Goal: Task Accomplishment & Management: Manage account settings

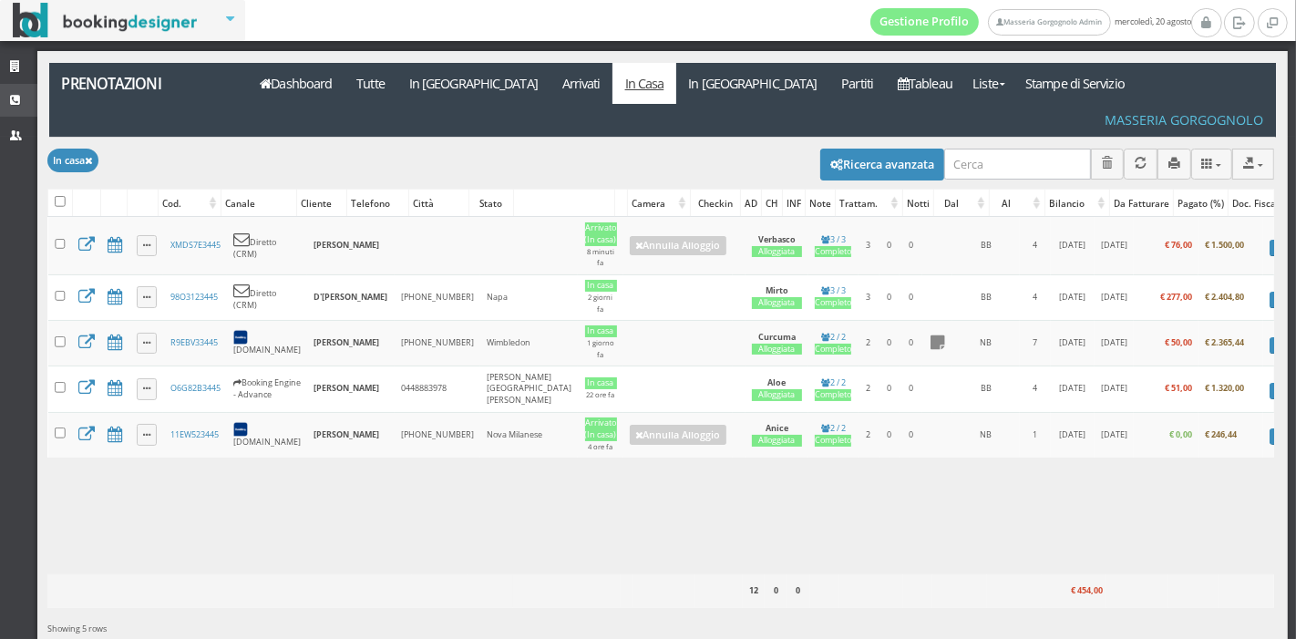
click at [14, 95] on icon at bounding box center [17, 101] width 15 height 12
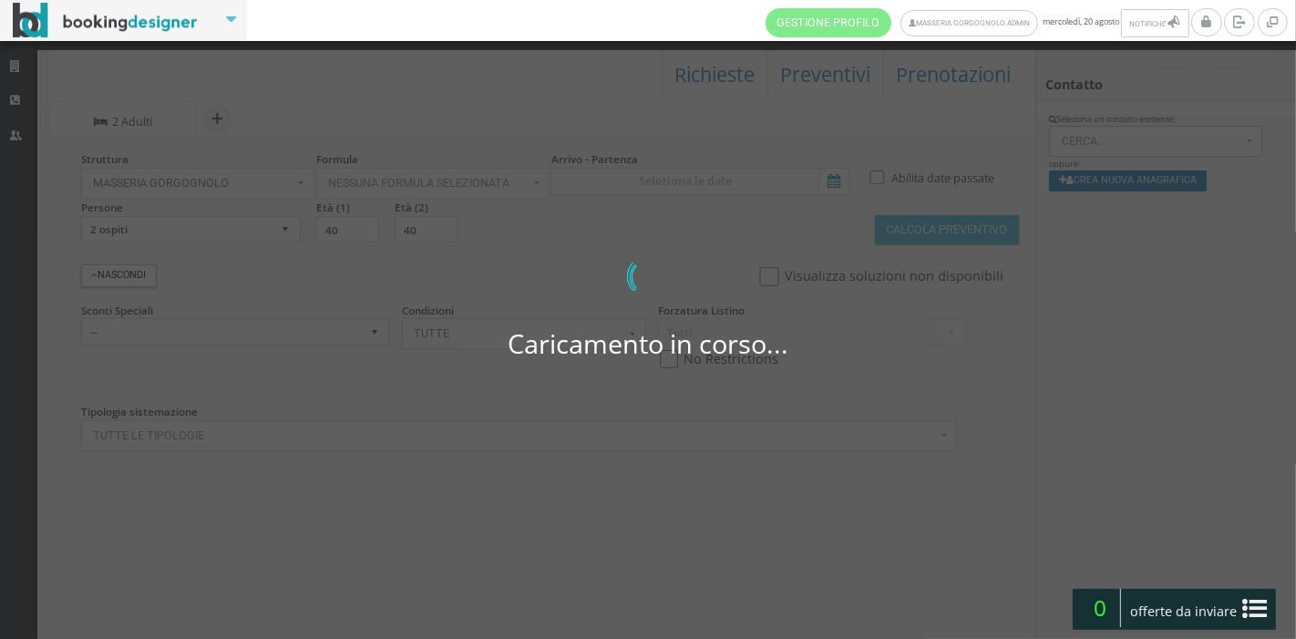
select select
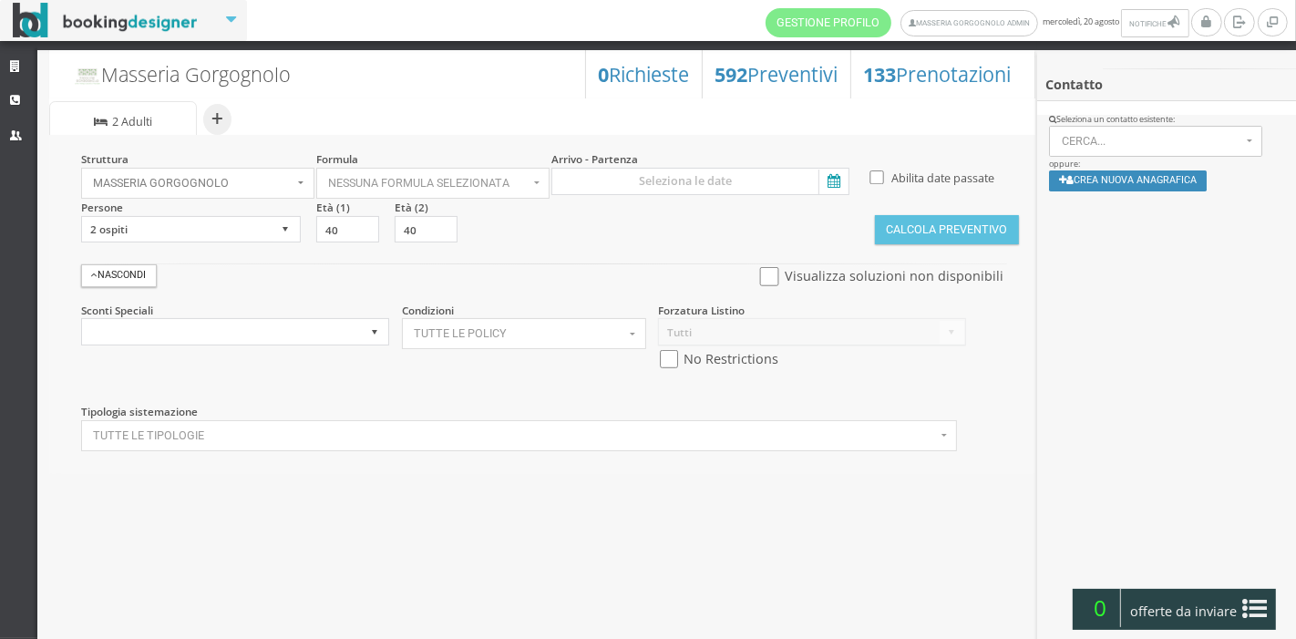
click at [12, 79] on link "Strutture" at bounding box center [18, 67] width 37 height 33
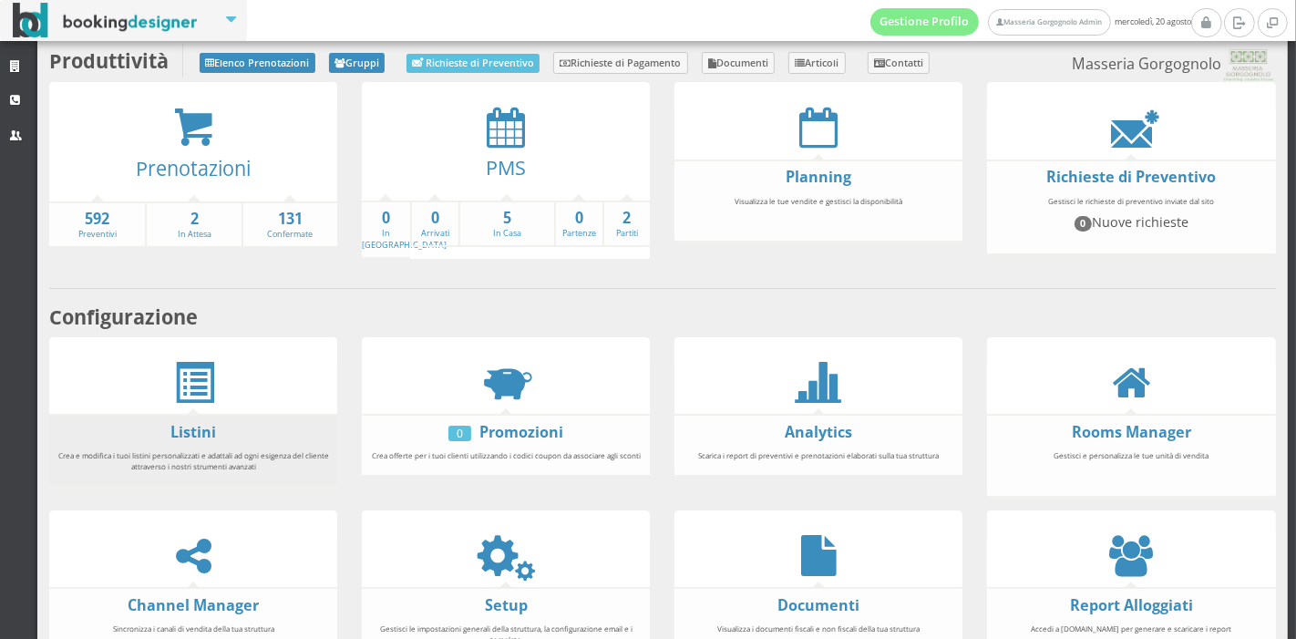
scroll to position [58, 0]
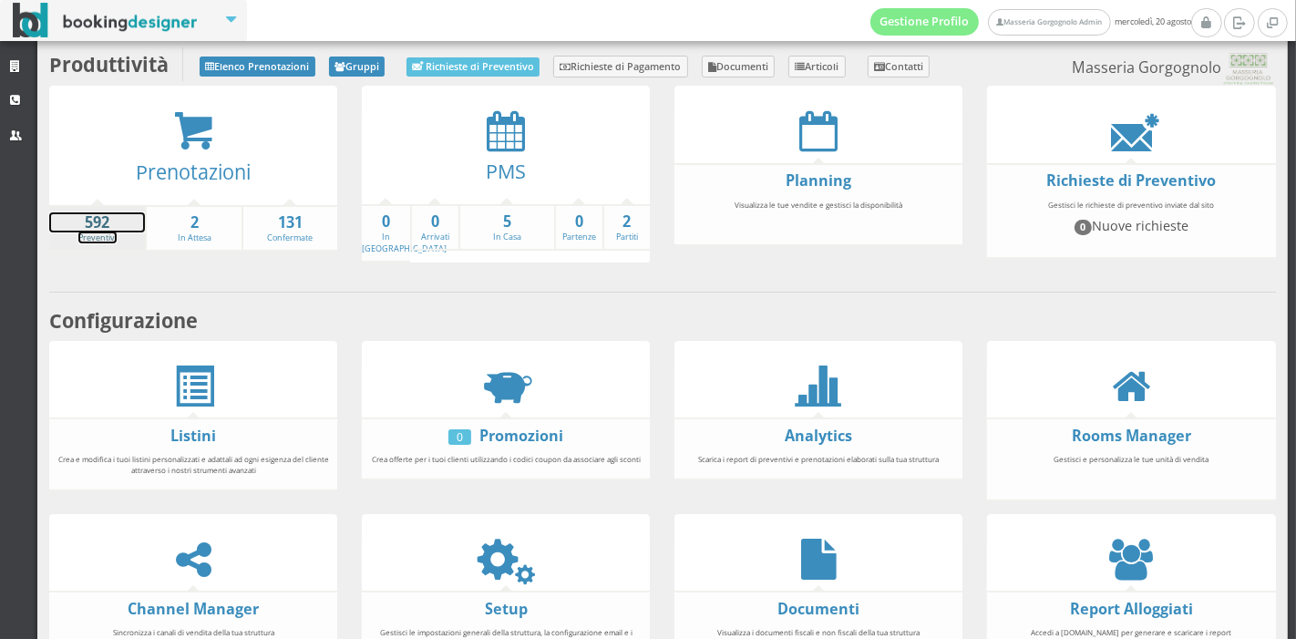
click at [77, 226] on strong "592" at bounding box center [97, 222] width 96 height 21
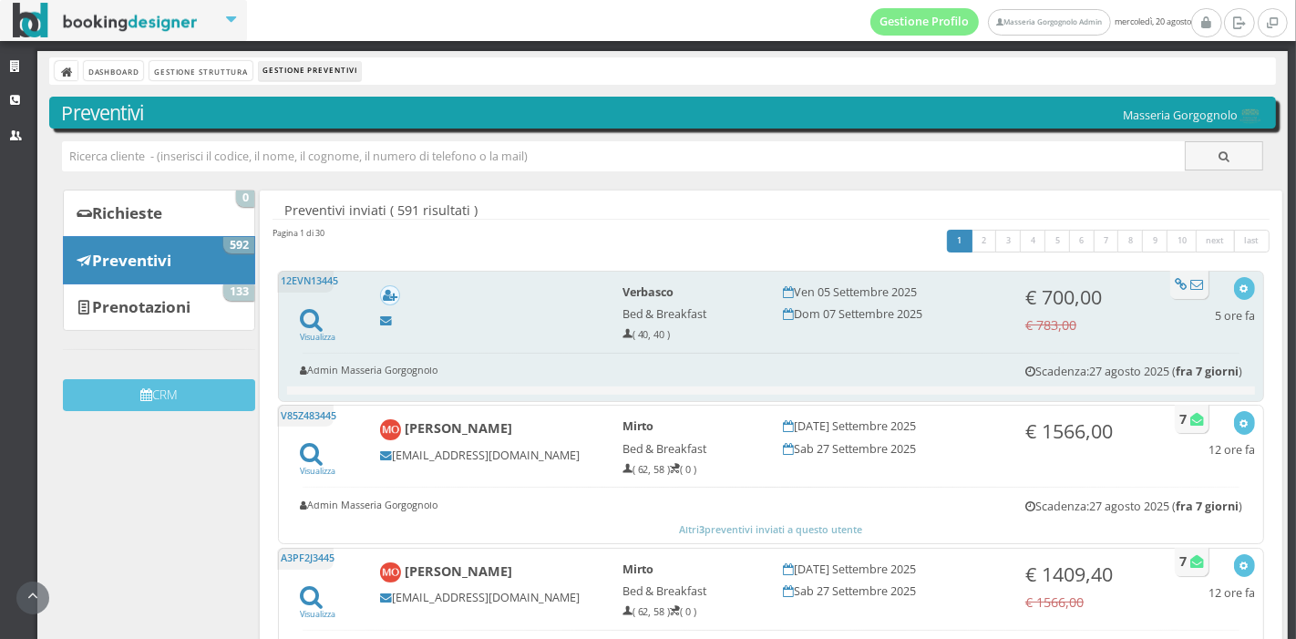
scroll to position [148, 0]
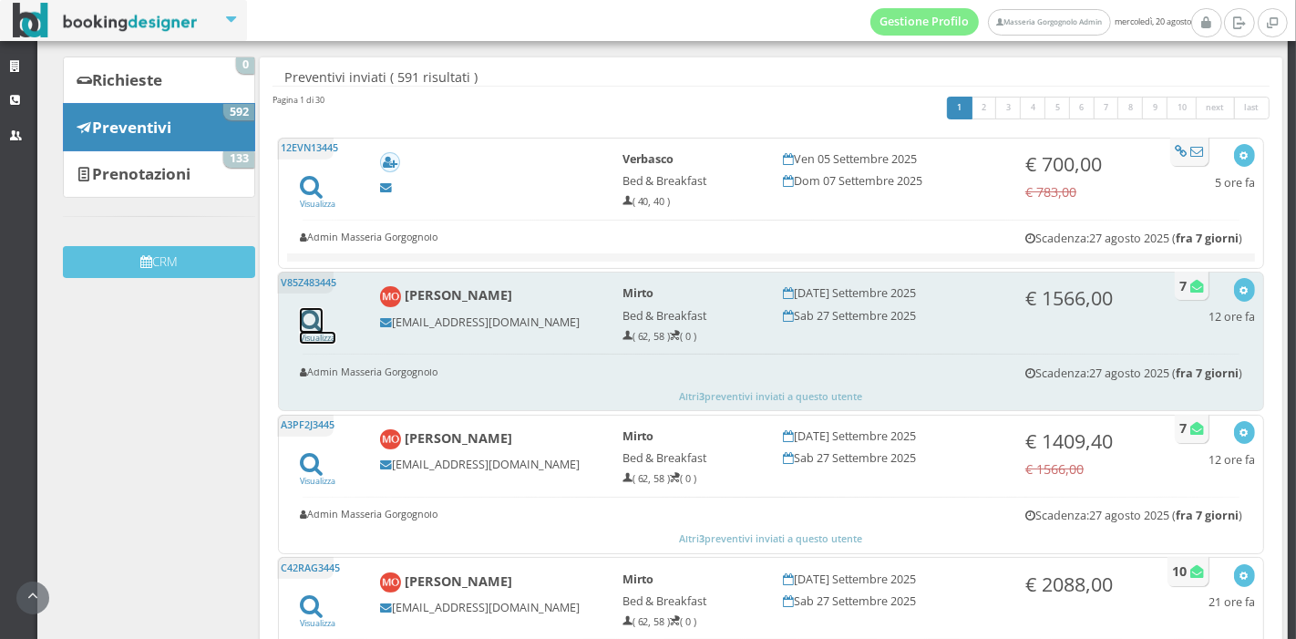
click at [317, 321] on icon at bounding box center [311, 320] width 23 height 25
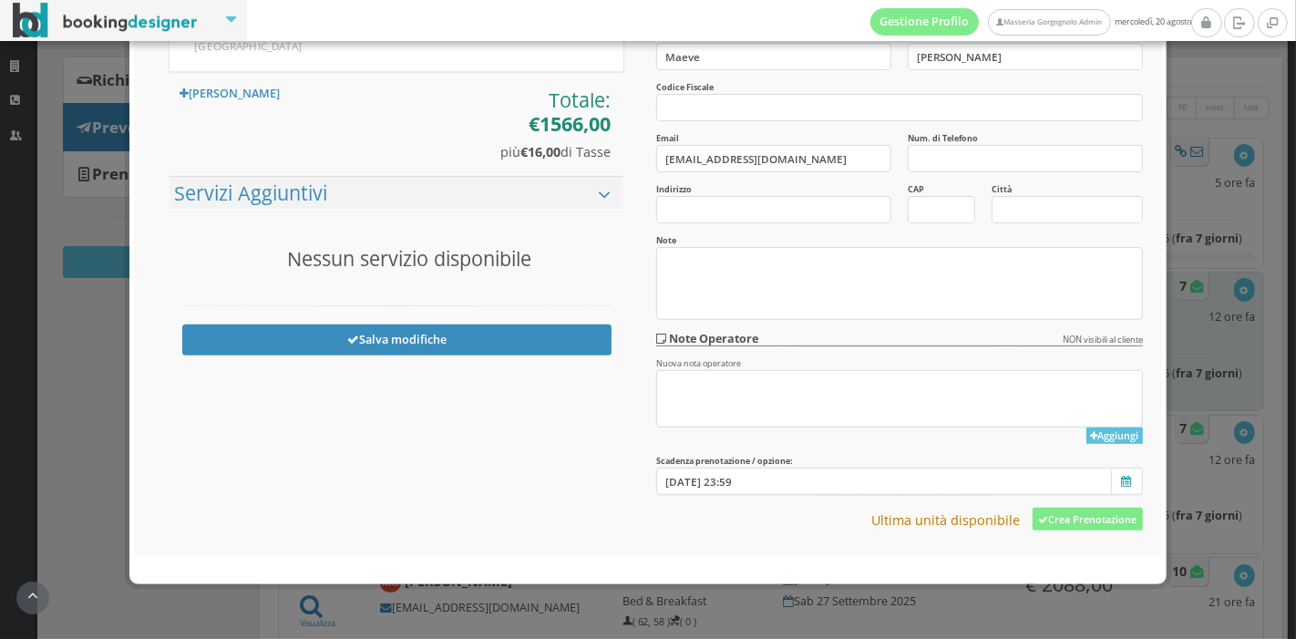
scroll to position [471, 0]
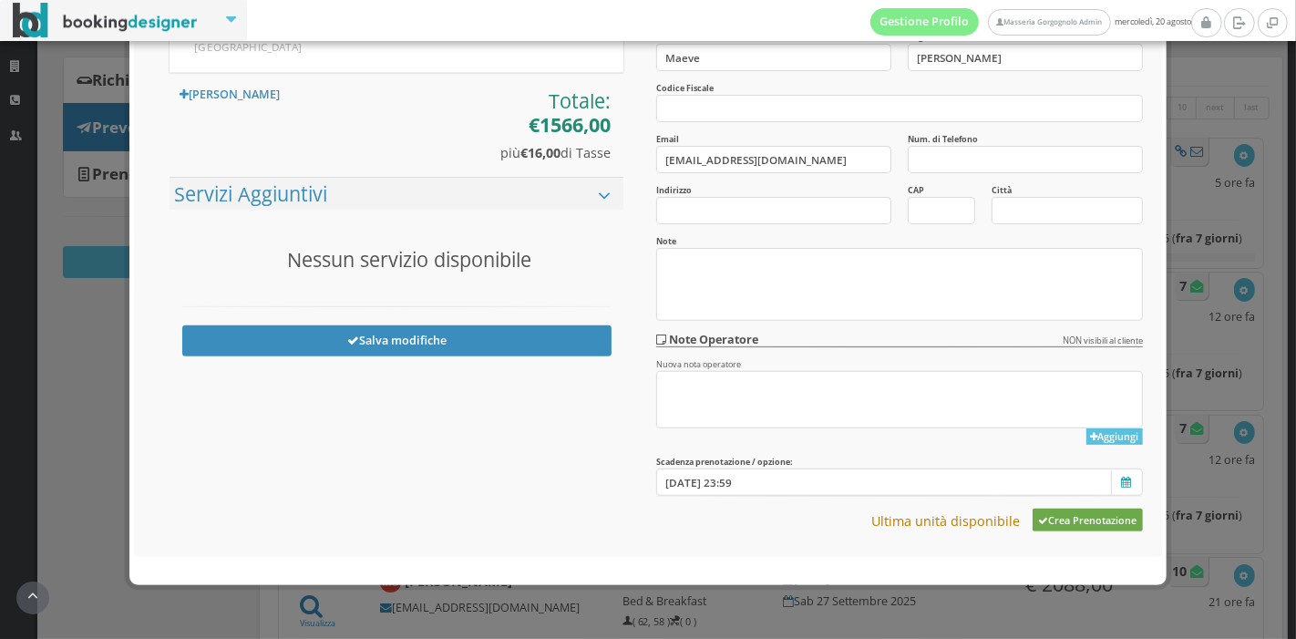
click at [1068, 511] on button "Crea Prenotazione" at bounding box center [1087, 519] width 110 height 23
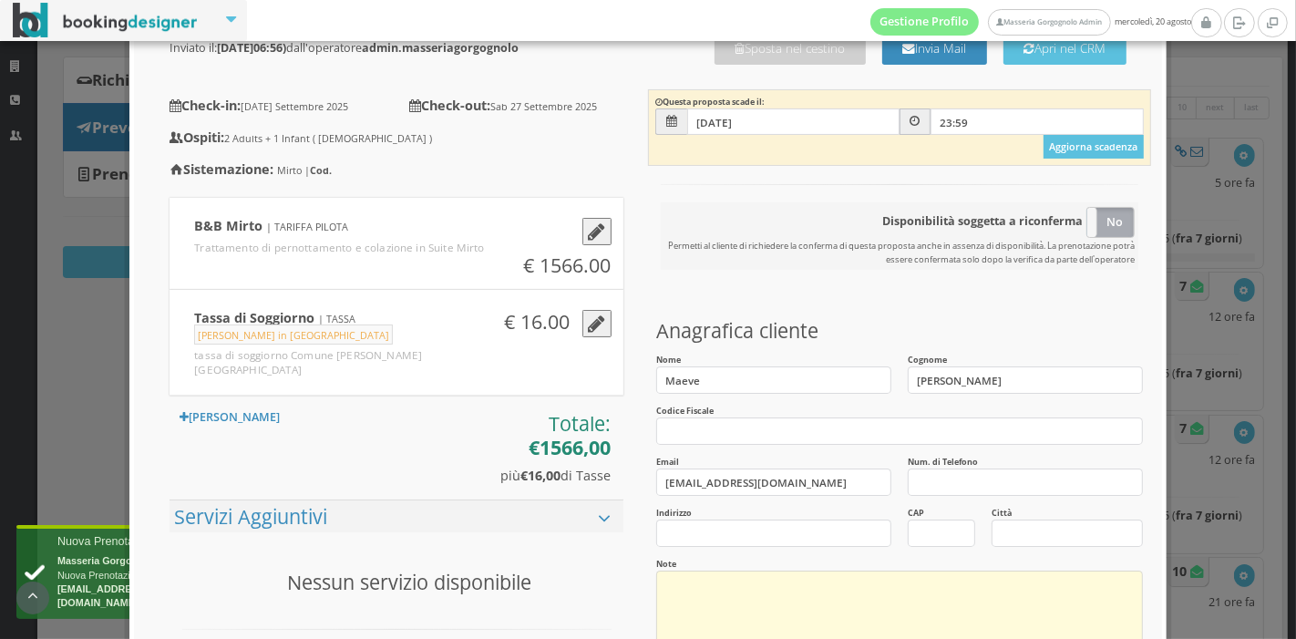
scroll to position [0, 0]
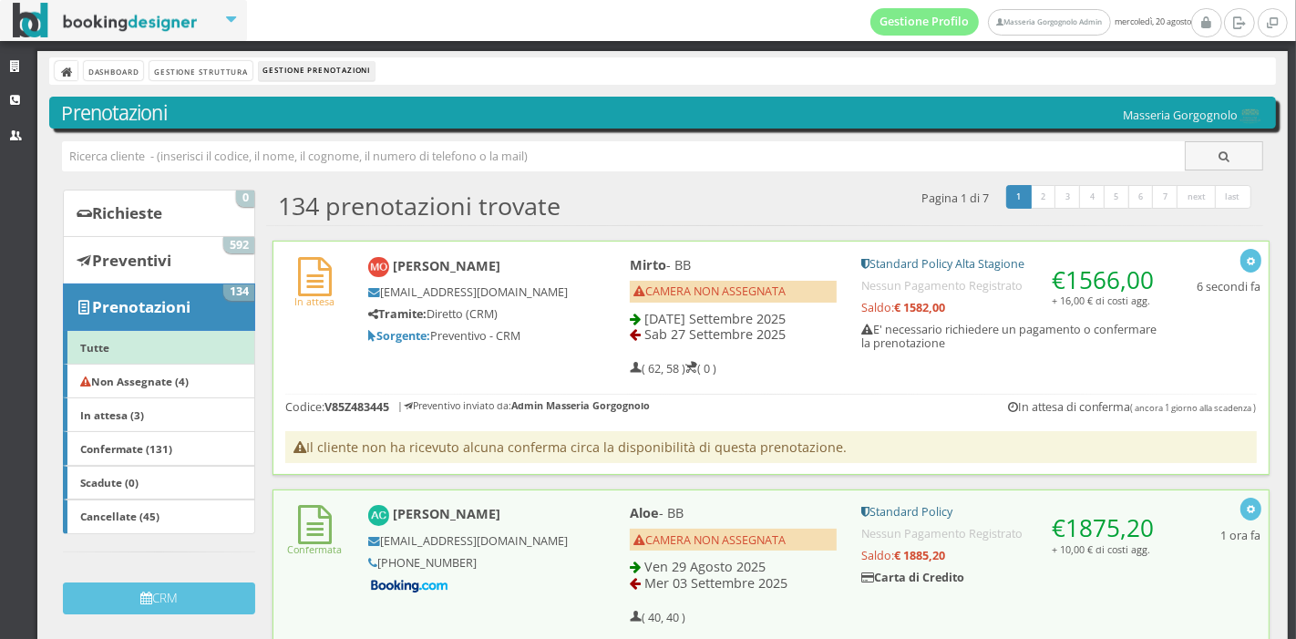
click at [546, 353] on div "In attesa Maeve O’sullivan maeveos6@hotmail.com Tramite: Diretto (CRM) Sorgente…" at bounding box center [770, 312] width 995 height 142
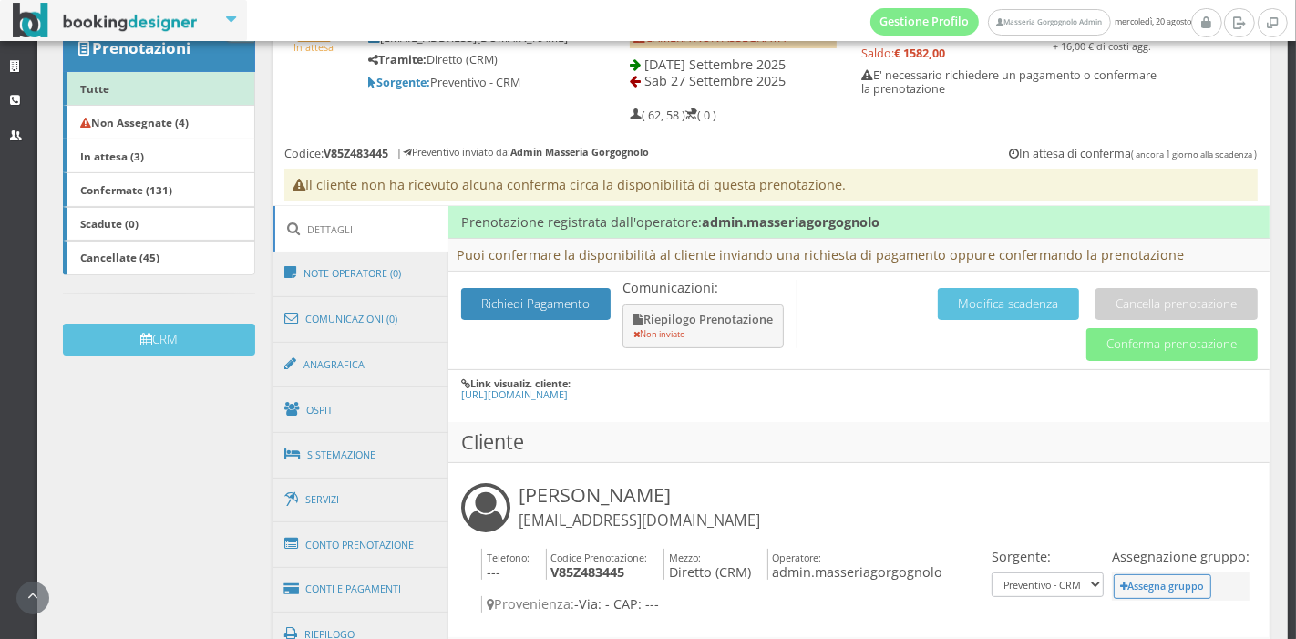
scroll to position [341, 0]
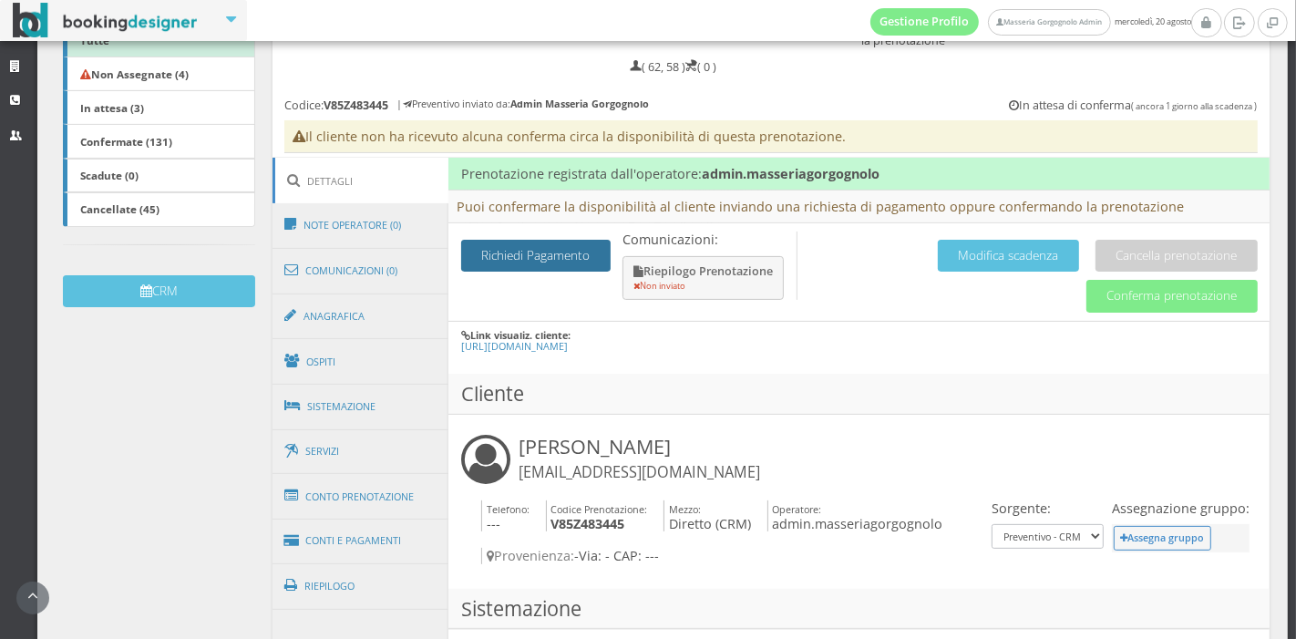
click at [541, 255] on button "Richiedi Pagamento" at bounding box center [535, 256] width 149 height 32
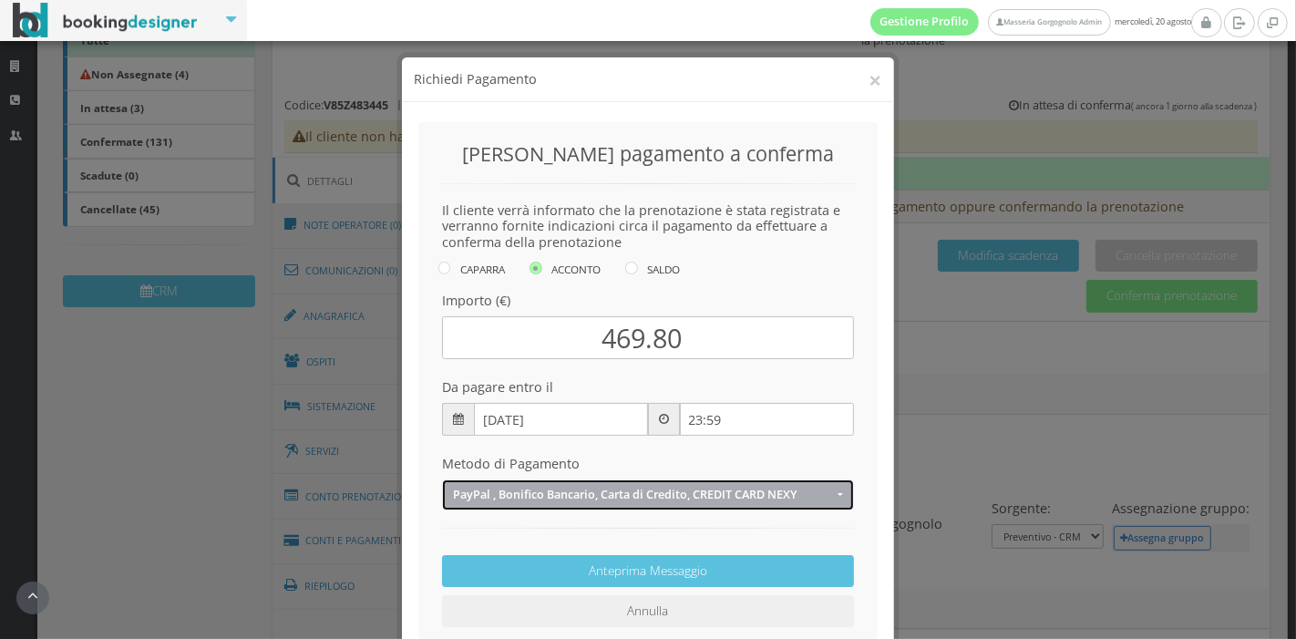
click at [799, 503] on button "PayPal , Bonifico Bancario, Carta di Credito, CREDIT CARD NEXY" at bounding box center [648, 494] width 412 height 30
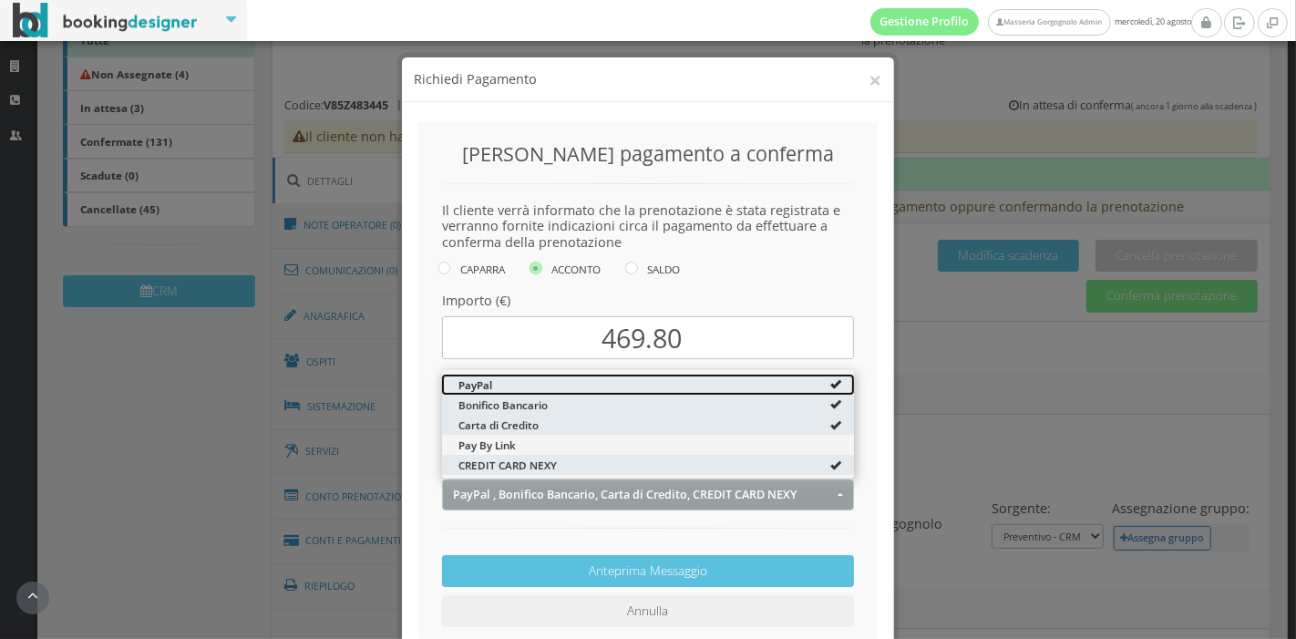
click at [666, 375] on link "PayPal" at bounding box center [648, 384] width 412 height 20
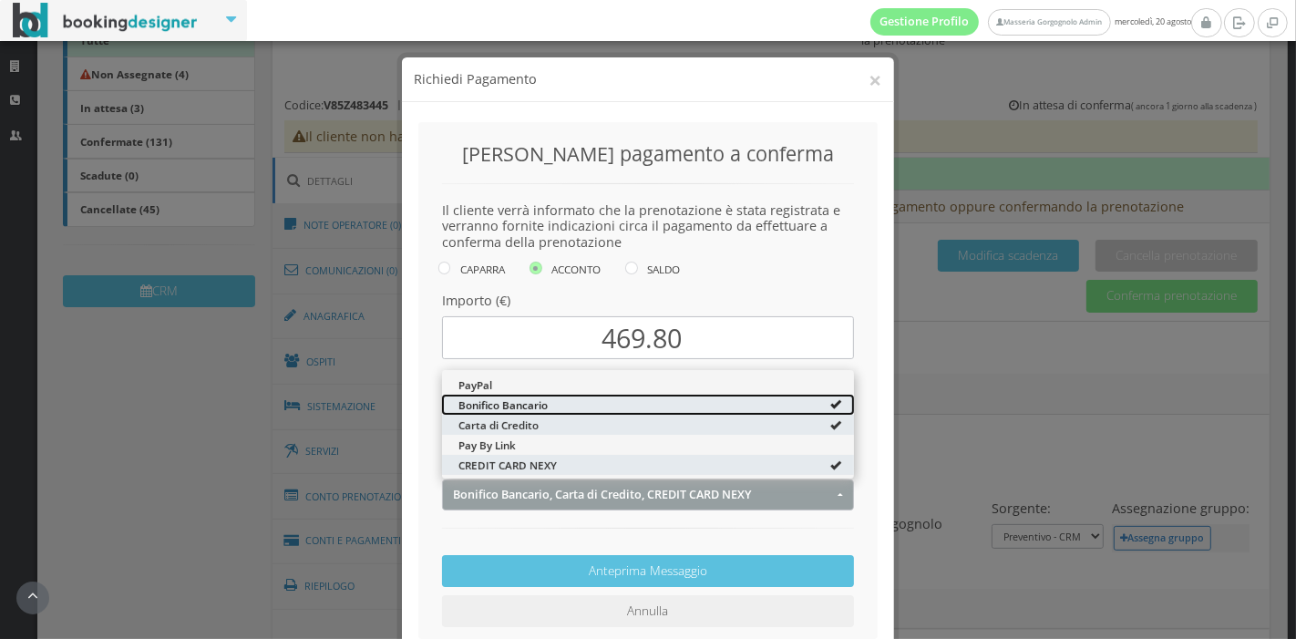
click at [658, 402] on link "Bonifico Bancario" at bounding box center [648, 404] width 412 height 20
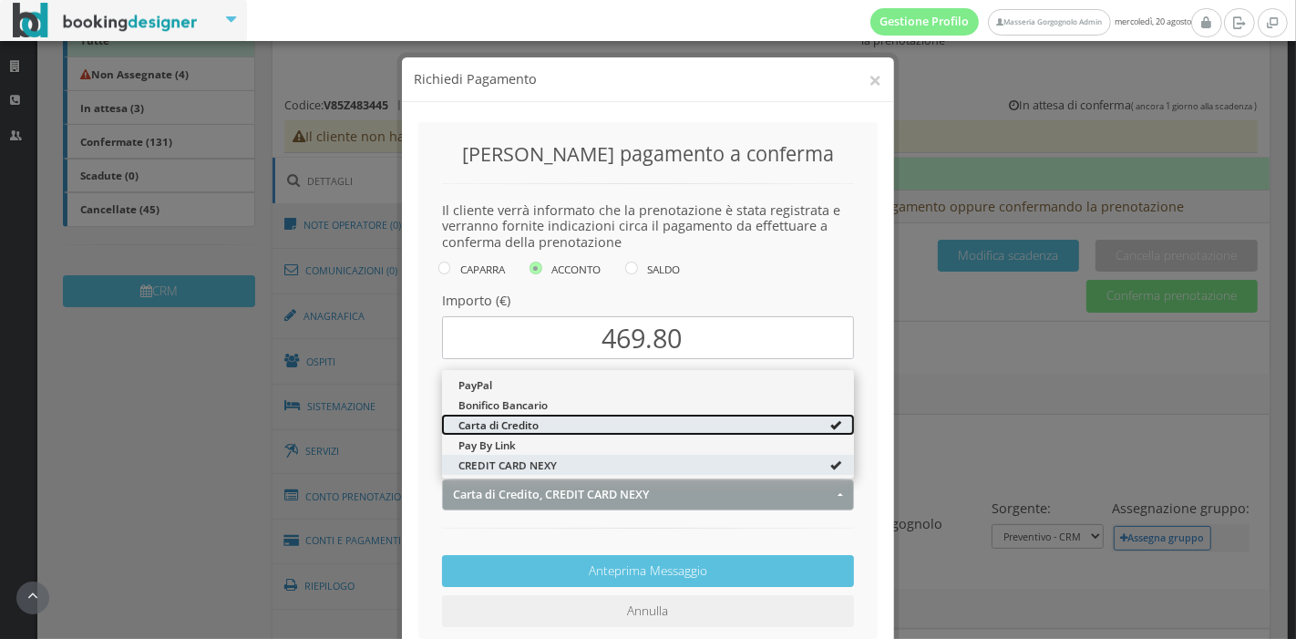
click at [651, 427] on link "Carta di Credito" at bounding box center [648, 425] width 412 height 20
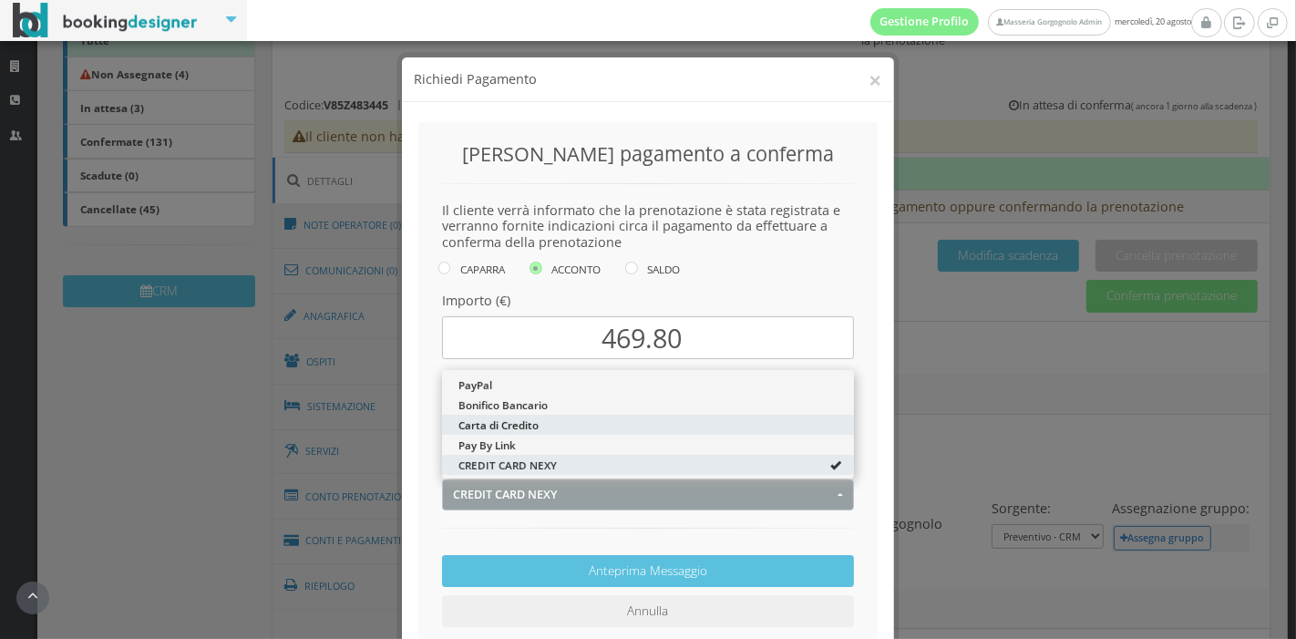
select select "2035"
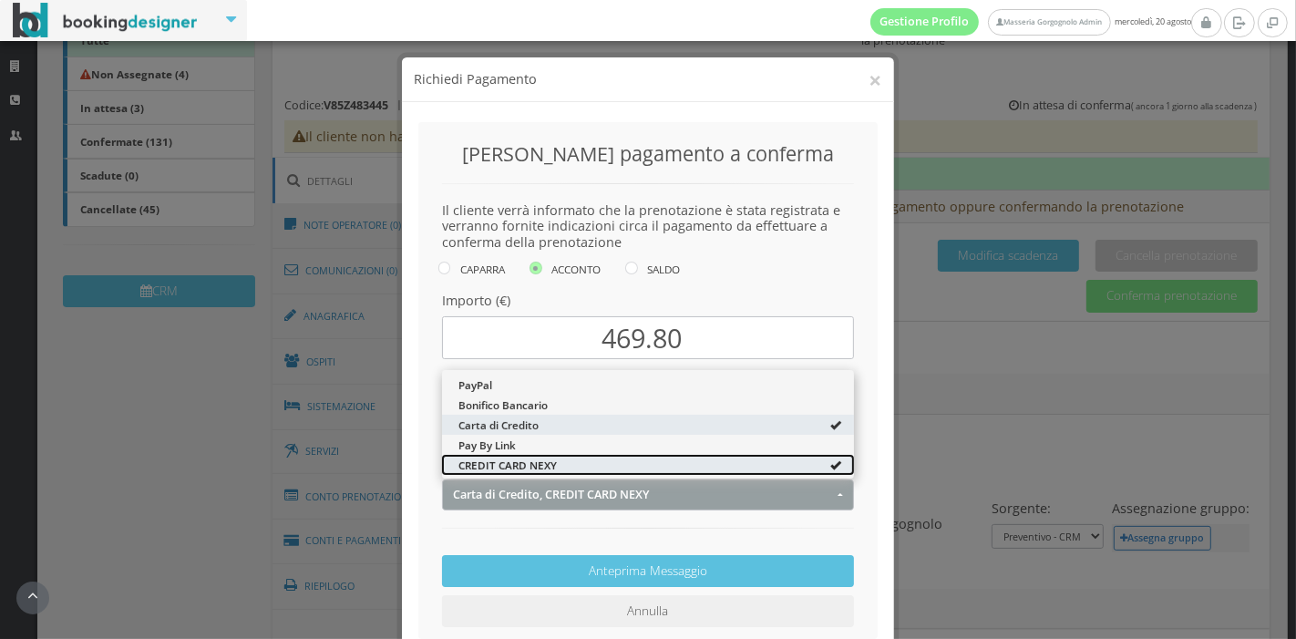
click at [641, 462] on link "CREDIT CARD NEXY" at bounding box center [648, 465] width 412 height 20
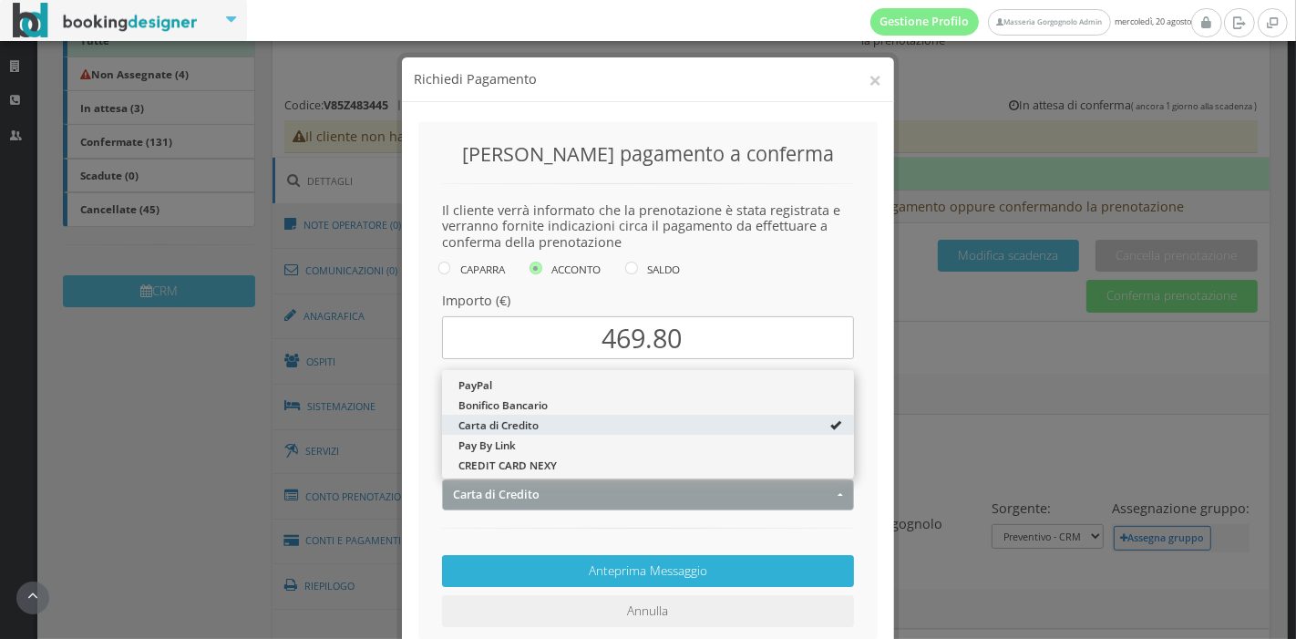
click at [840, 556] on button "Anteprima Messaggio" at bounding box center [648, 571] width 412 height 32
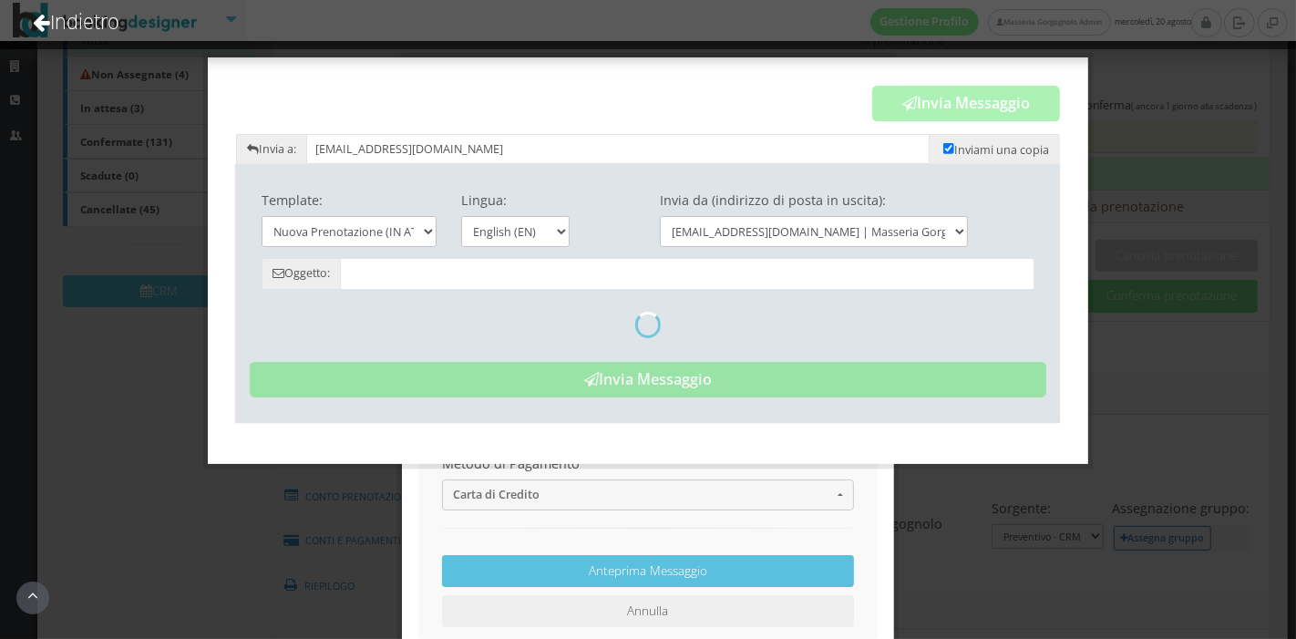
type input "Nwe booking - Masseria Gorgognolo"
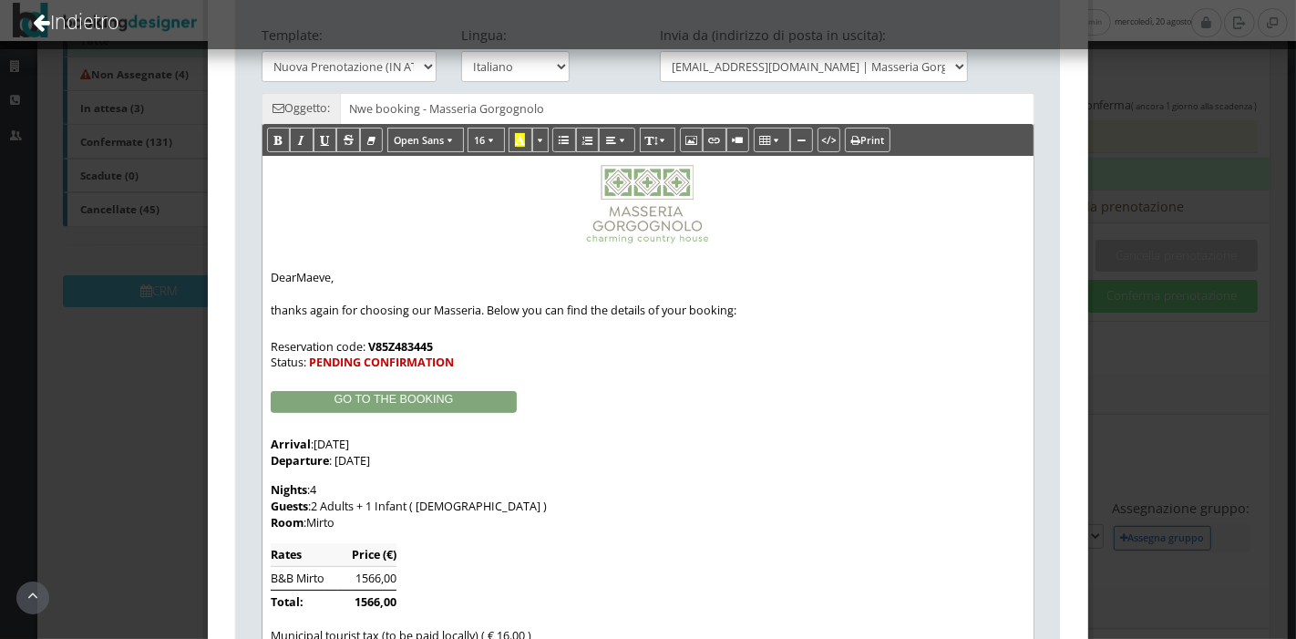
scroll to position [0, 0]
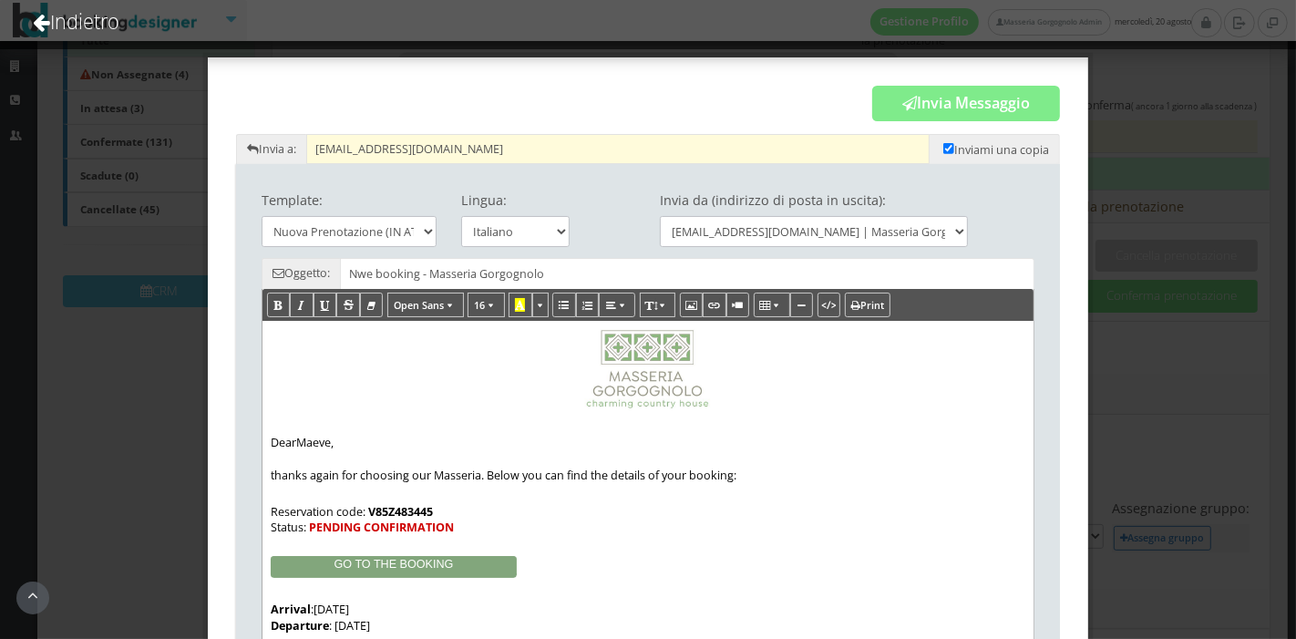
click at [432, 156] on input "maeveos6@hotmail.com" at bounding box center [618, 149] width 624 height 30
click at [432, 156] on input "[EMAIL_ADDRESS][DOMAIN_NAME]" at bounding box center [618, 149] width 624 height 30
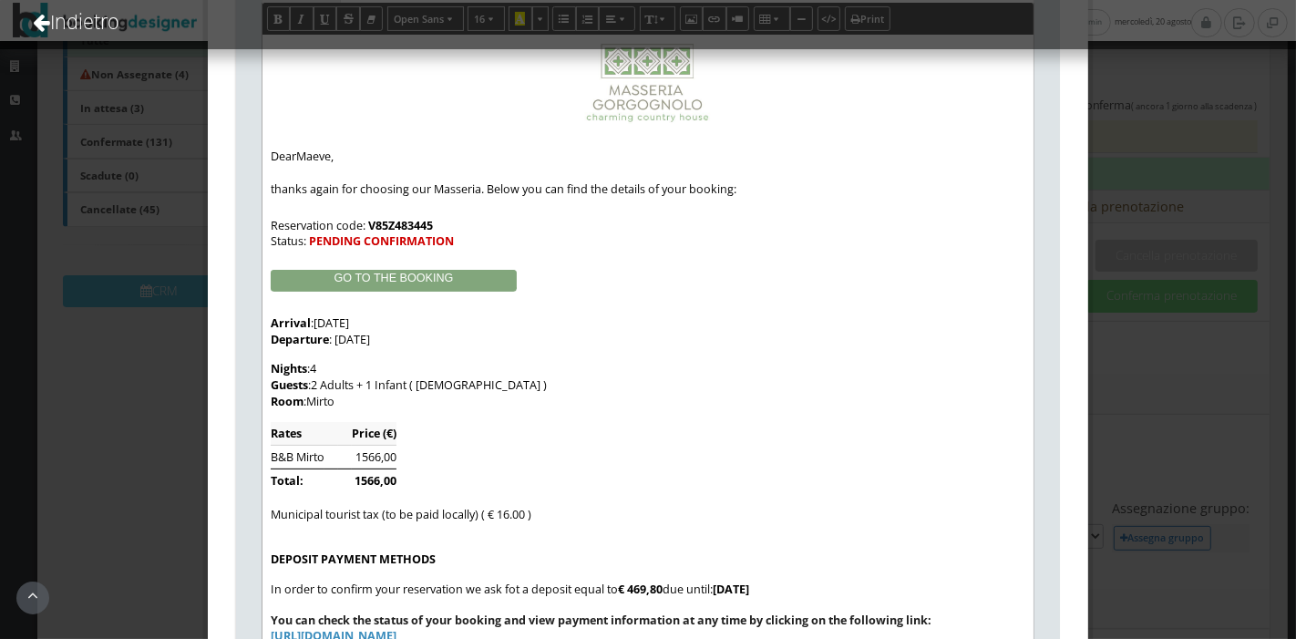
scroll to position [317, 0]
type input "marie.osullivan20@gmail.com"
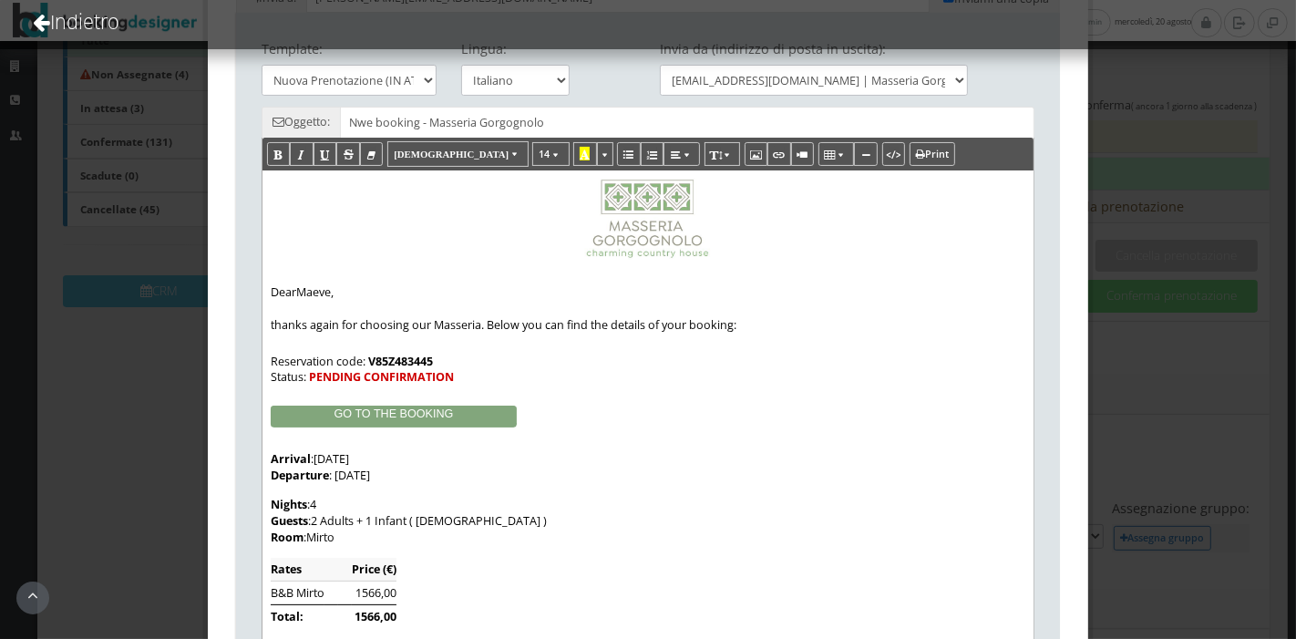
scroll to position [0, 0]
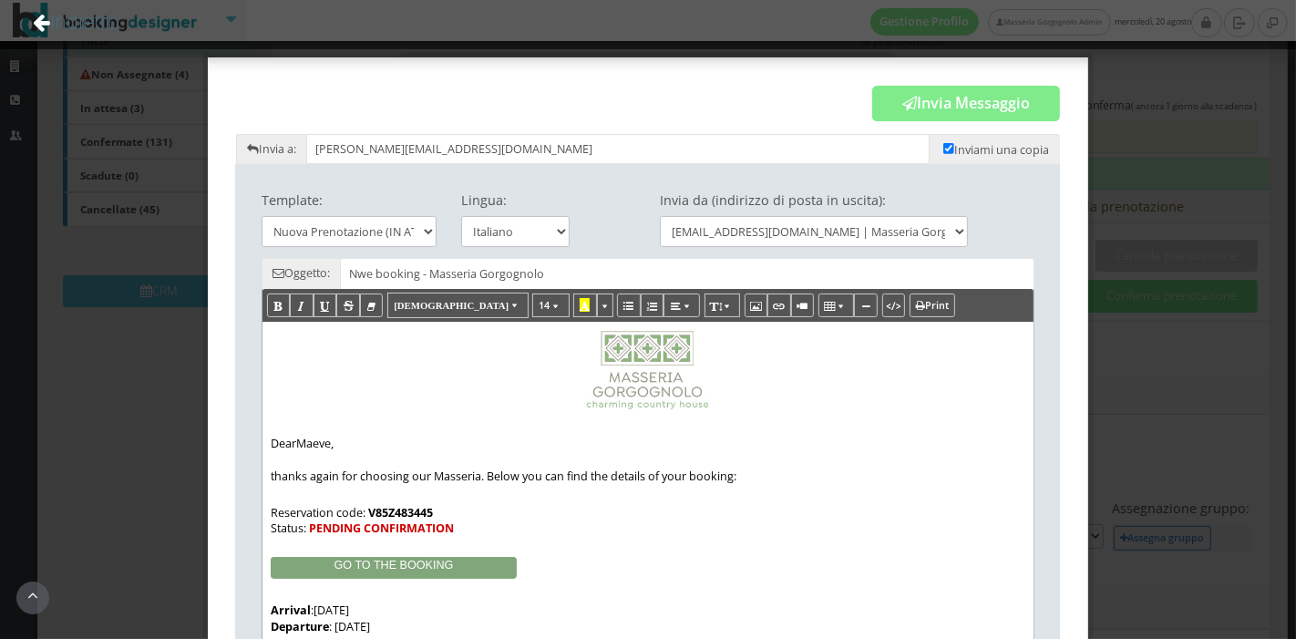
click at [128, 22] on link "Indietro" at bounding box center [76, 22] width 136 height 76
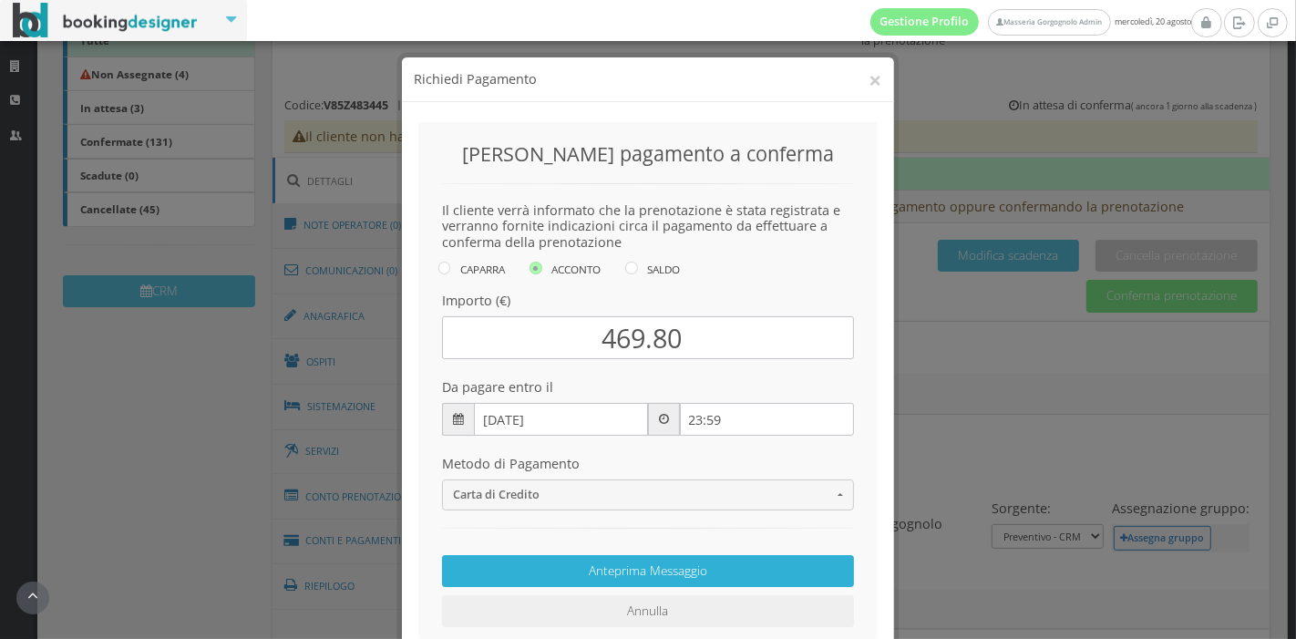
click at [682, 573] on button "Anteprima Messaggio" at bounding box center [648, 571] width 412 height 32
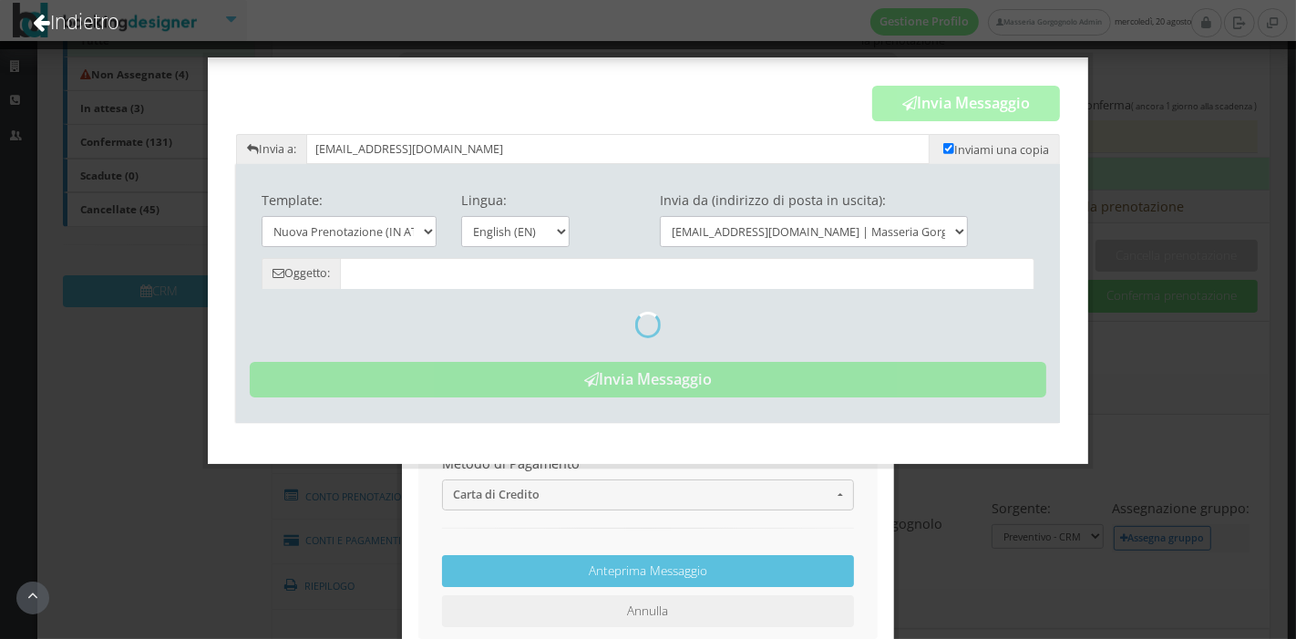
type input "Nwe booking - Masseria Gorgognolo"
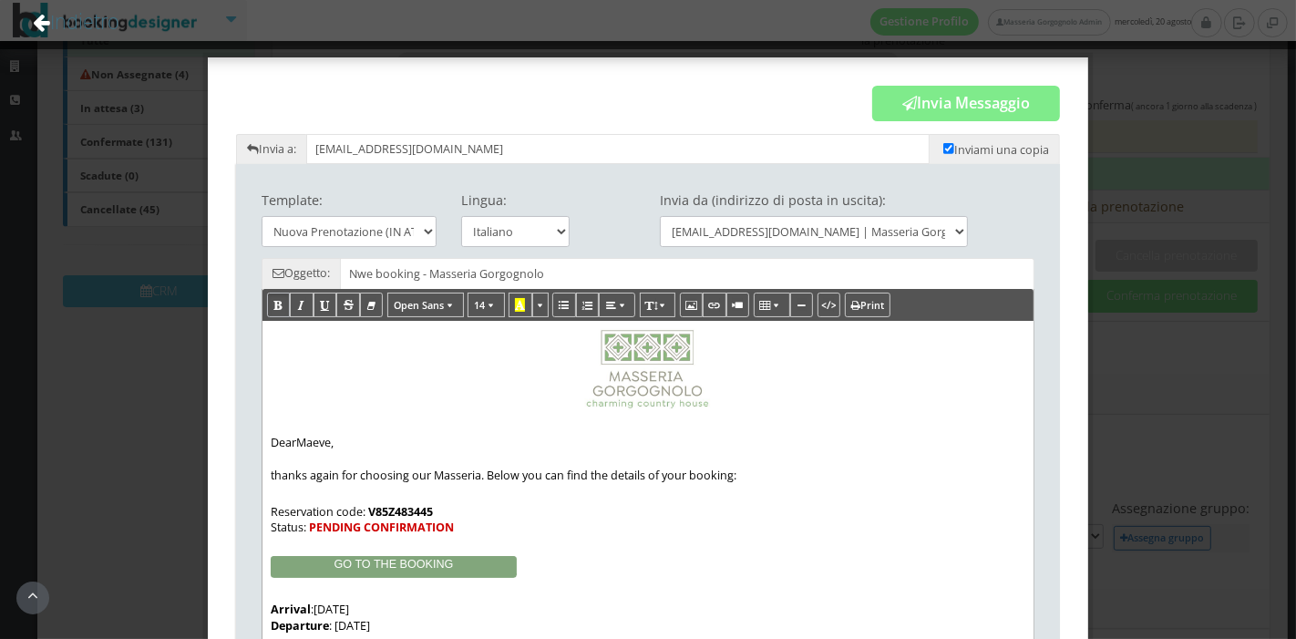
click at [125, 30] on link "Indietro" at bounding box center [76, 22] width 136 height 76
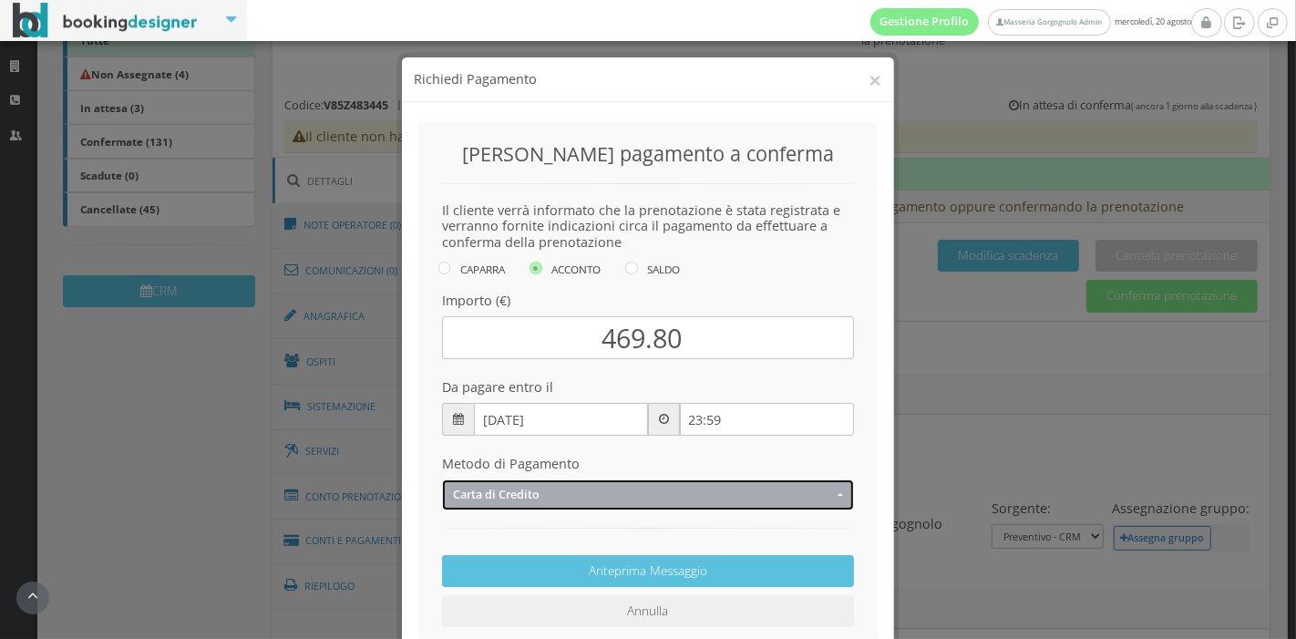
click at [661, 487] on span "Carta di Credito" at bounding box center [643, 494] width 380 height 14
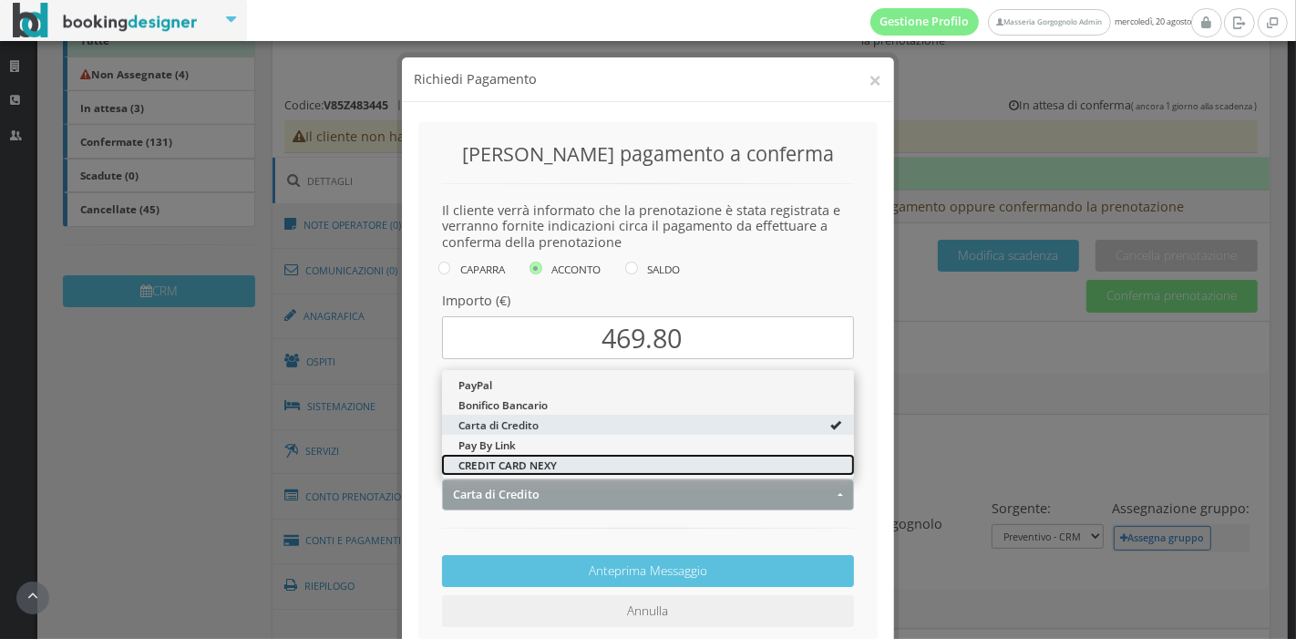
click at [571, 456] on link "CREDIT CARD NEXY" at bounding box center [648, 465] width 412 height 20
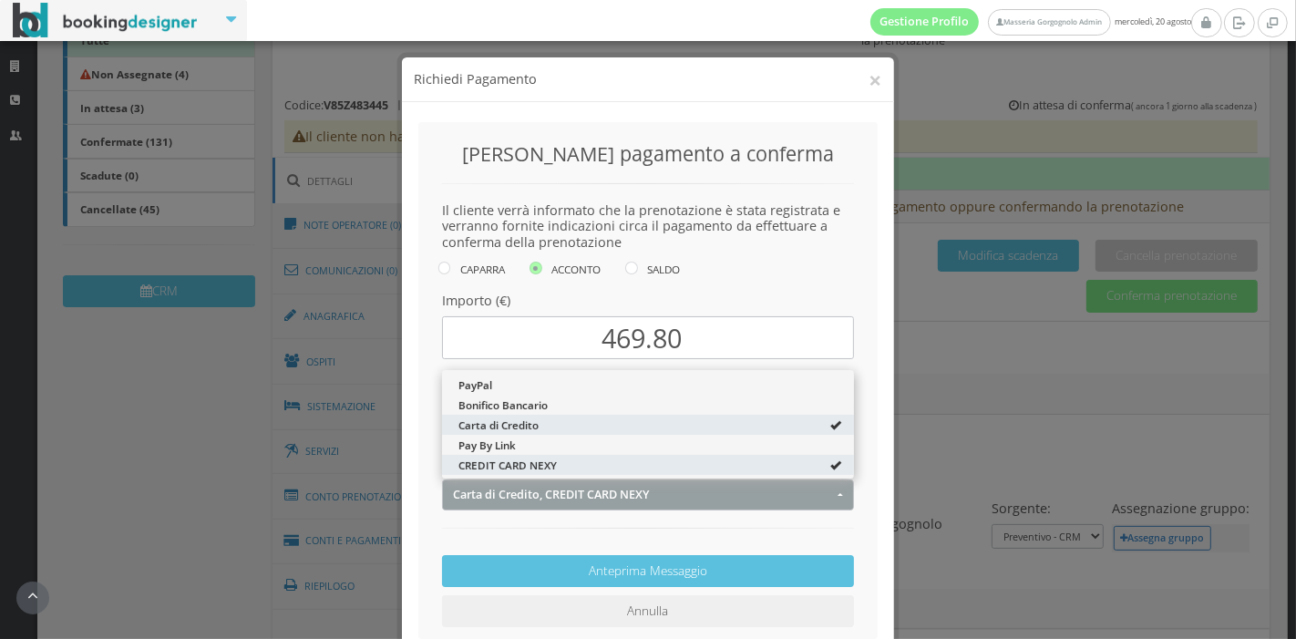
click at [596, 543] on div "Anteprima Messaggio Annulla" at bounding box center [648, 569] width 436 height 118
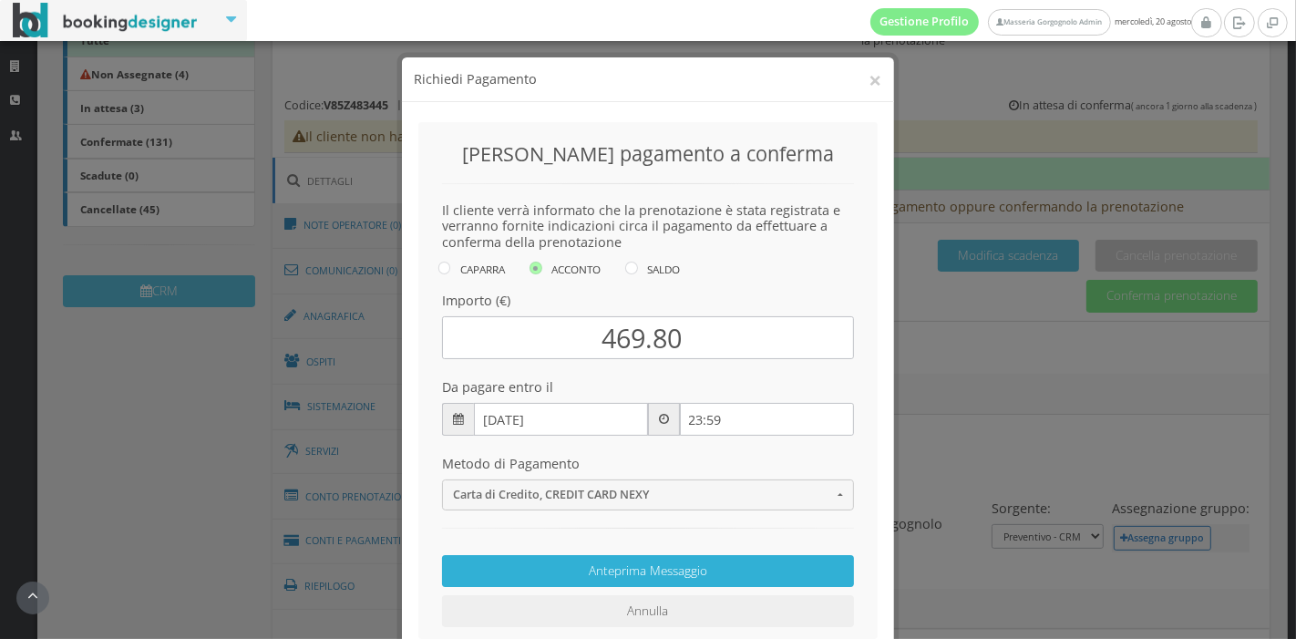
click at [601, 555] on button "Anteprima Messaggio" at bounding box center [648, 571] width 412 height 32
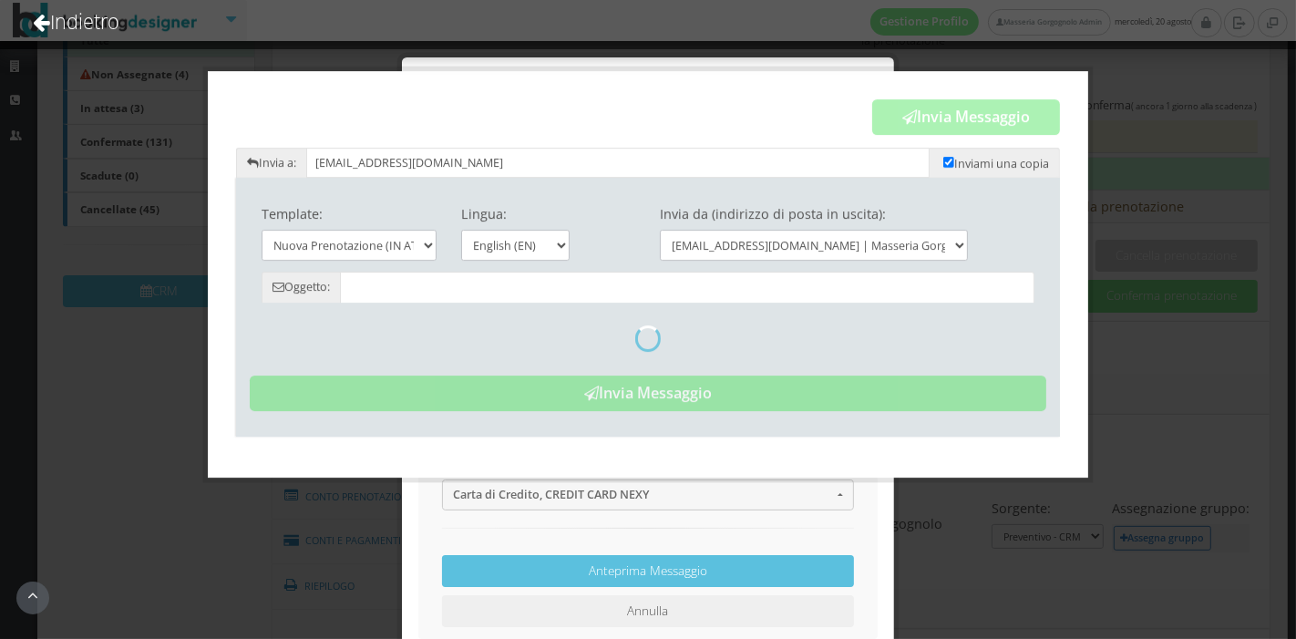
type input "Nwe booking - Masseria Gorgognolo"
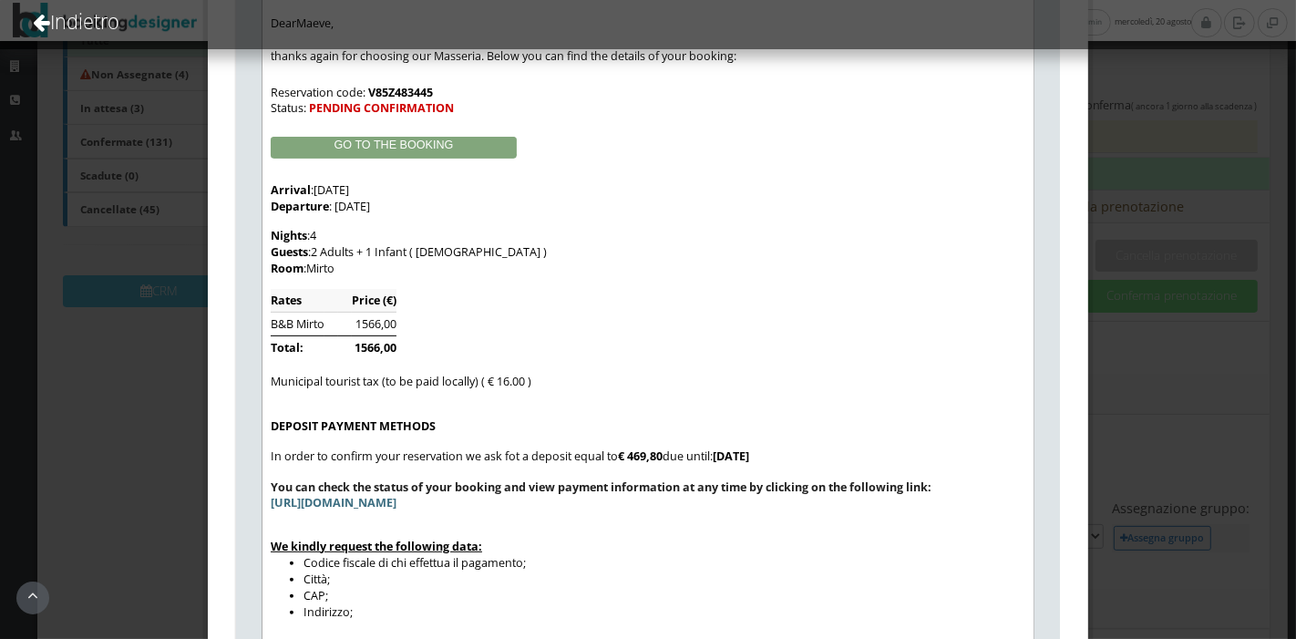
scroll to position [455, 0]
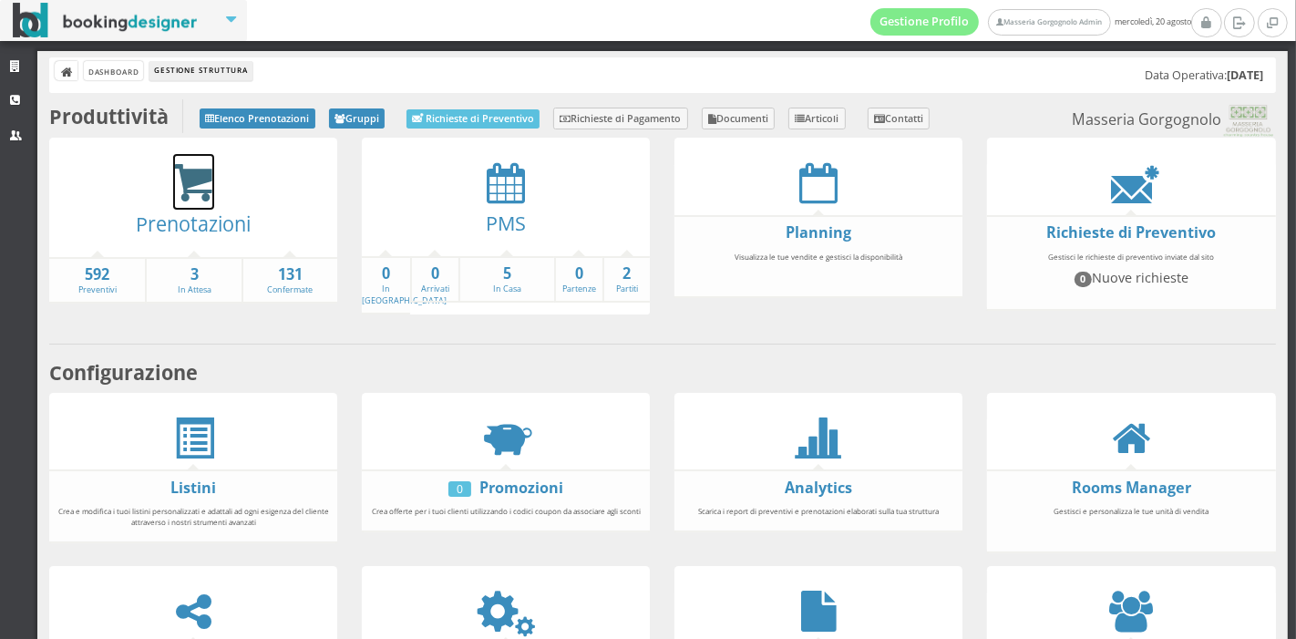
click at [184, 198] on icon at bounding box center [193, 183] width 41 height 42
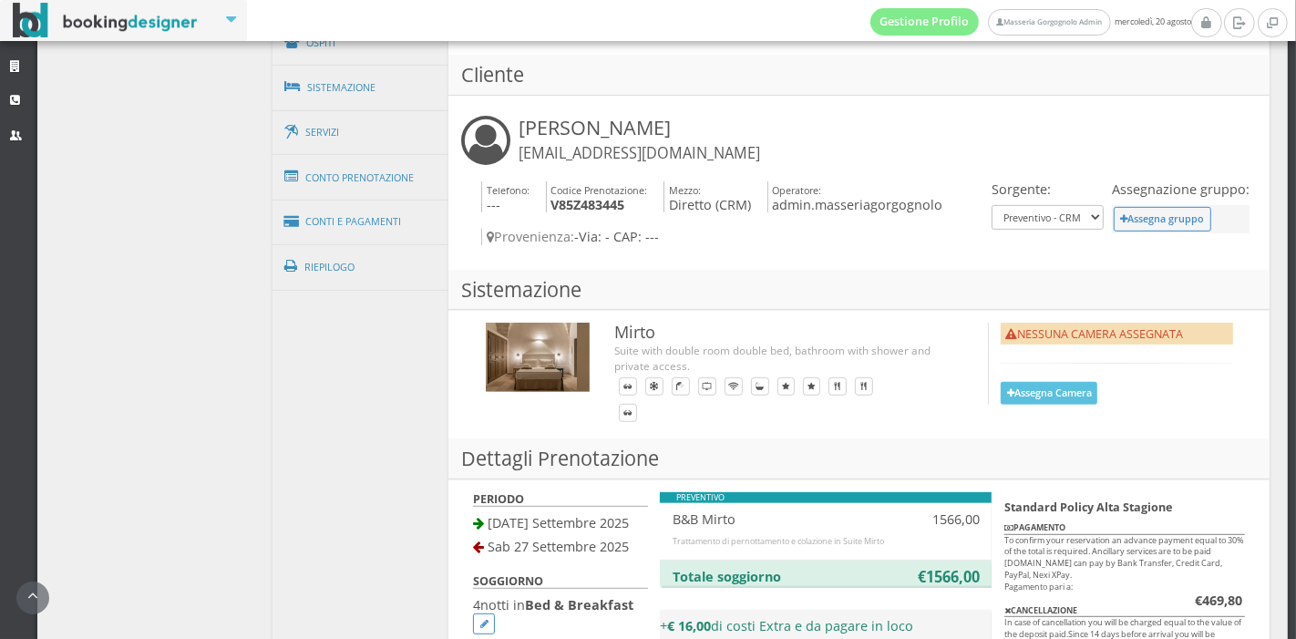
scroll to position [320, 0]
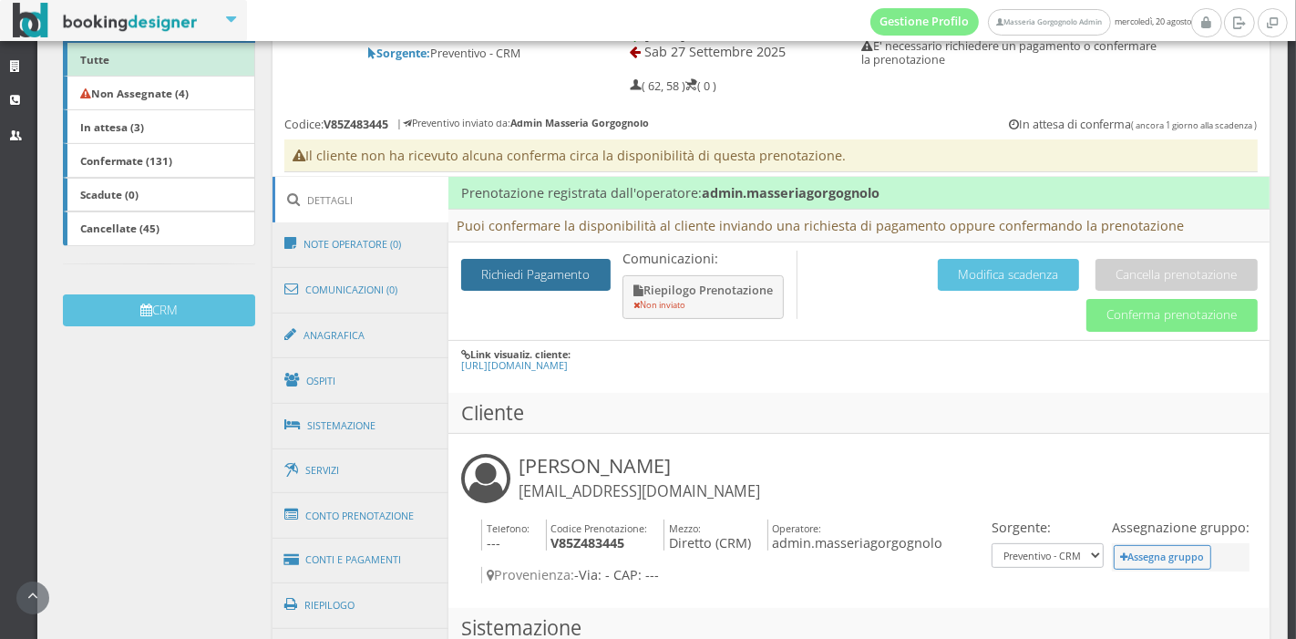
click at [541, 283] on button "Richiedi Pagamento" at bounding box center [535, 275] width 149 height 32
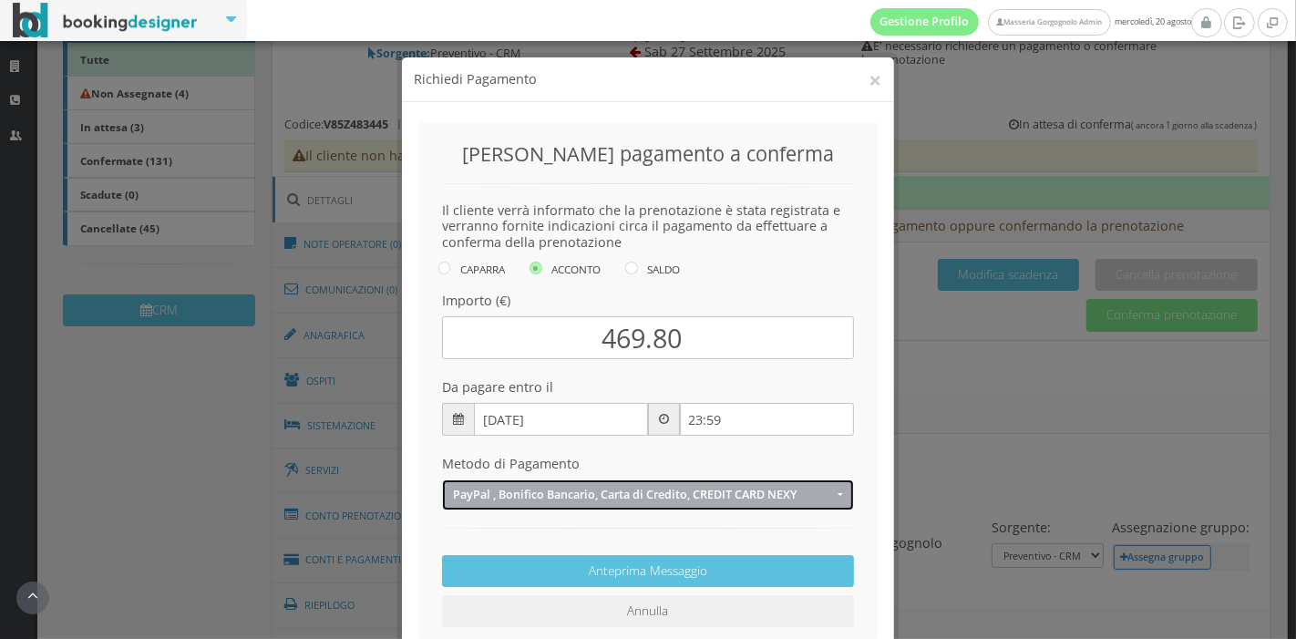
click at [703, 493] on span "PayPal , Bonifico Bancario, Carta di Credito, CREDIT CARD NEXY" at bounding box center [643, 494] width 380 height 14
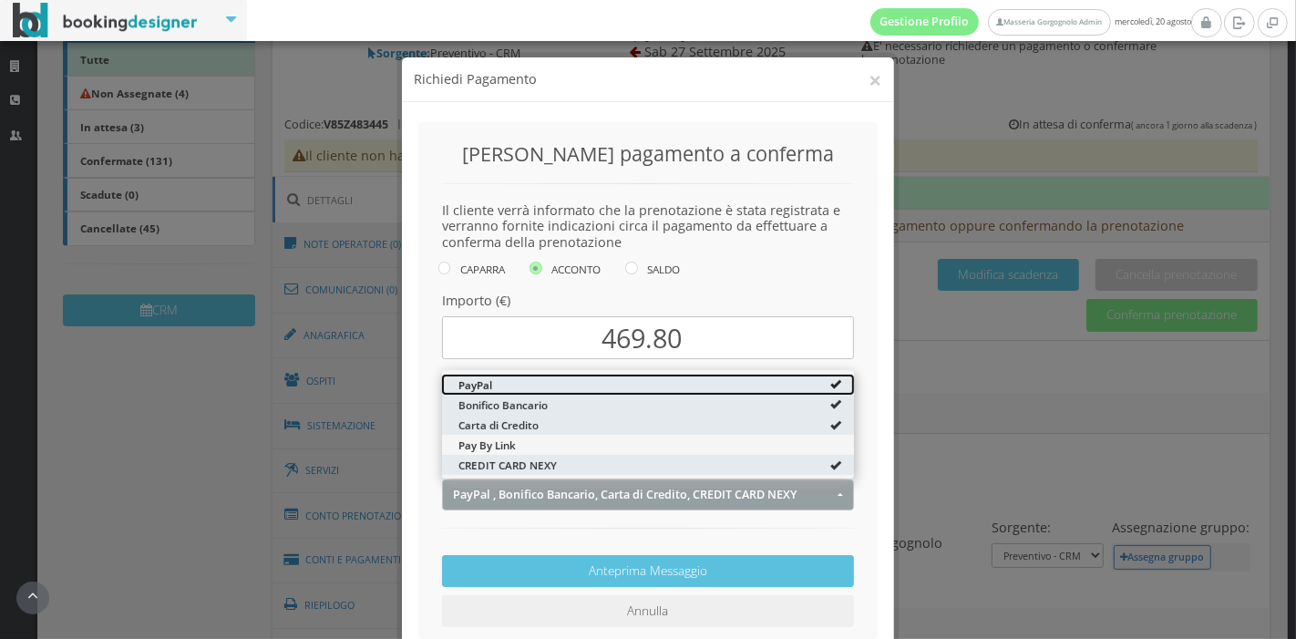
click at [644, 374] on link "PayPal" at bounding box center [648, 384] width 412 height 20
click at [642, 389] on link "PayPal" at bounding box center [648, 384] width 412 height 20
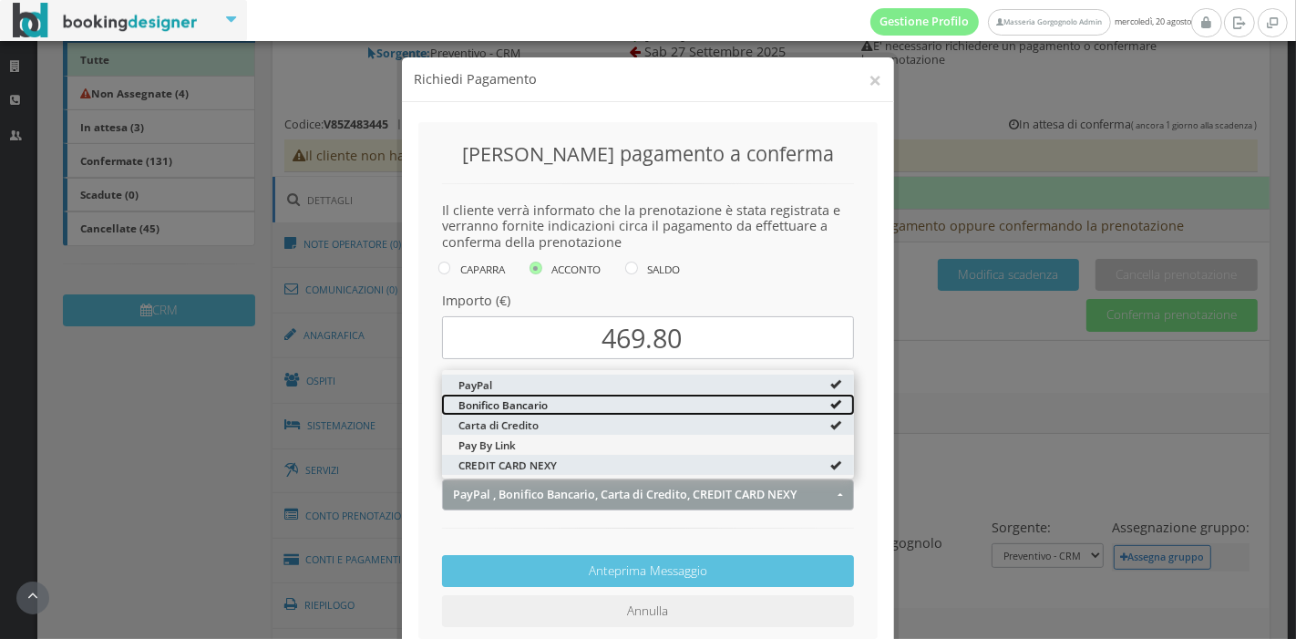
click at [638, 402] on link "Bonifico Bancario" at bounding box center [648, 404] width 412 height 20
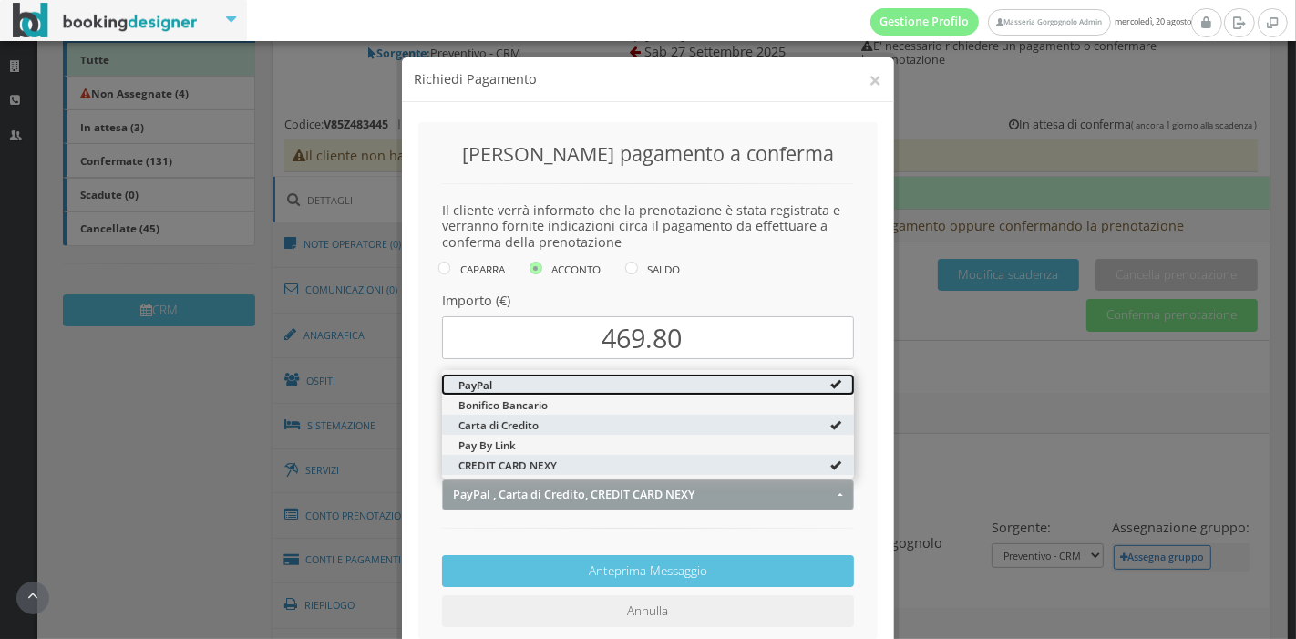
click at [643, 387] on link "PayPal" at bounding box center [648, 384] width 412 height 20
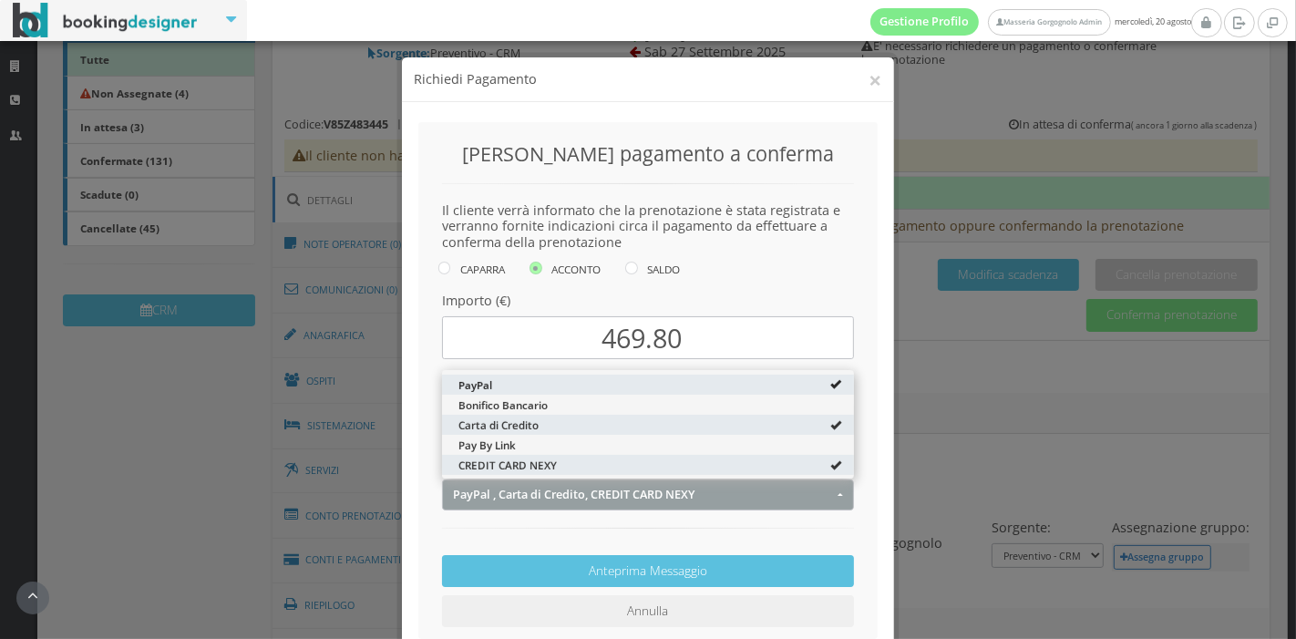
select select "2035"
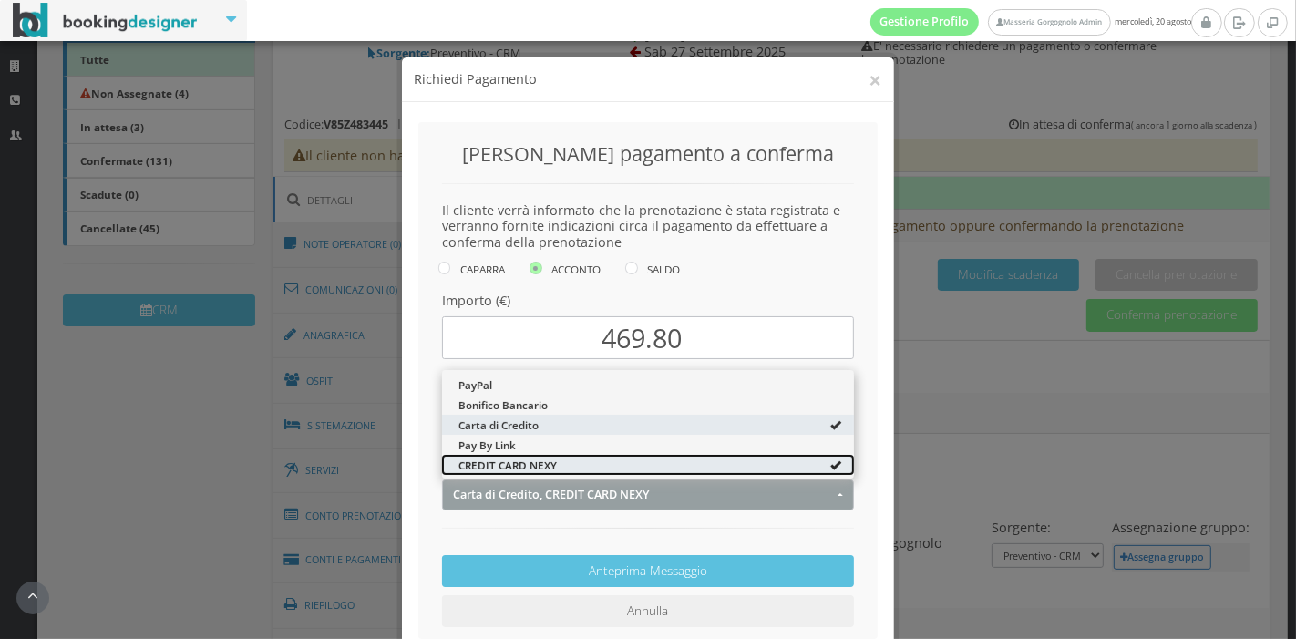
click at [637, 469] on link "CREDIT CARD NEXY" at bounding box center [648, 465] width 412 height 20
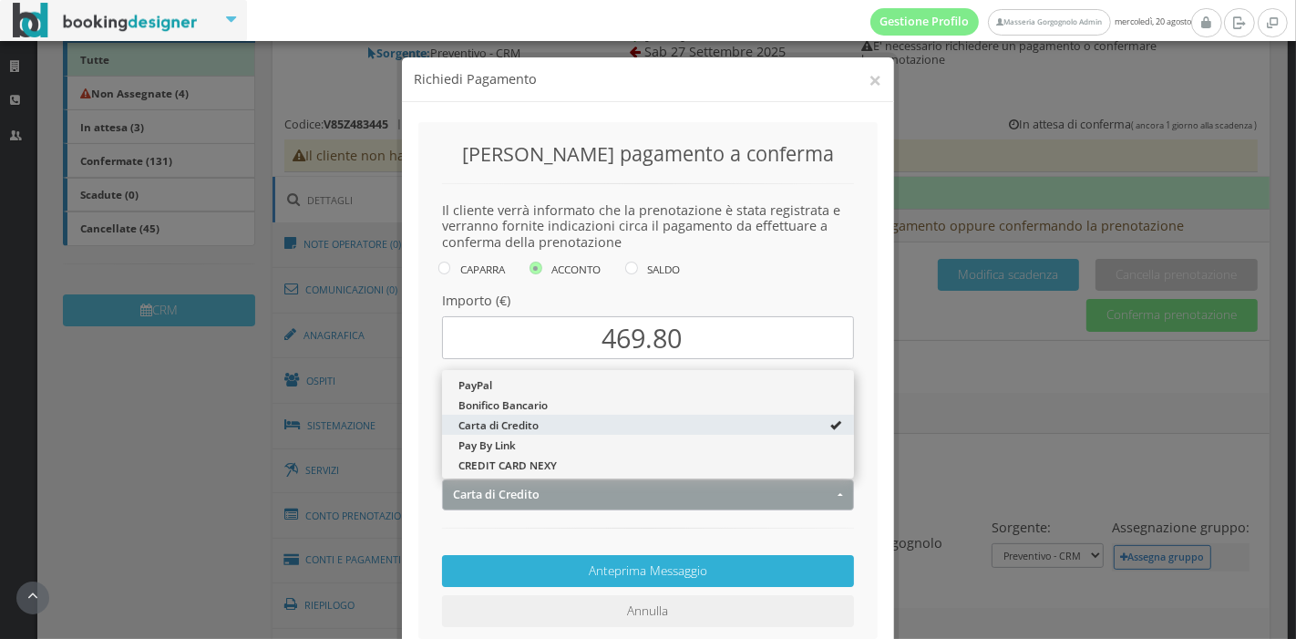
click at [632, 568] on button "Anteprima Messaggio" at bounding box center [648, 571] width 412 height 32
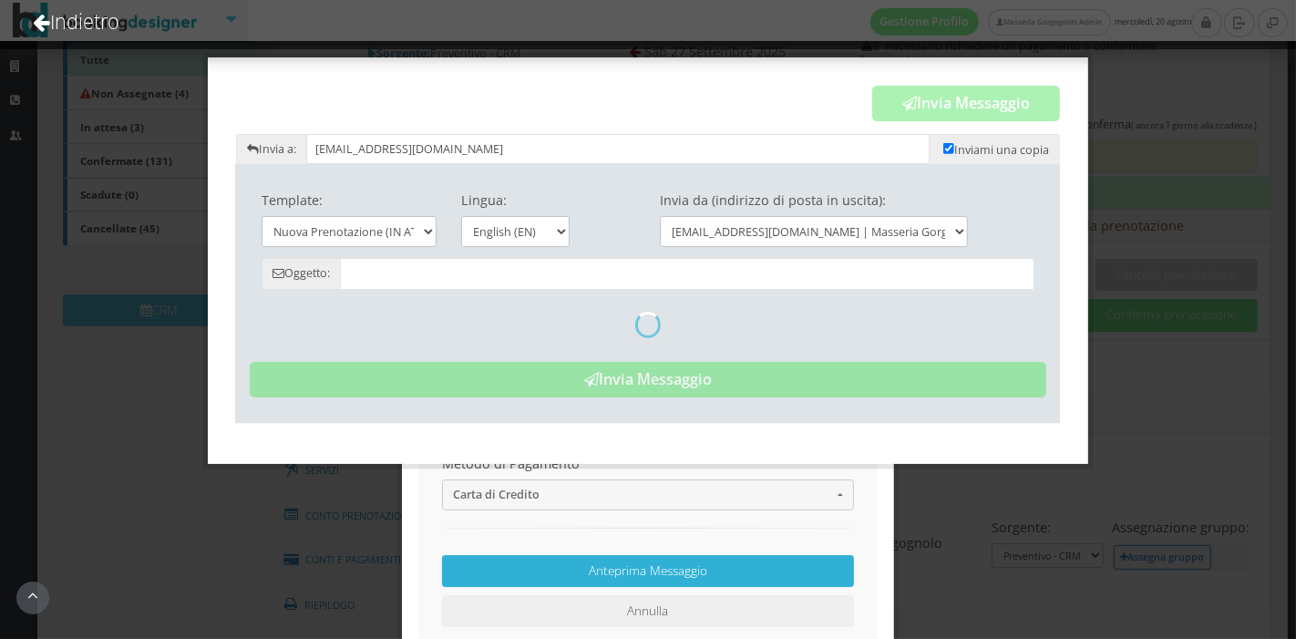
type input "Nwe booking - Masseria Gorgognolo"
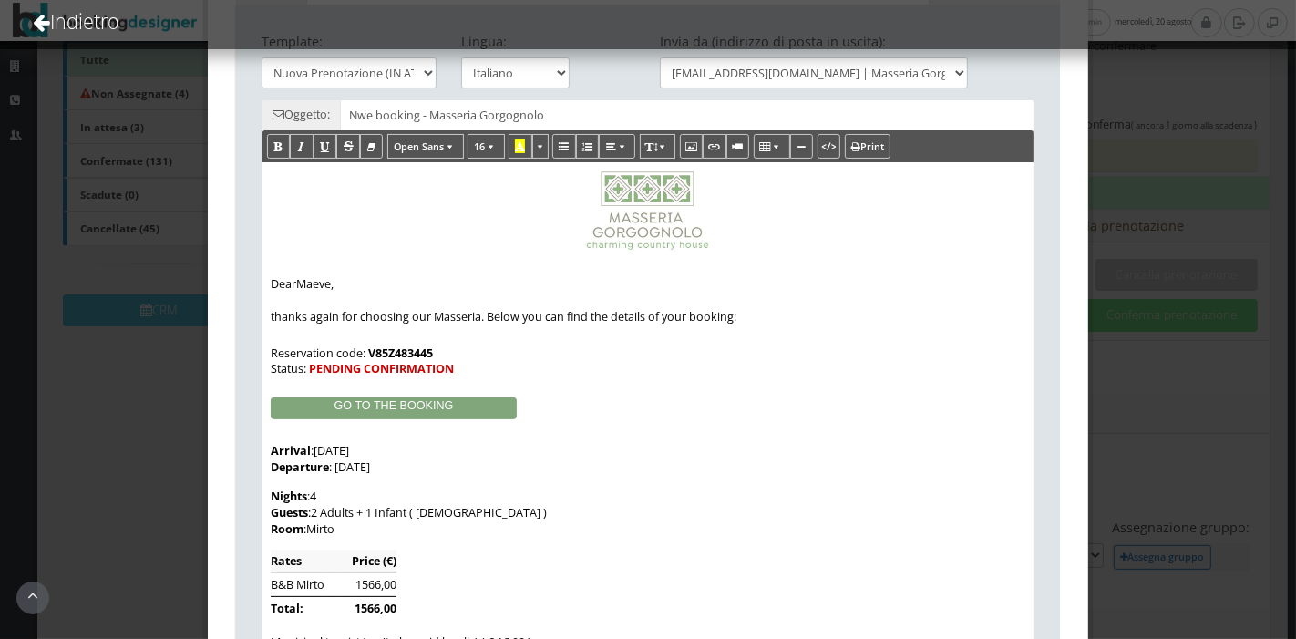
scroll to position [46, 0]
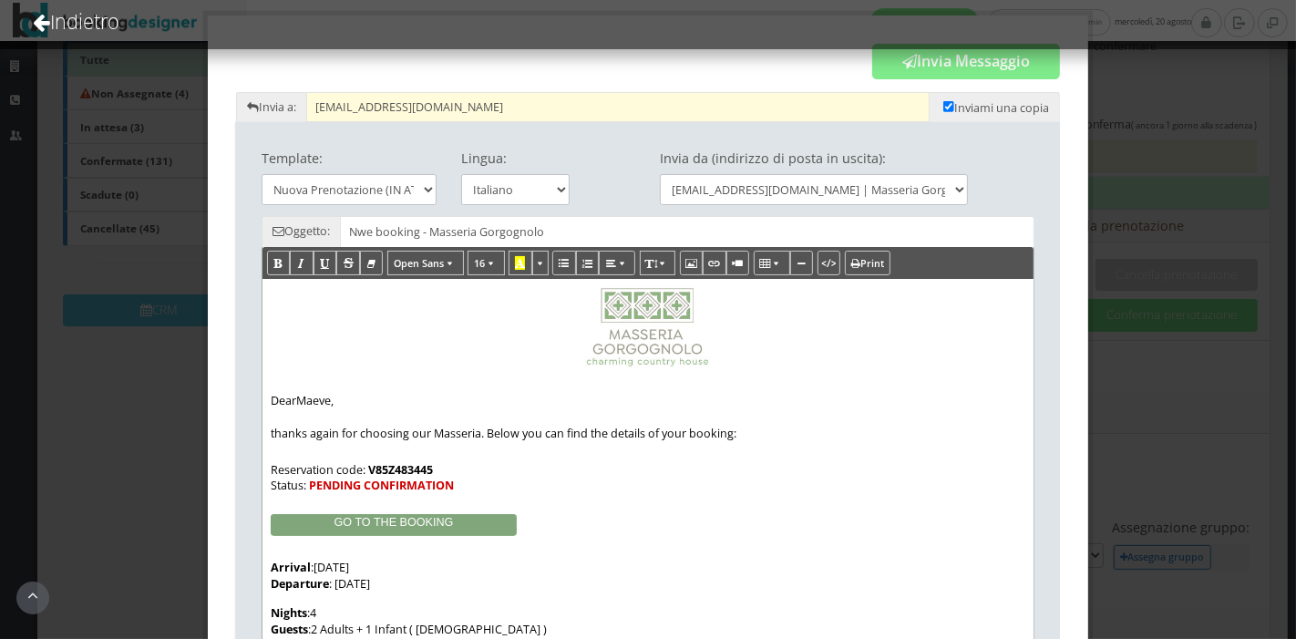
click at [457, 107] on input "[EMAIL_ADDRESS][DOMAIN_NAME]" at bounding box center [618, 107] width 624 height 30
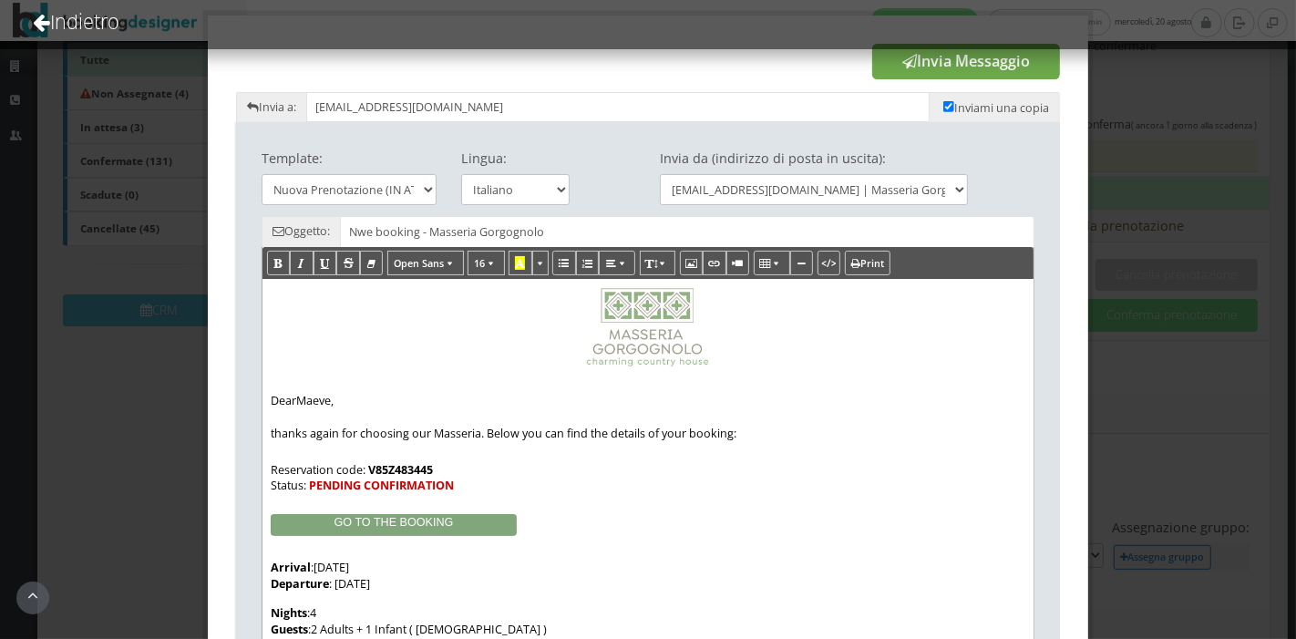
type input "aldo.melpi@gmail.com"
click at [886, 68] on button "Invia Messaggio" at bounding box center [966, 62] width 188 height 36
click at [929, 108] on span "Inviami una copia" at bounding box center [994, 107] width 130 height 30
click at [943, 104] on input "checkbox" at bounding box center [948, 106] width 11 height 11
checkbox input "false"
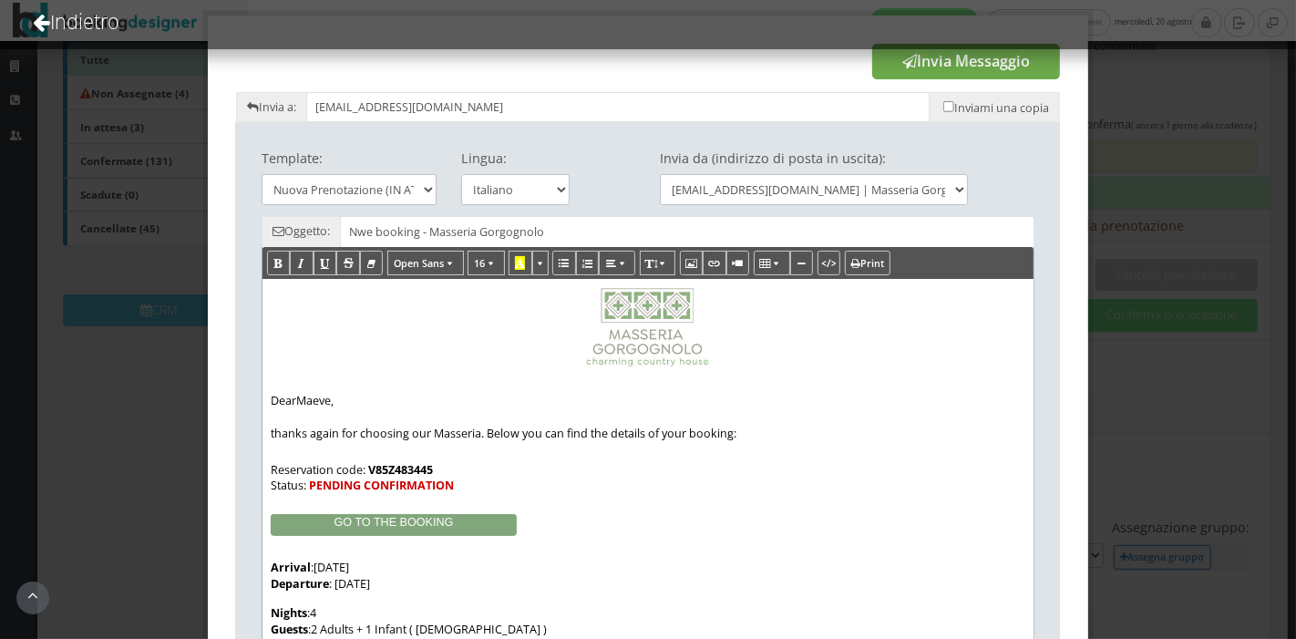
click at [933, 65] on button "Invia Messaggio" at bounding box center [966, 62] width 188 height 36
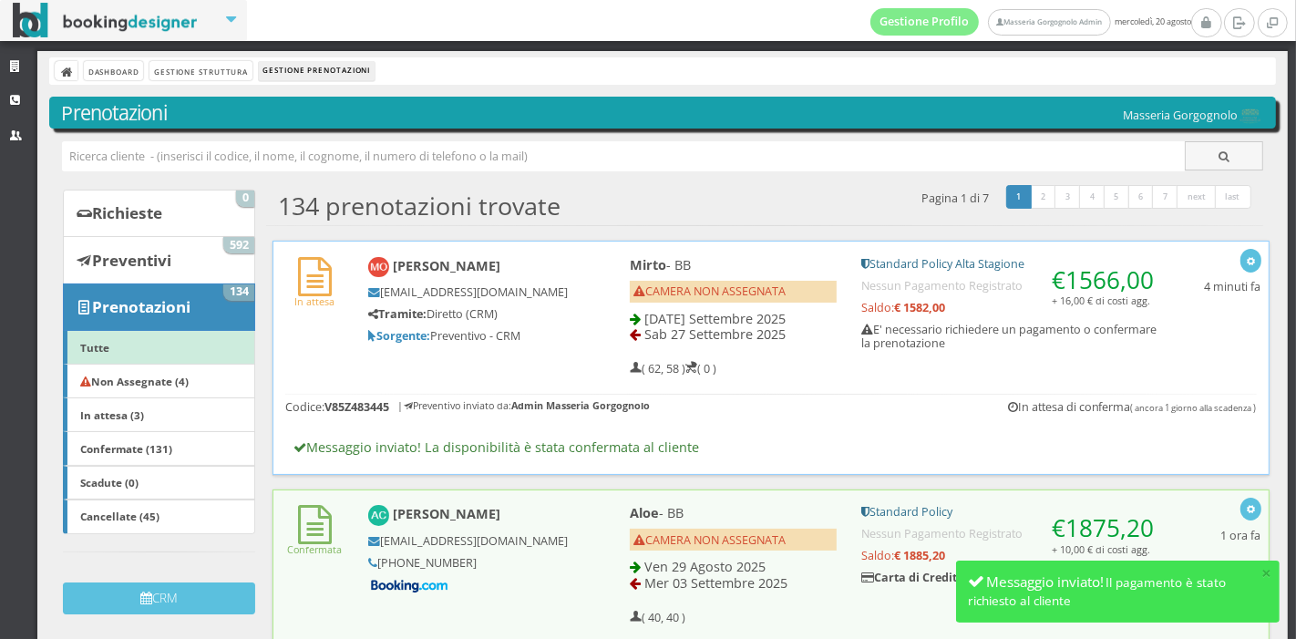
scroll to position [0, 0]
click at [570, 345] on div "Maeve O’sullivan maeveos6@hotmail.com Tramite: Diretto (CRM) Sorgente: Preventi…" at bounding box center [468, 300] width 224 height 103
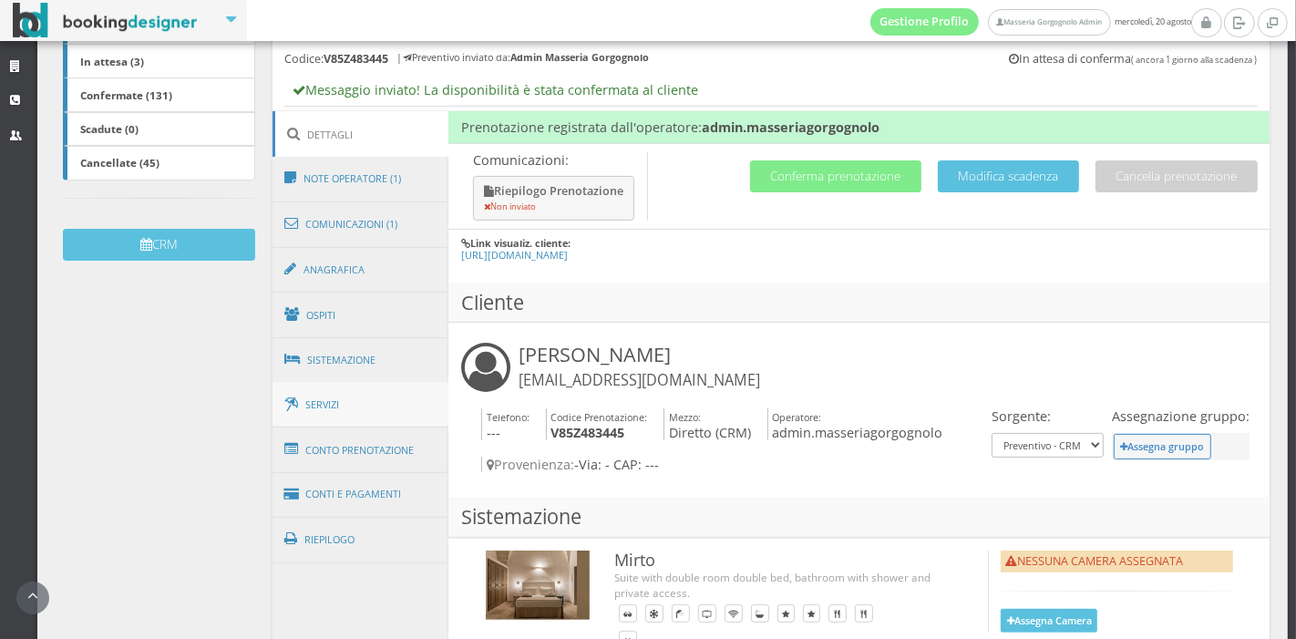
scroll to position [397, 0]
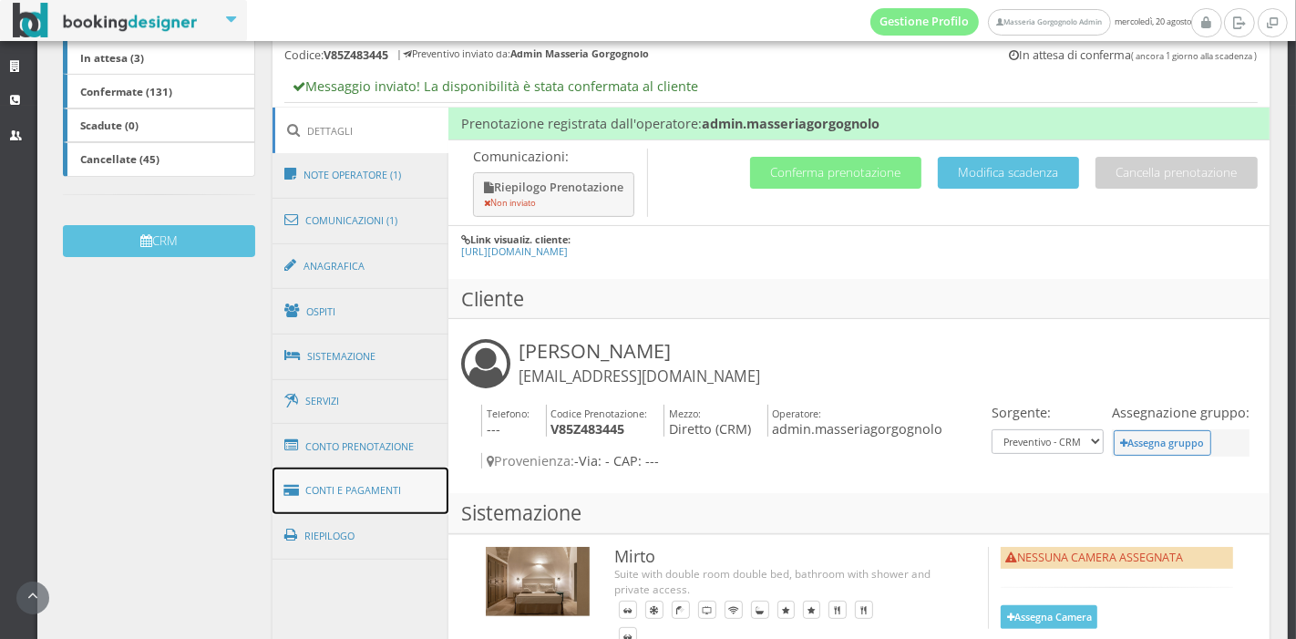
click at [378, 479] on link "Conti e Pagamenti" at bounding box center [360, 490] width 177 height 46
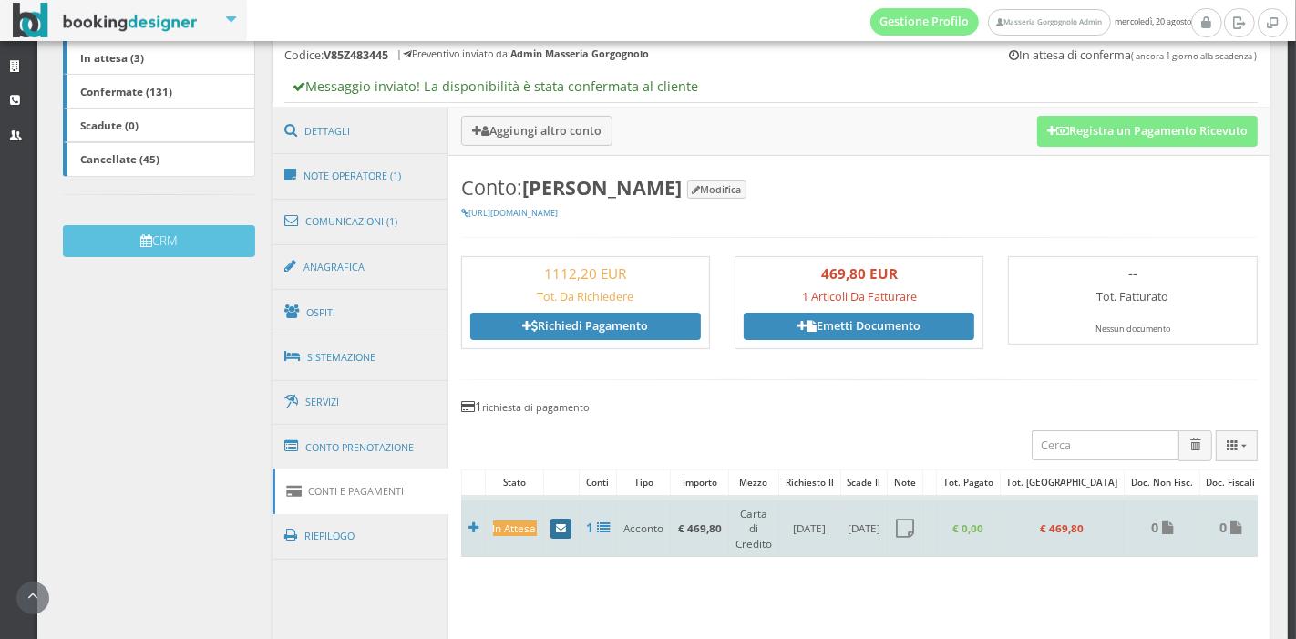
click at [561, 519] on link at bounding box center [561, 528] width 22 height 20
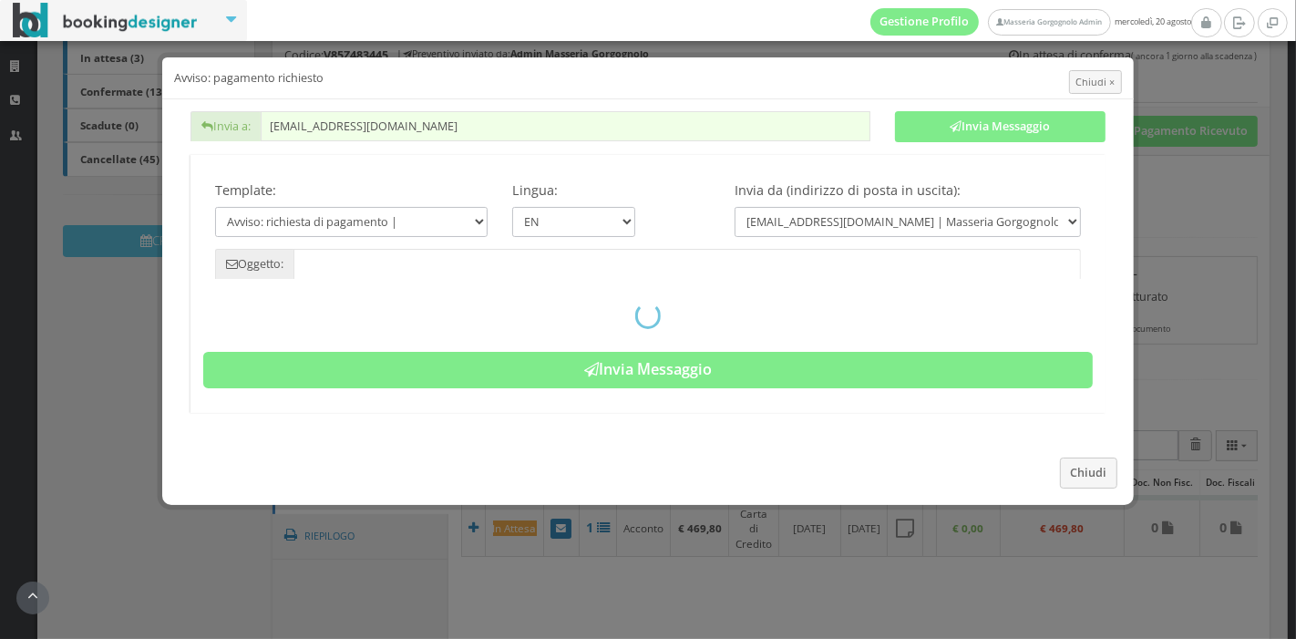
type input "Payment required - Reservation: V85Z483445 - Maeve O’sullivan"
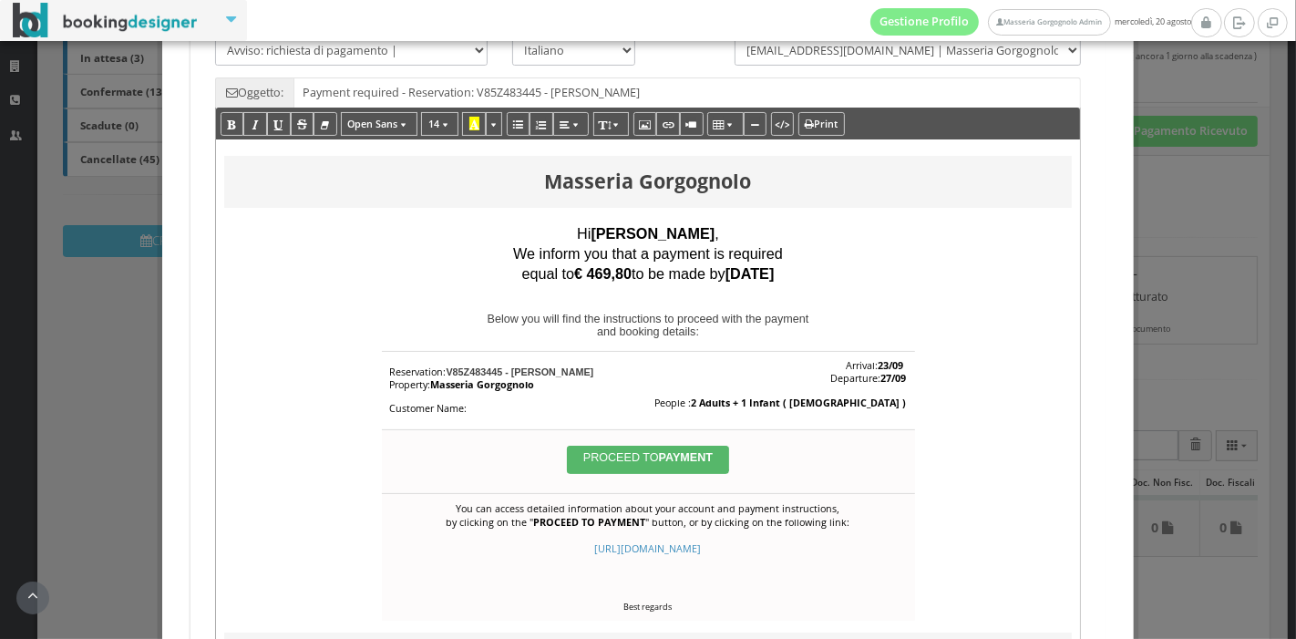
scroll to position [22, 0]
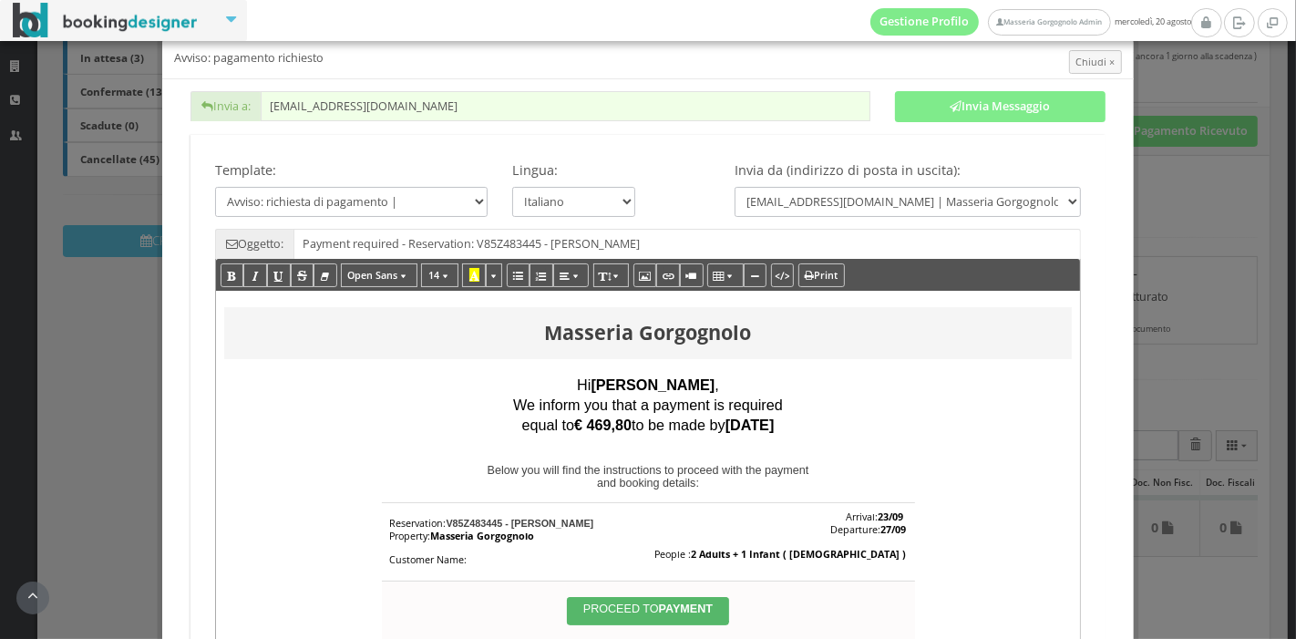
click at [432, 117] on input "[EMAIL_ADDRESS][DOMAIN_NAME]" at bounding box center [566, 106] width 610 height 30
click at [432, 117] on input "maeveos6@hotmail.com" at bounding box center [566, 106] width 610 height 30
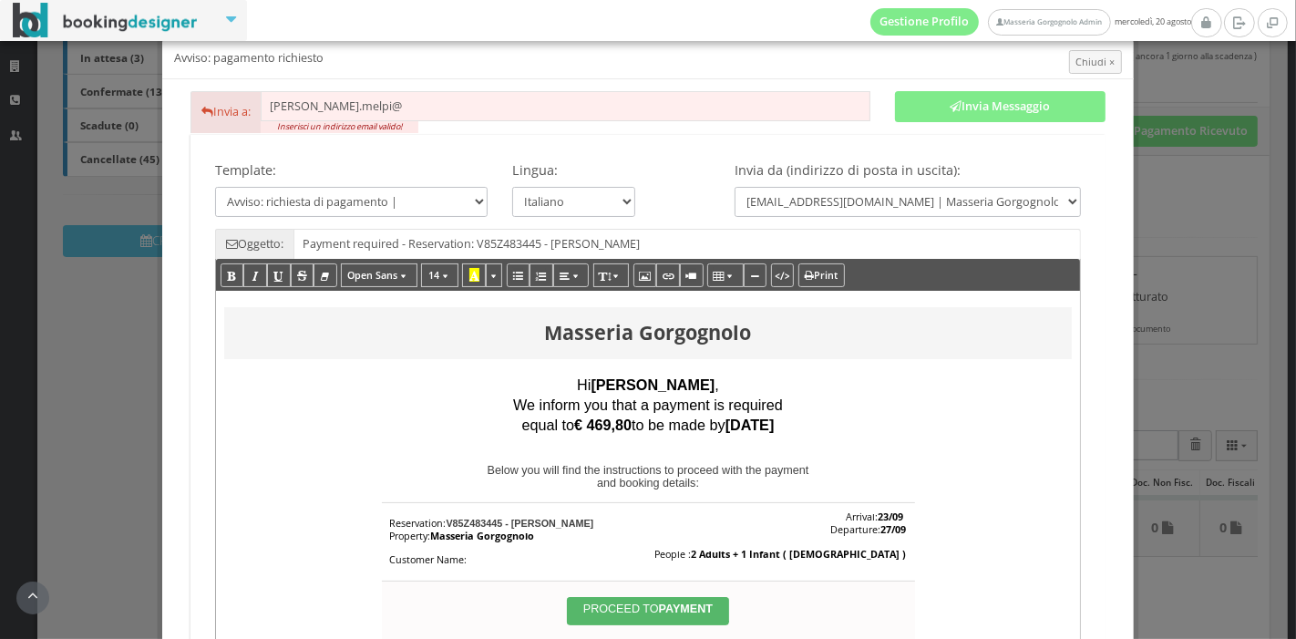
type input "aldo.melpi@gmail.com"
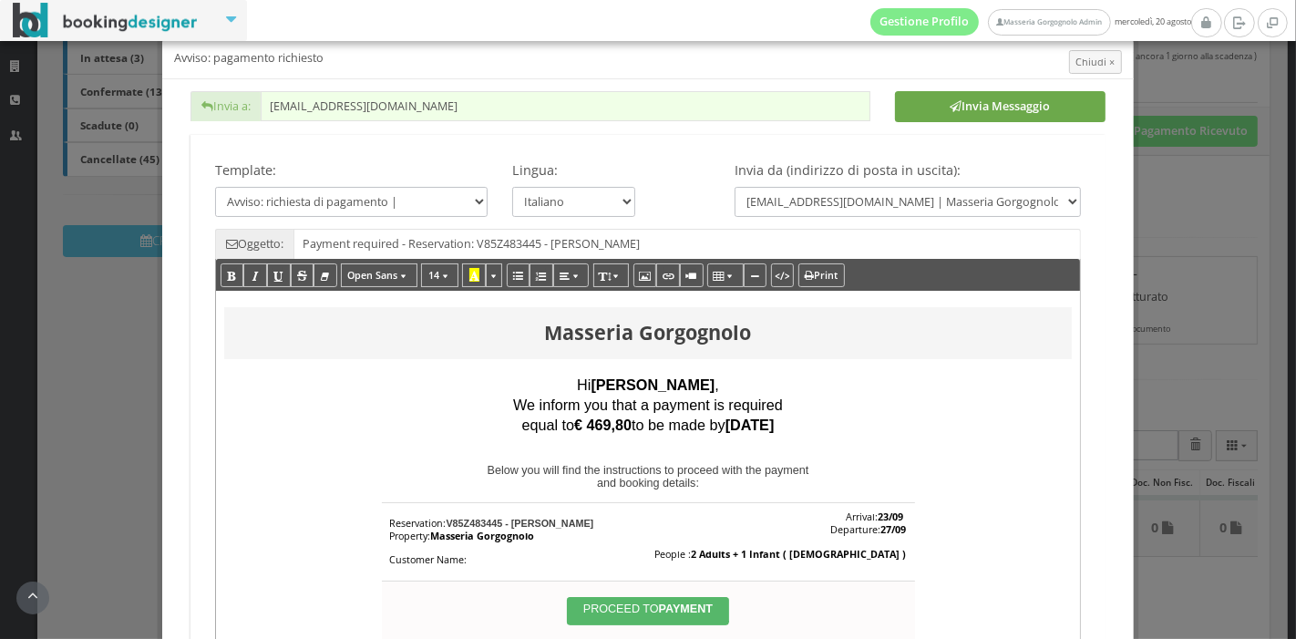
click at [918, 105] on button "Invia Messaggio" at bounding box center [1000, 106] width 210 height 31
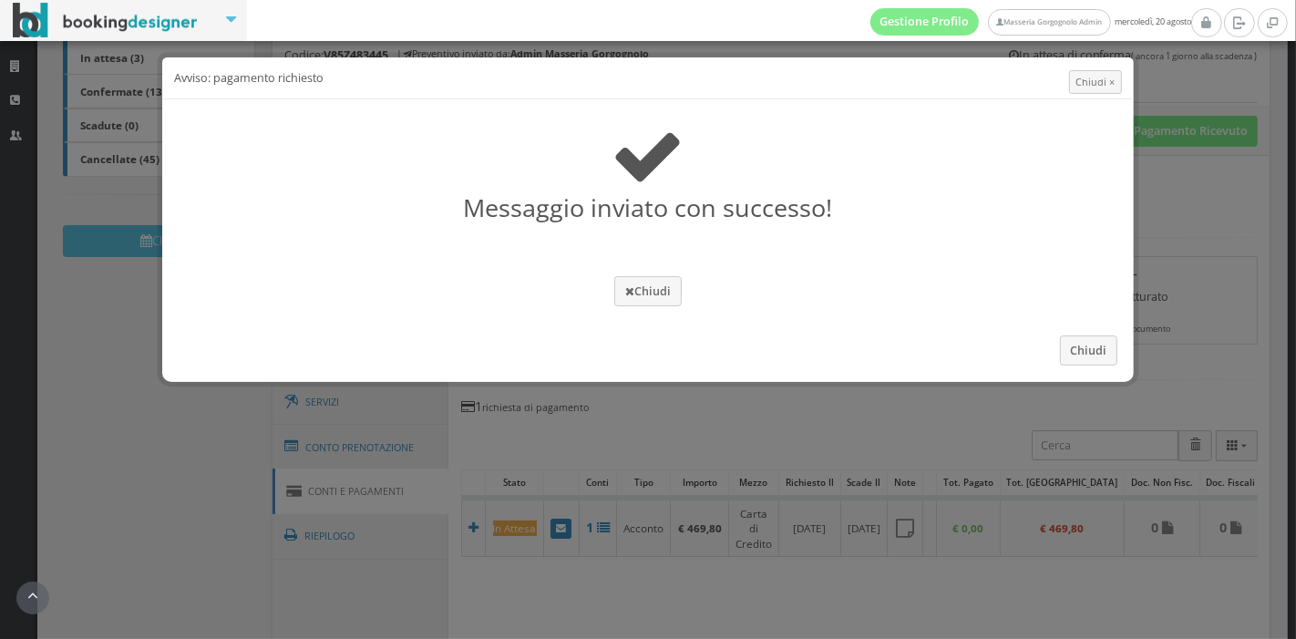
click at [684, 292] on h2 "Chiudi" at bounding box center [648, 290] width 964 height 33
click at [660, 290] on button "Chiudi" at bounding box center [647, 291] width 67 height 30
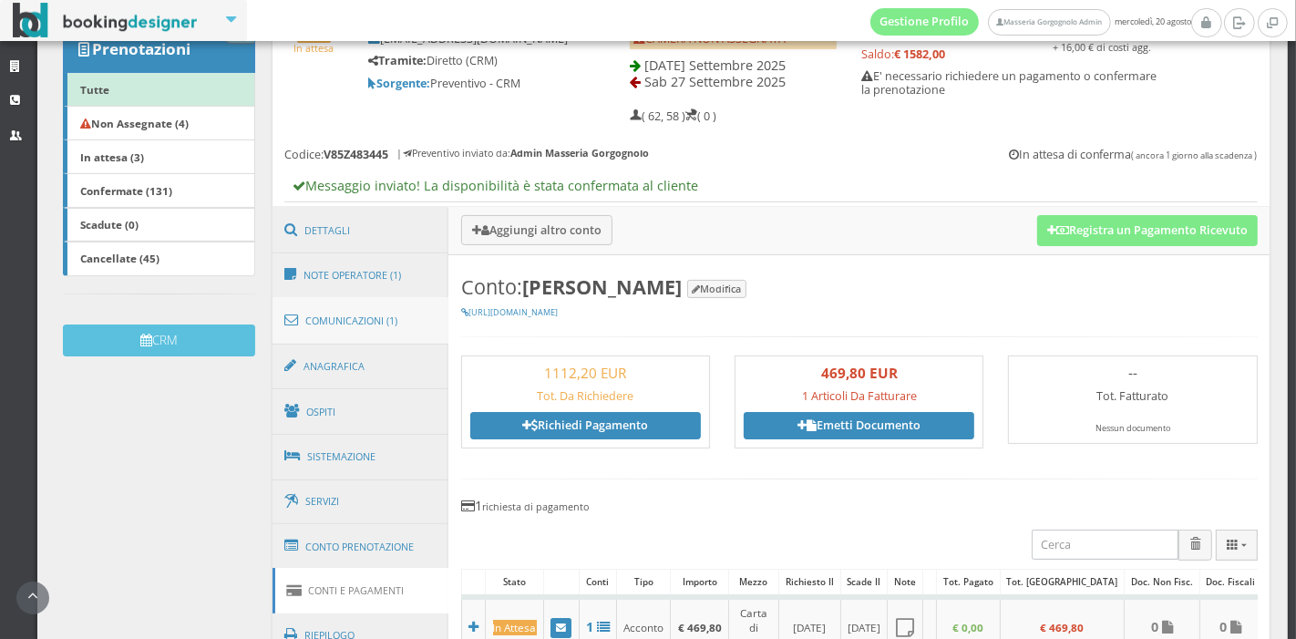
scroll to position [558, 0]
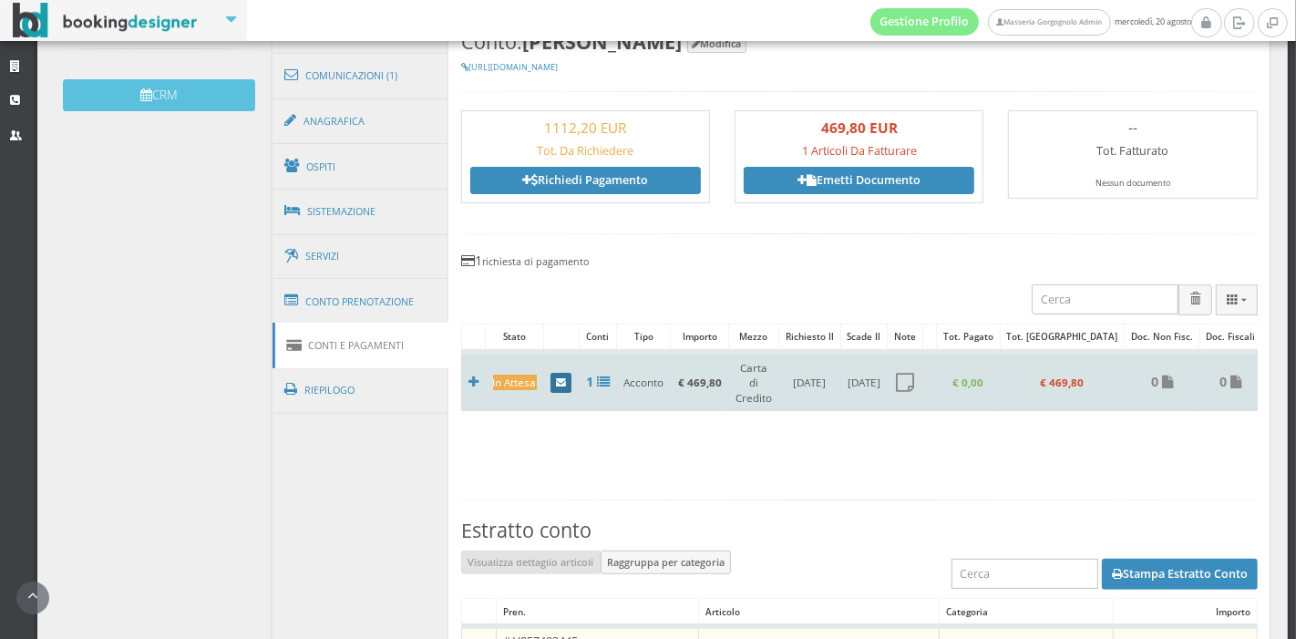
click at [552, 373] on link at bounding box center [561, 383] width 22 height 20
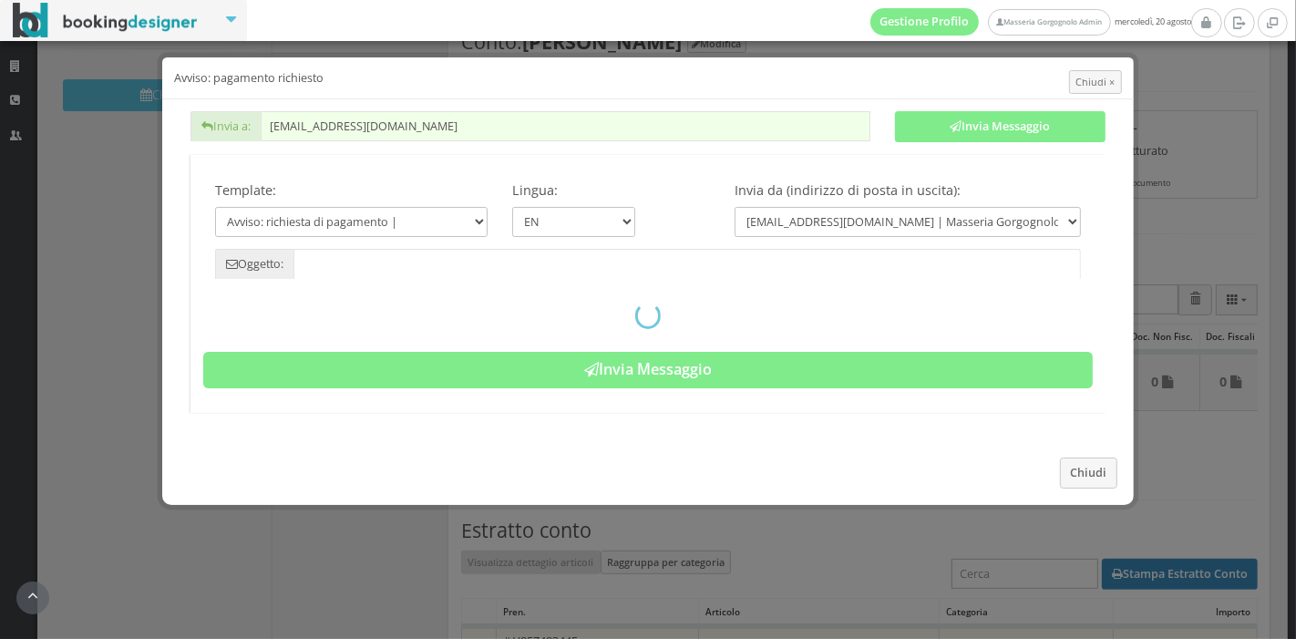
type input "Payment required - Reservation: V85Z483445 - Maeve O’sullivan"
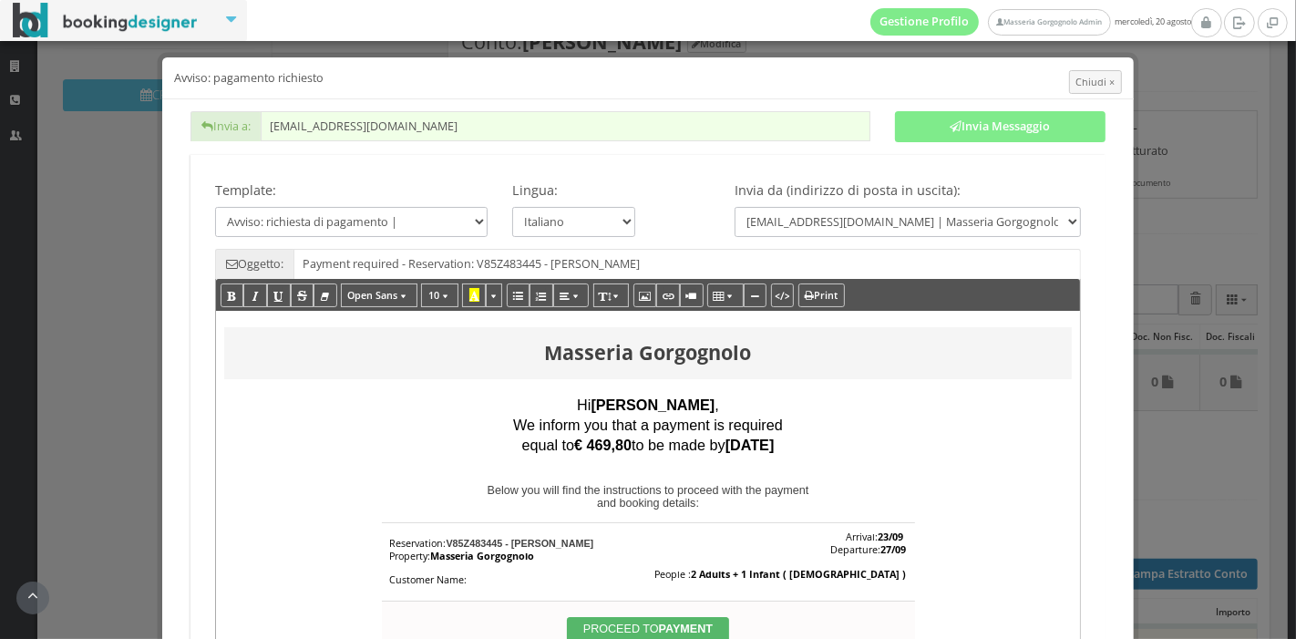
click at [368, 130] on input "[EMAIL_ADDRESS][DOMAIN_NAME]" at bounding box center [566, 126] width 610 height 30
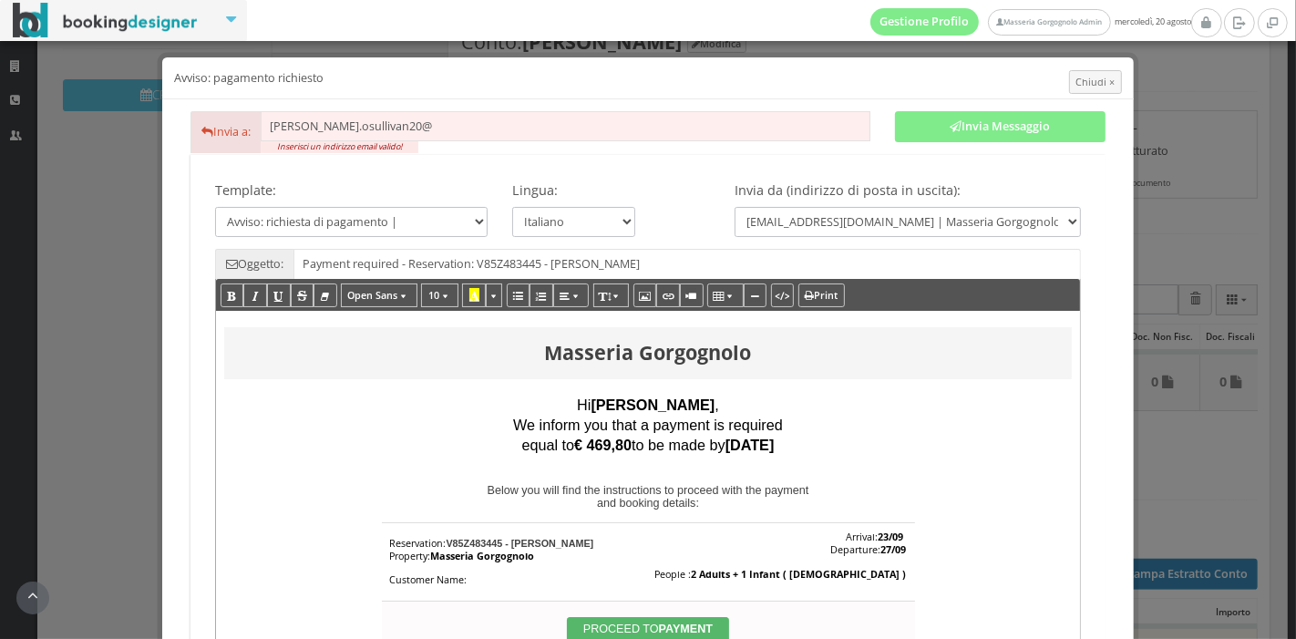
type input "marie.osullivan20@gmail.com"
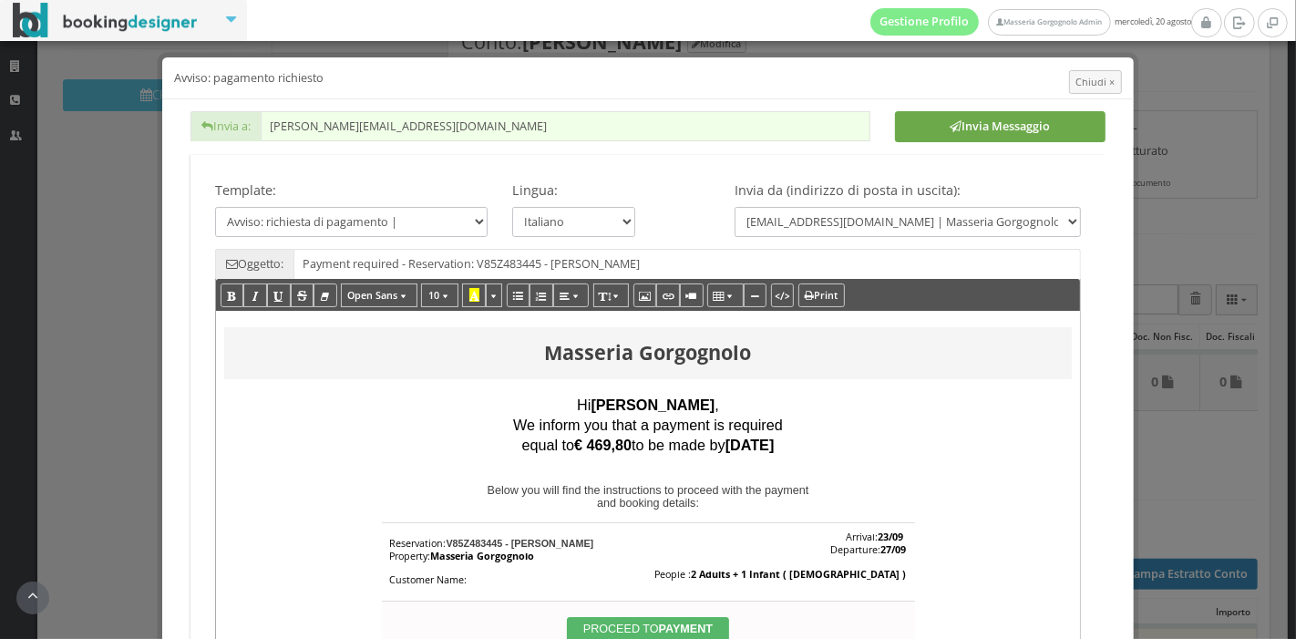
click at [950, 123] on button "Invia Messaggio" at bounding box center [1000, 126] width 210 height 31
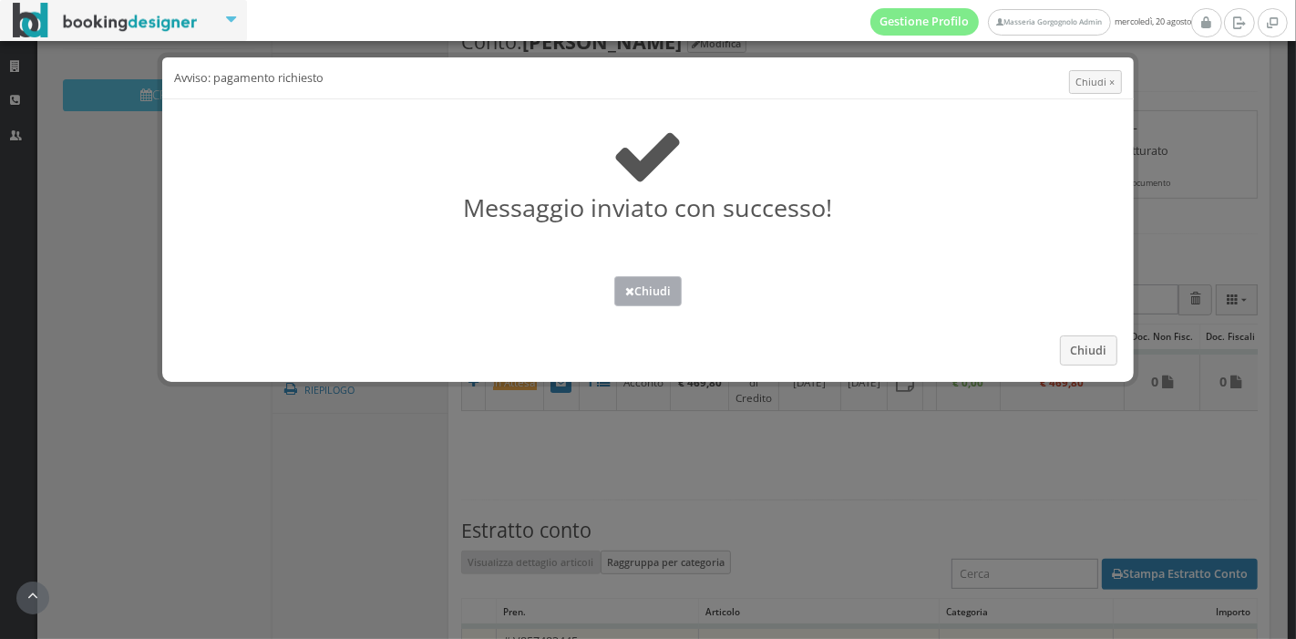
click at [666, 289] on button "Chiudi" at bounding box center [647, 291] width 67 height 30
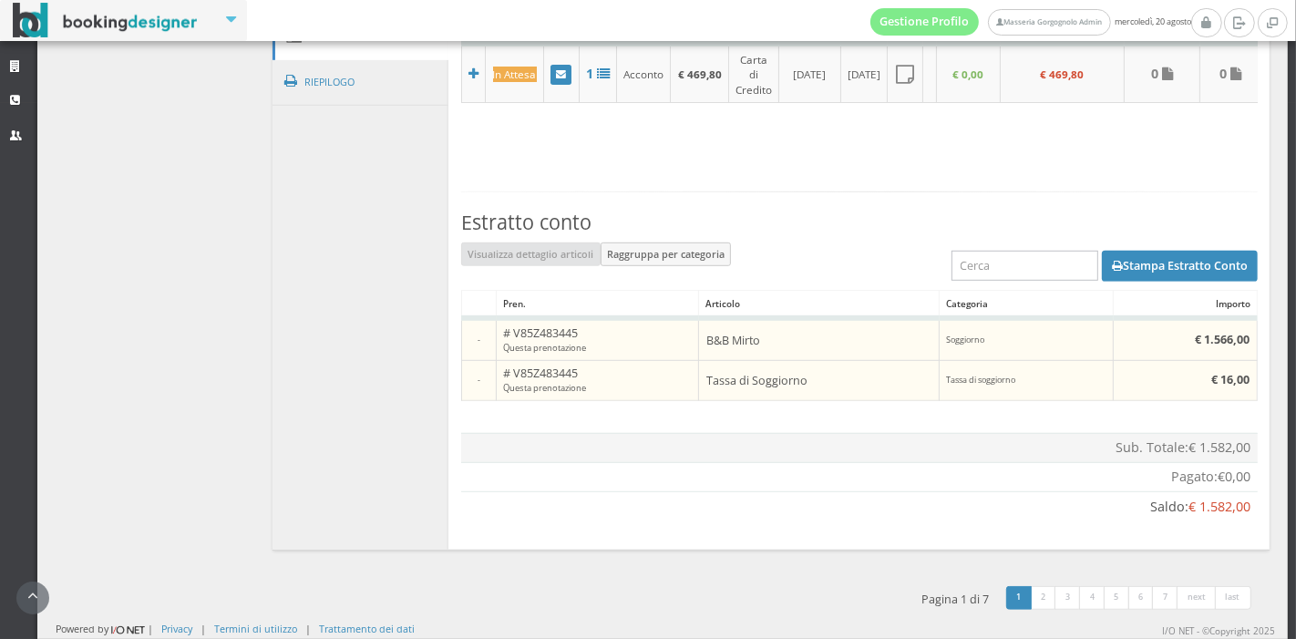
scroll to position [668, 0]
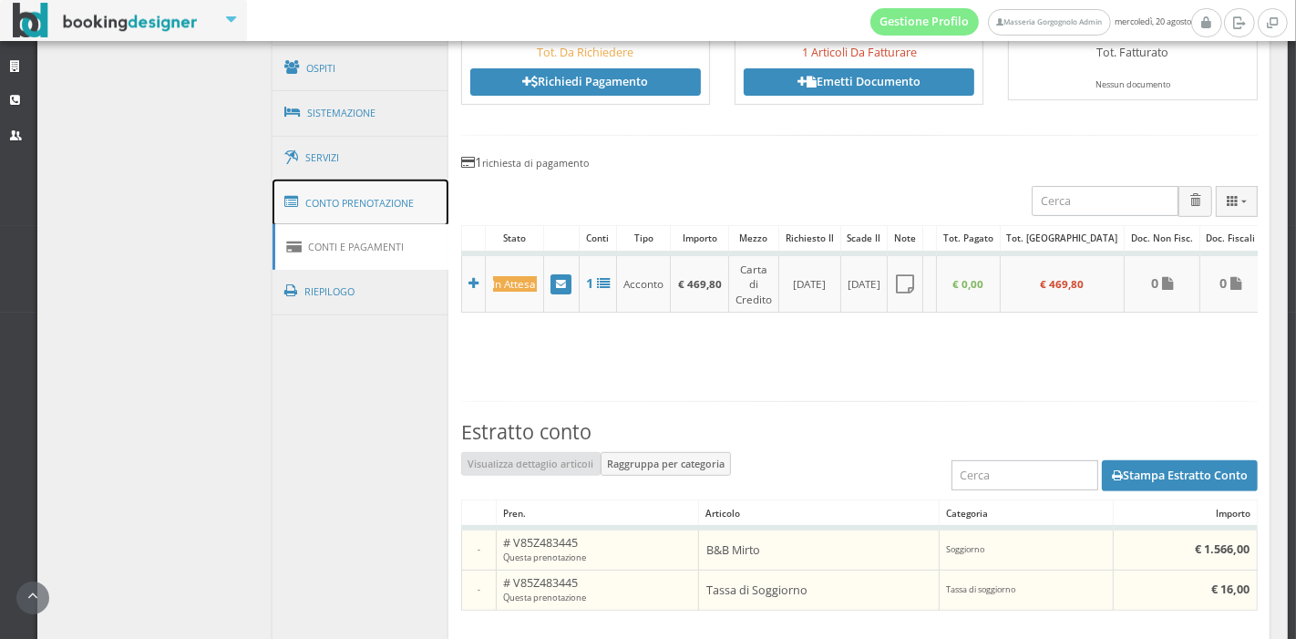
click at [388, 190] on link "Conto Prenotazione" at bounding box center [360, 202] width 177 height 47
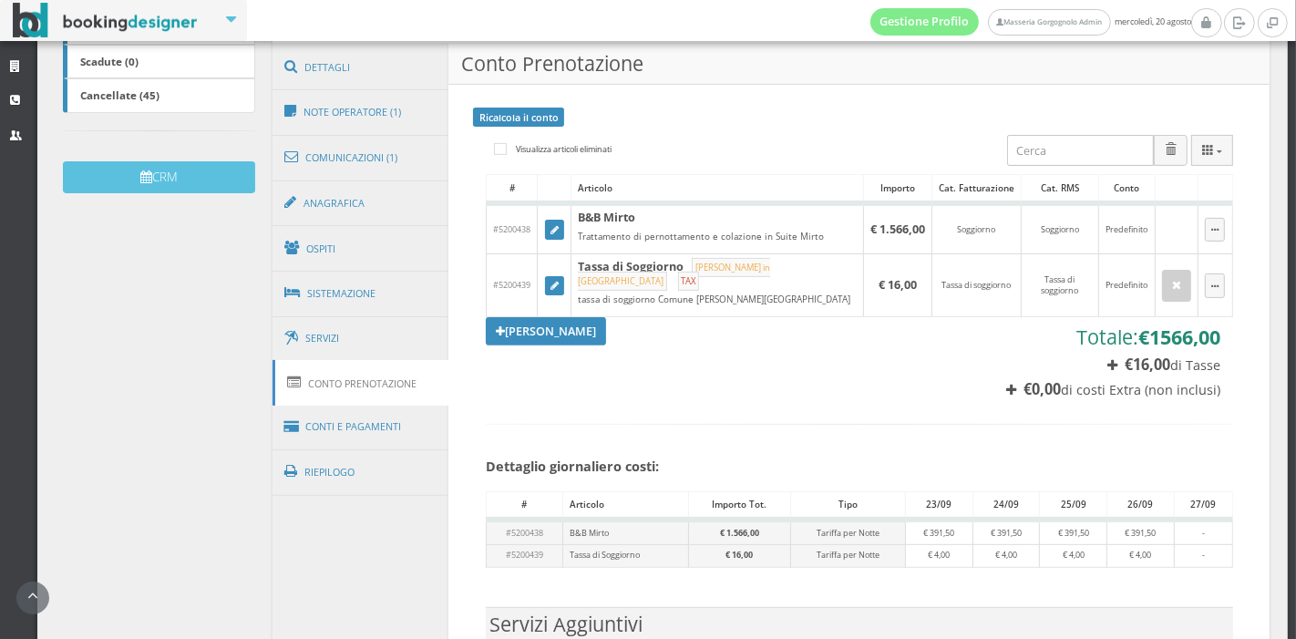
scroll to position [456, 0]
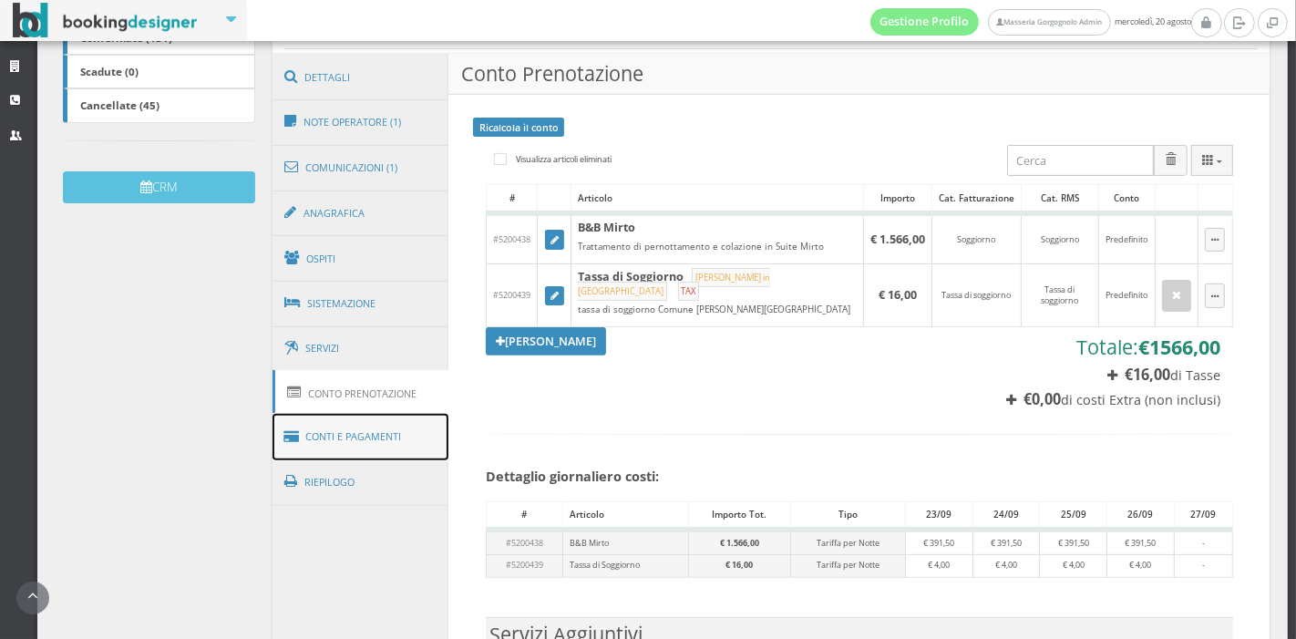
click at [384, 434] on link "Conti e Pagamenti" at bounding box center [360, 437] width 177 height 46
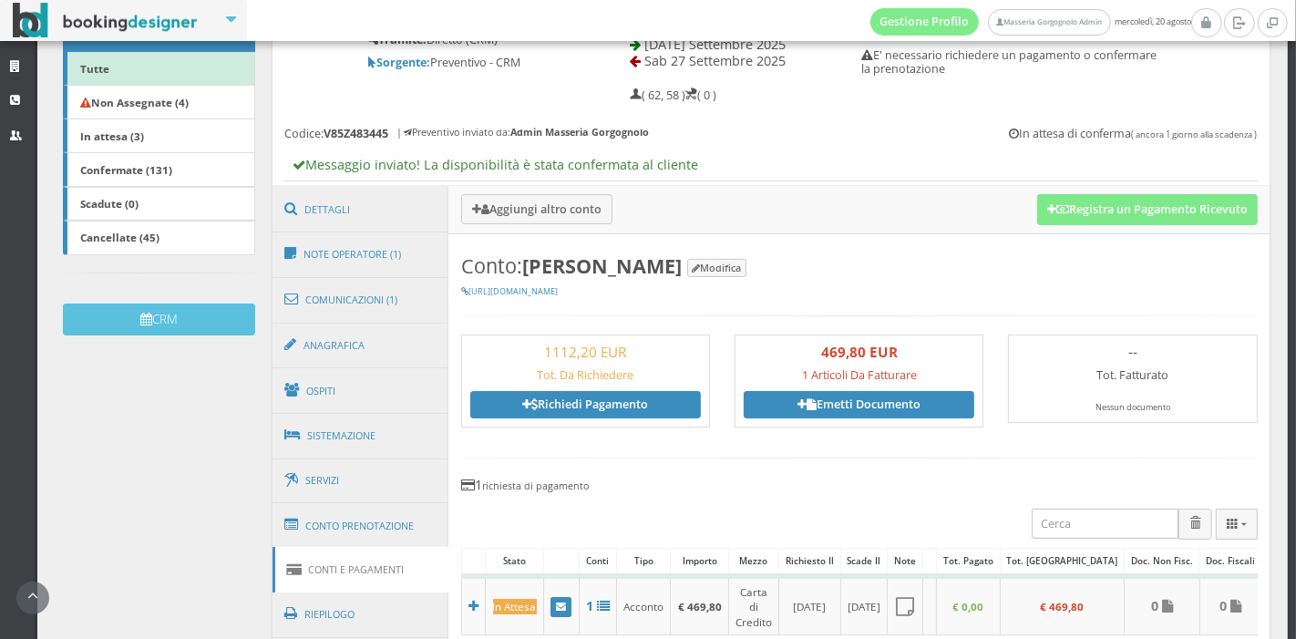
scroll to position [305, 0]
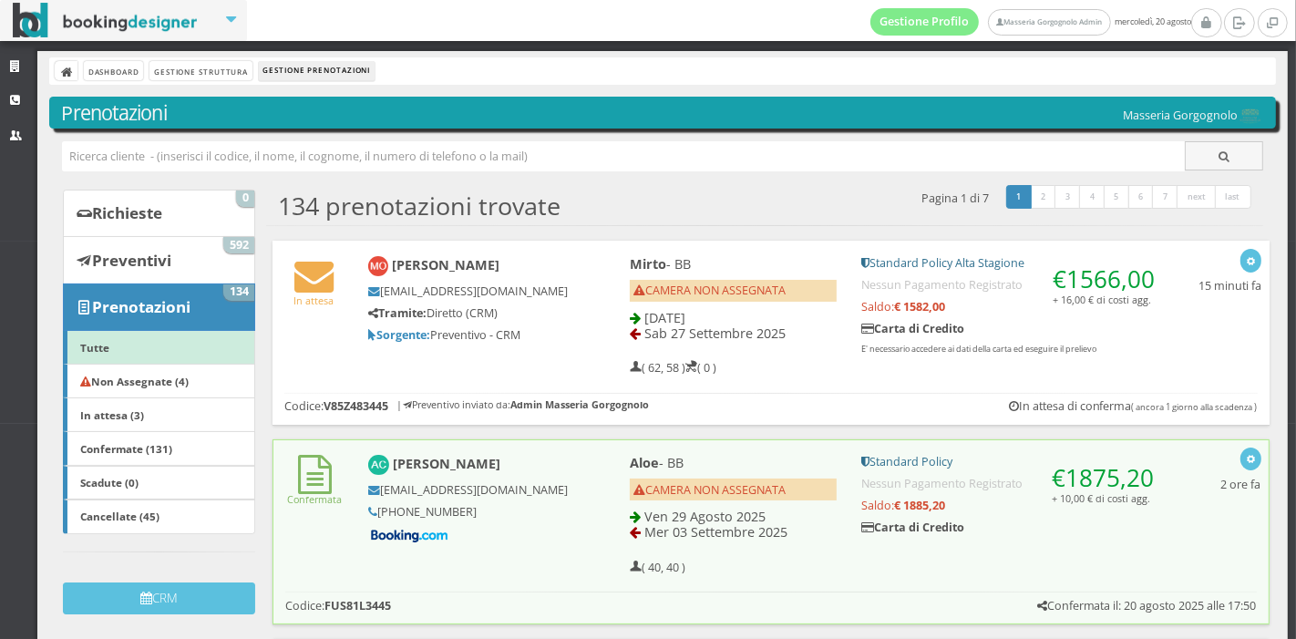
click at [536, 306] on h5 "Tramite: Diretto (CRM)" at bounding box center [468, 313] width 200 height 14
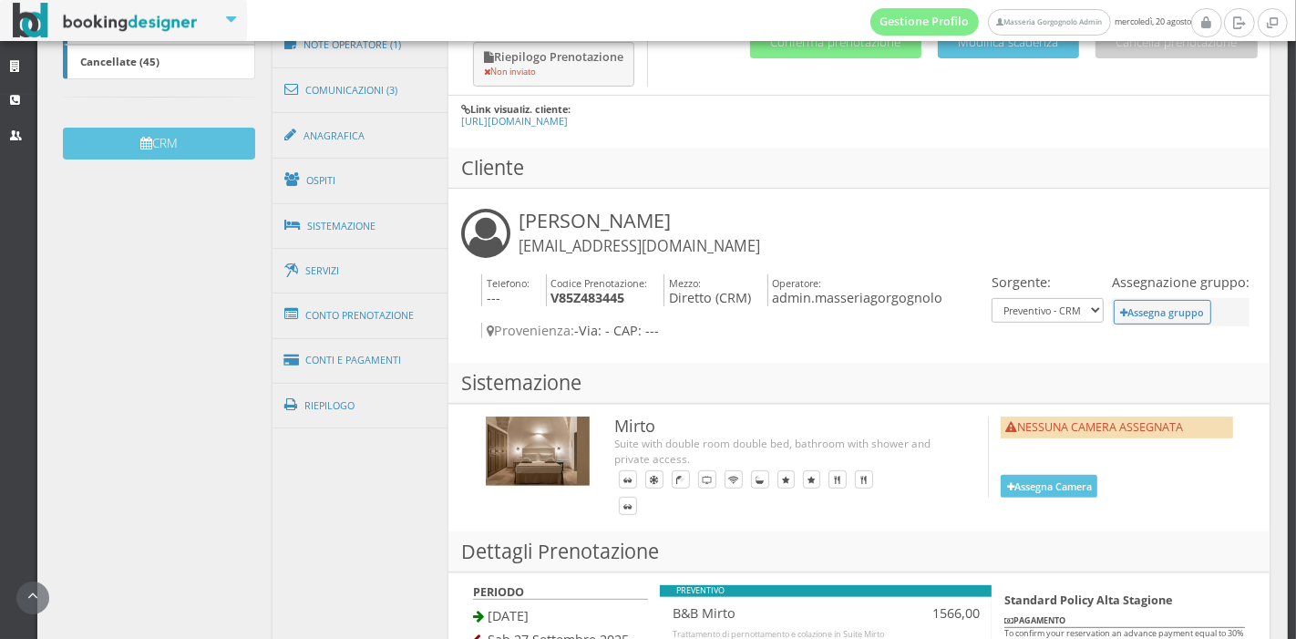
scroll to position [508, 0]
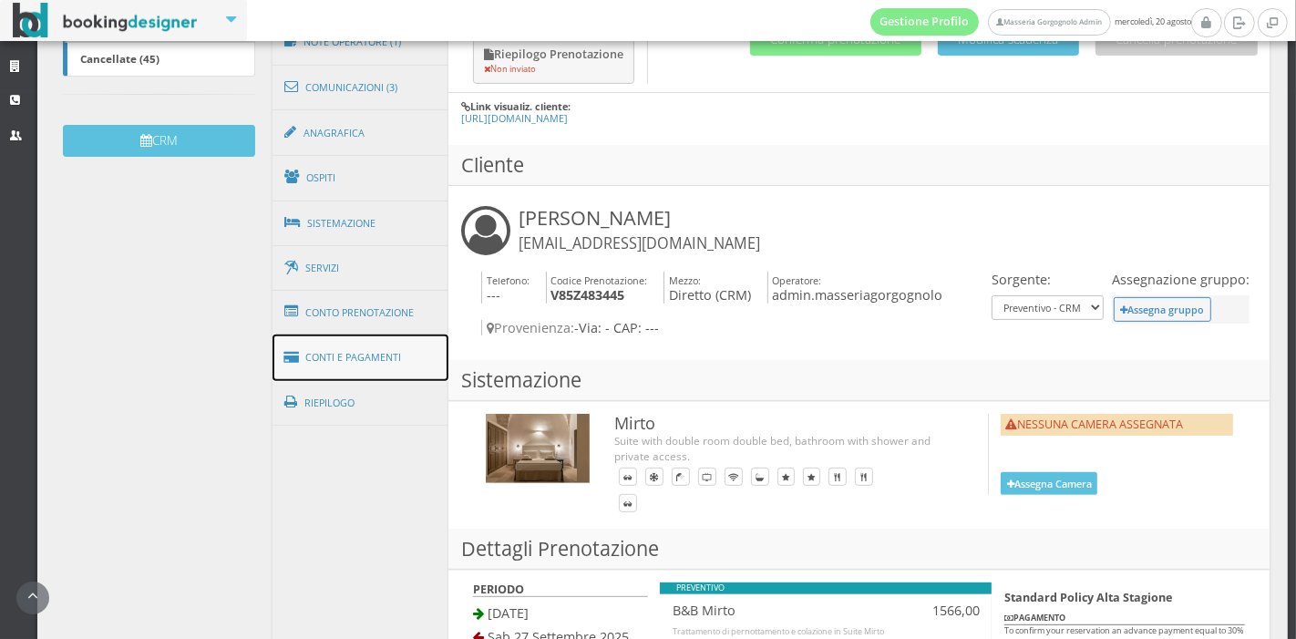
click at [380, 343] on link "Conti e Pagamenti" at bounding box center [360, 357] width 177 height 46
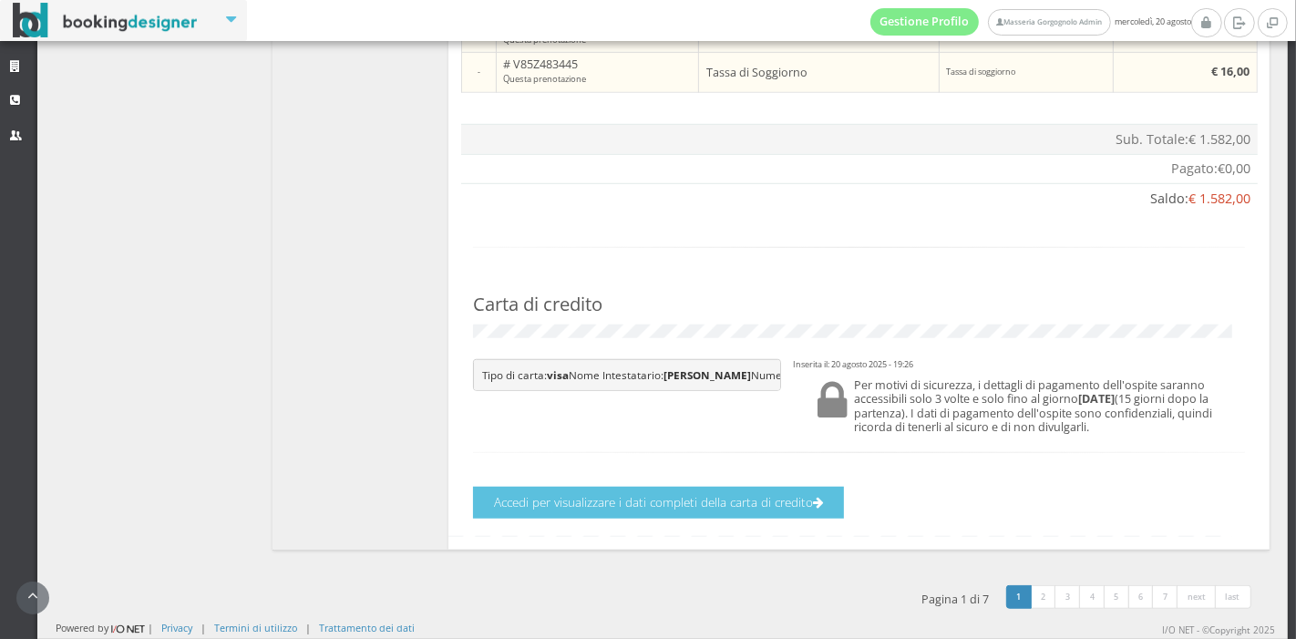
scroll to position [1220, 0]
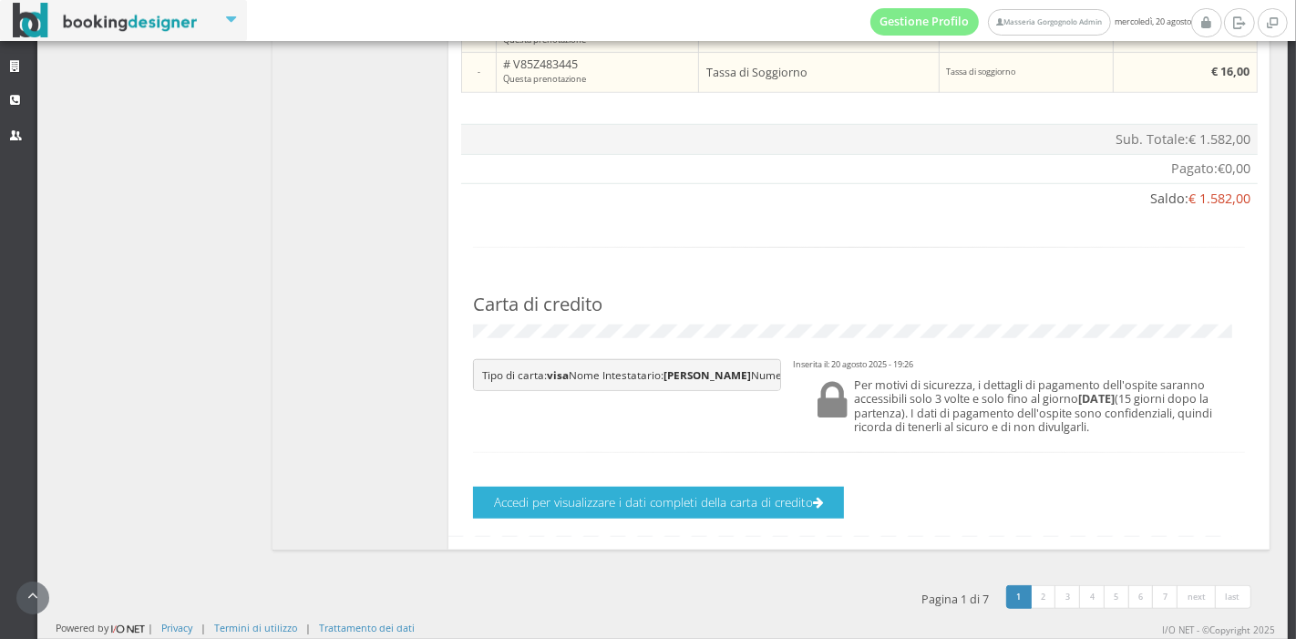
click at [659, 503] on button "Accedi per visualizzare i dati completi della carta di credito" at bounding box center [658, 503] width 371 height 32
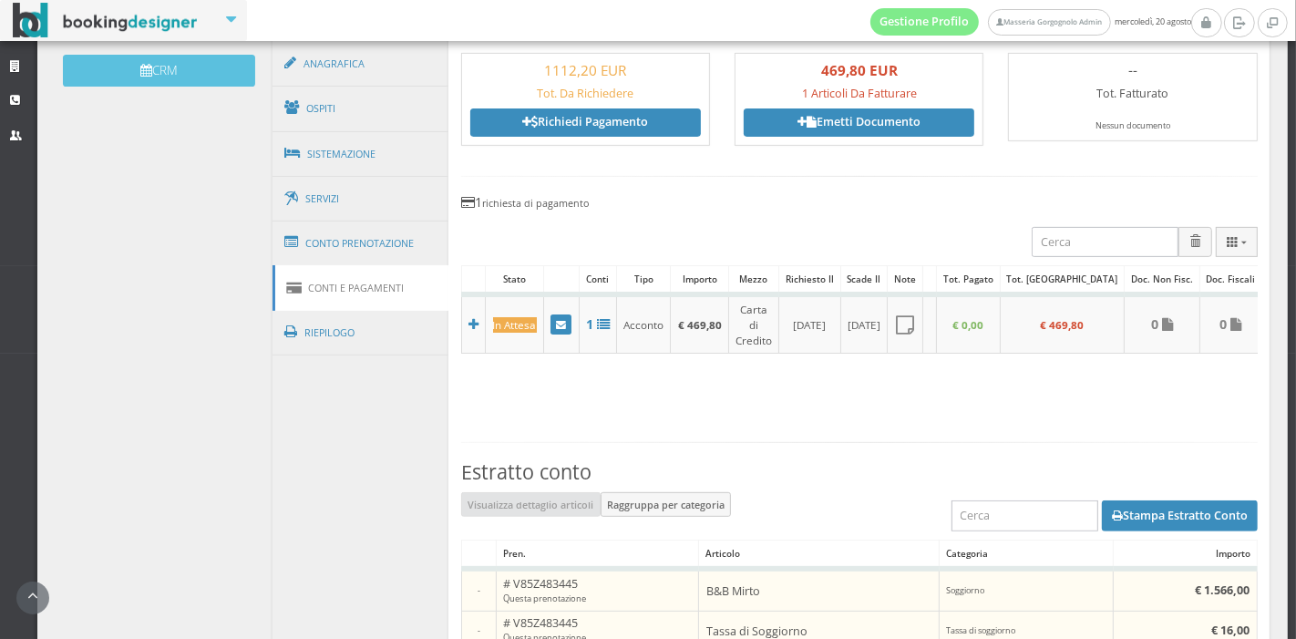
scroll to position [210, 0]
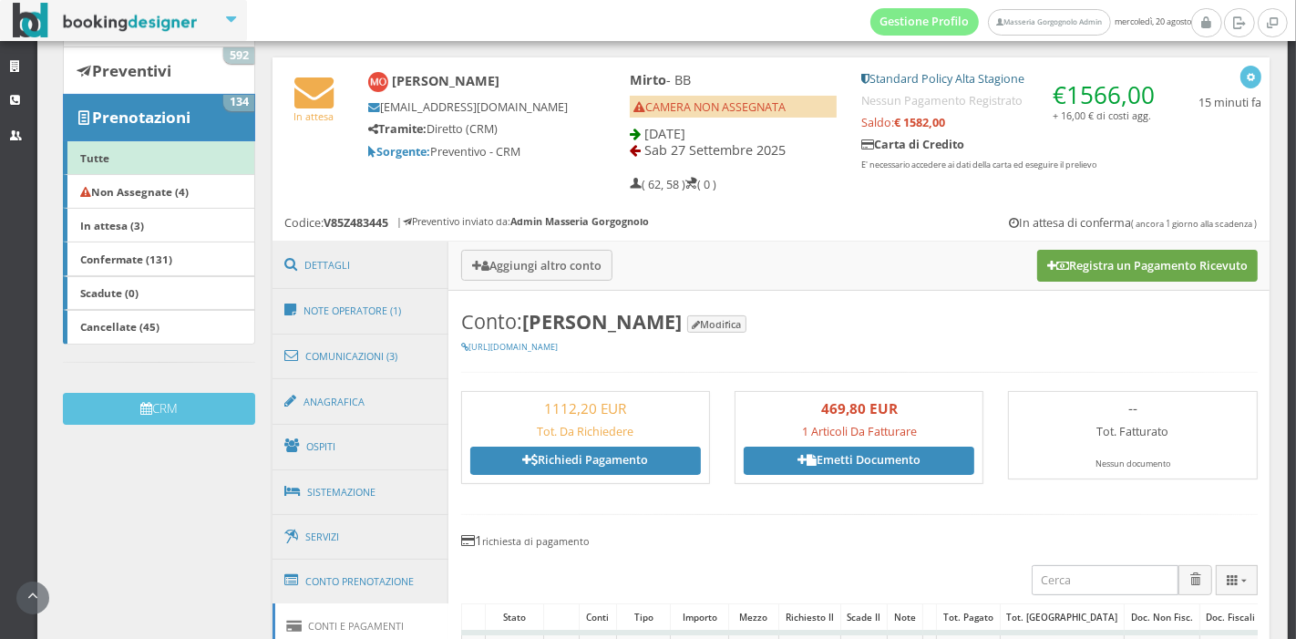
click at [1145, 258] on button "Registra un Pagamento Ricevuto" at bounding box center [1147, 265] width 220 height 31
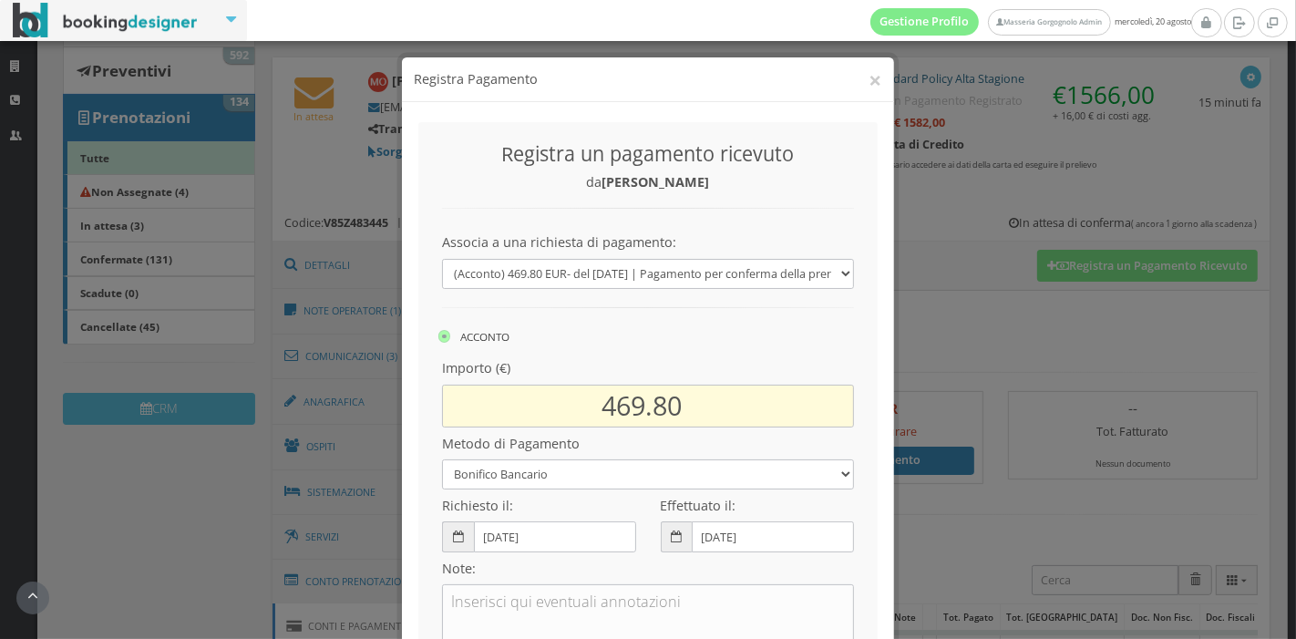
scroll to position [108, 0]
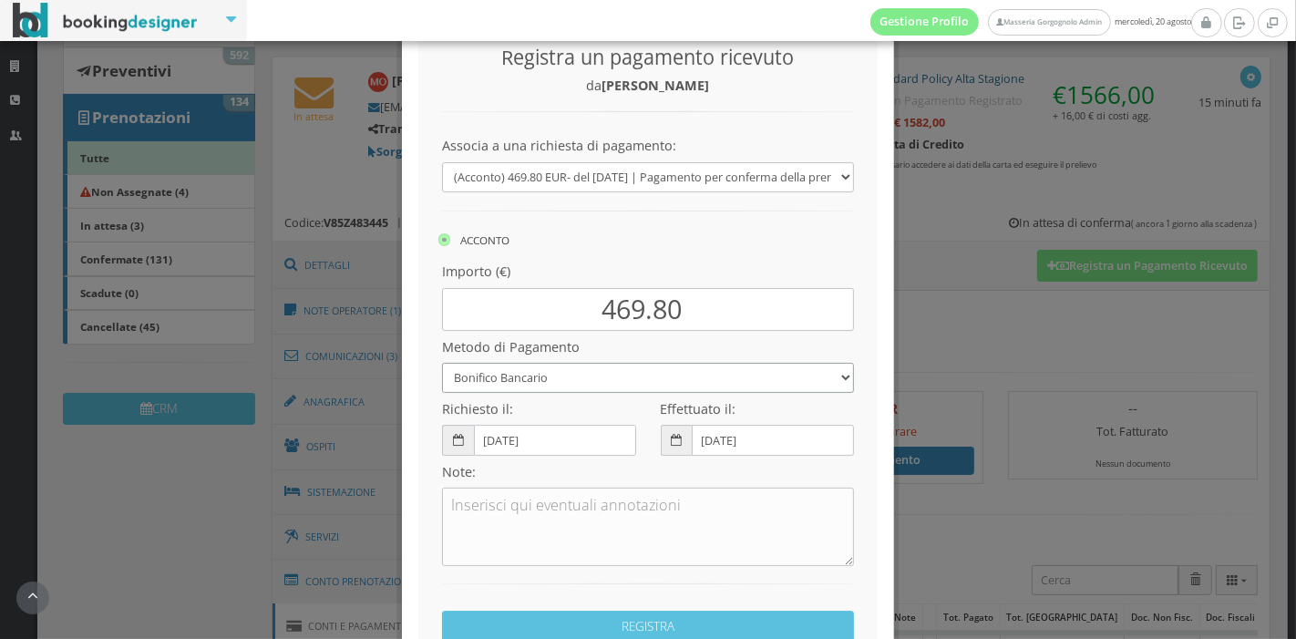
click at [711, 364] on select "Bonifico Bancario Carta di Credito Pay By Link Contanti Assegno Bancario Assegn…" at bounding box center [648, 378] width 412 height 30
select select
click at [442, 363] on select "Bonifico Bancario Carta di Credito Pay By Link Contanti Assegno Bancario Assegn…" at bounding box center [648, 378] width 412 height 30
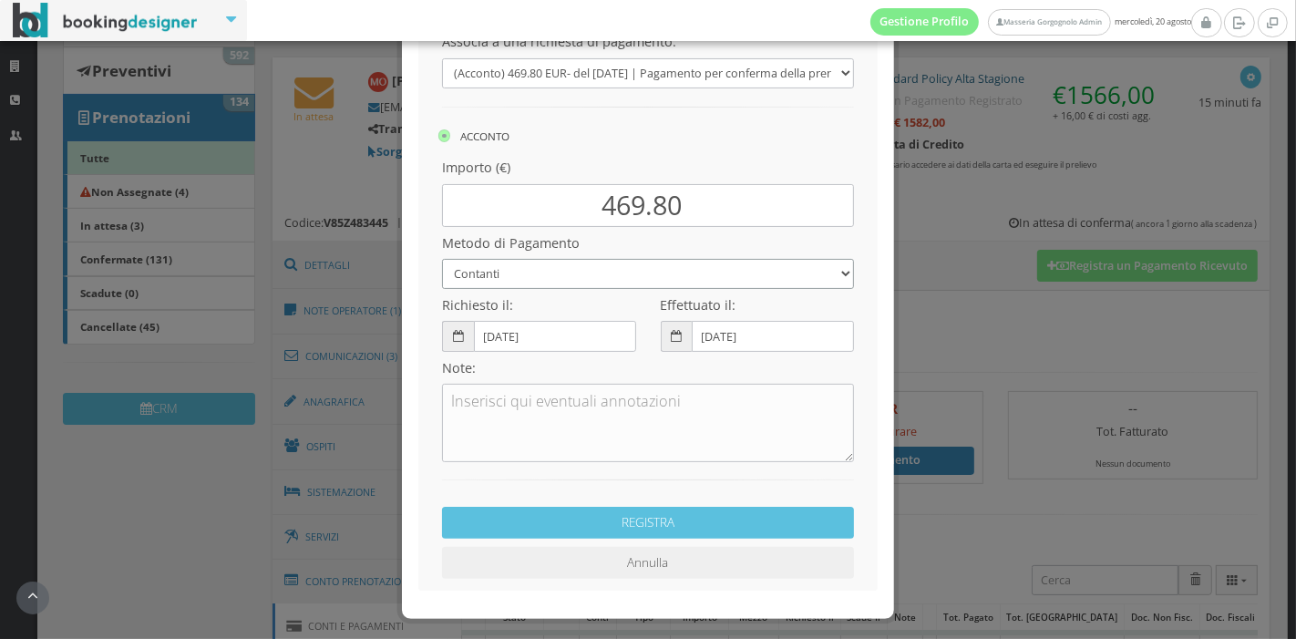
scroll to position [222, 0]
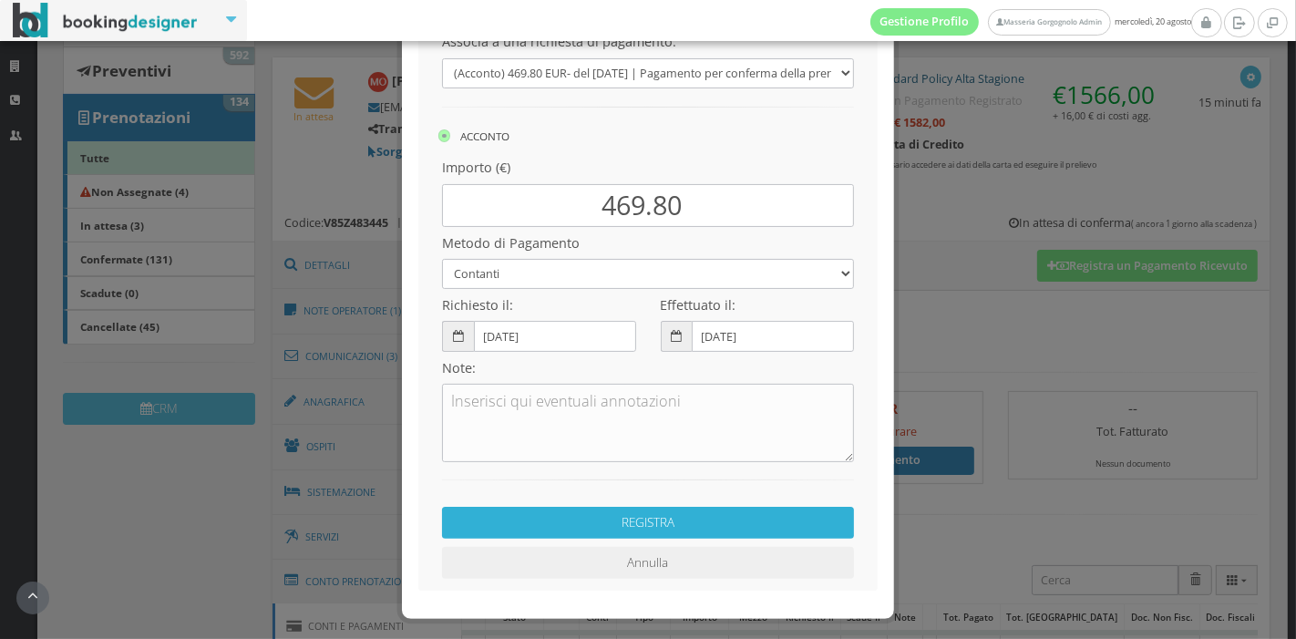
click at [678, 514] on button "REGISTRA" at bounding box center [648, 523] width 412 height 32
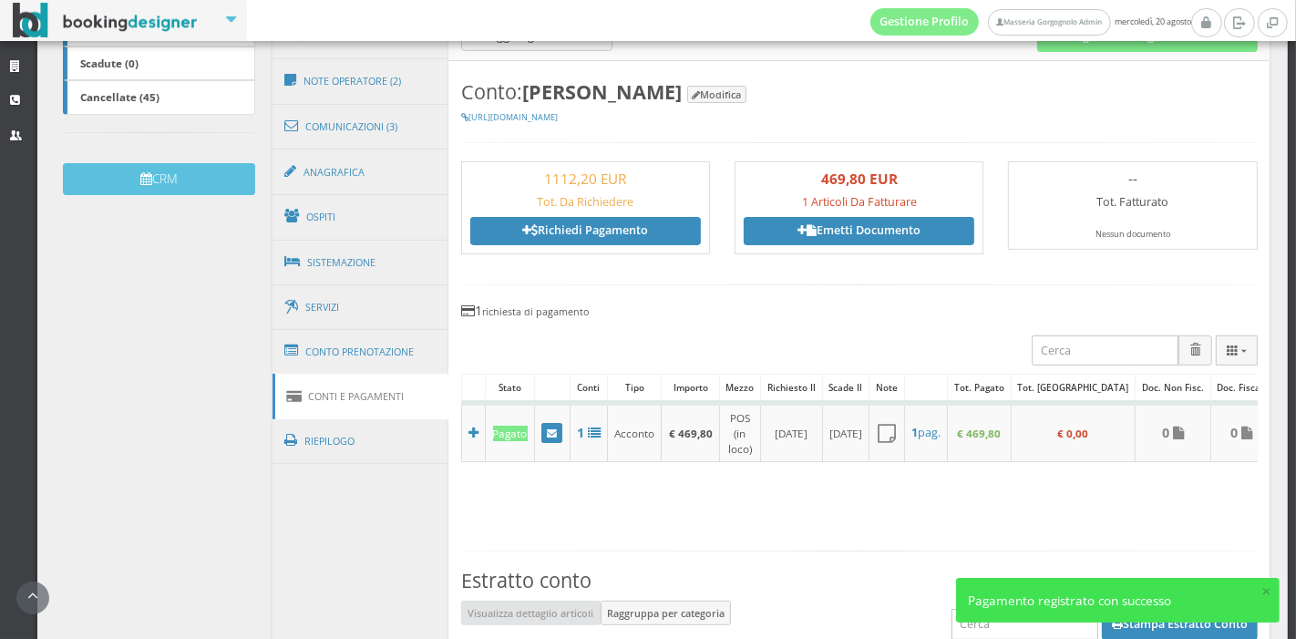
scroll to position [466, 0]
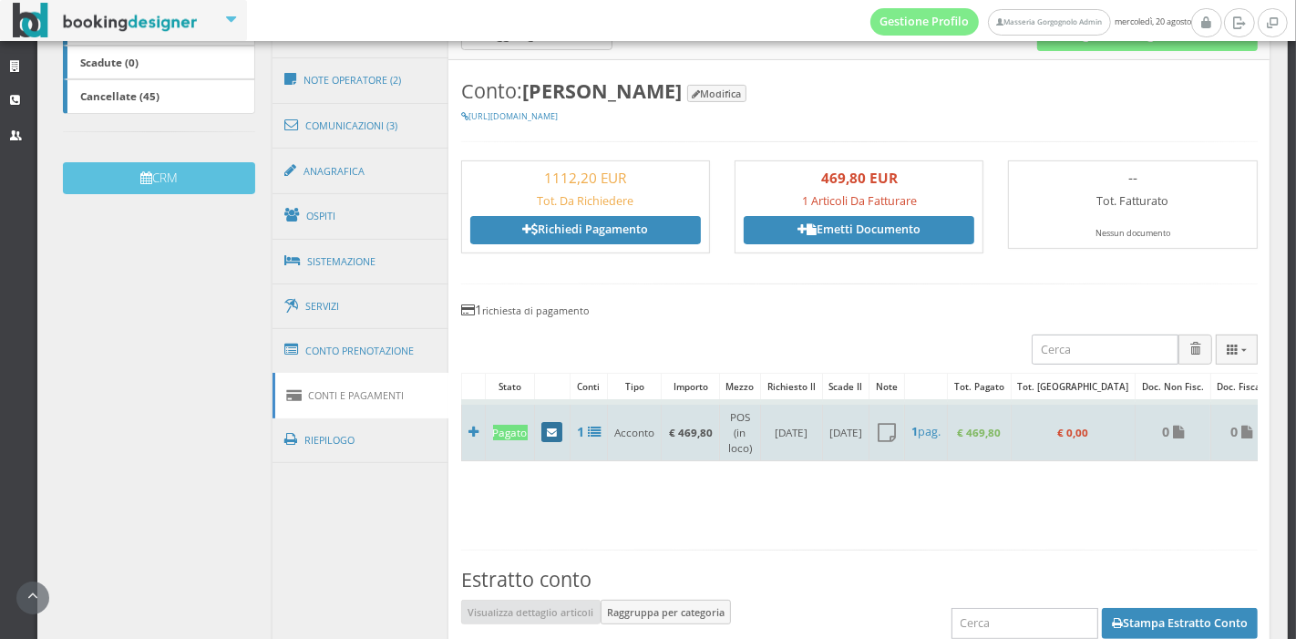
click at [556, 430] on link at bounding box center [552, 432] width 22 height 20
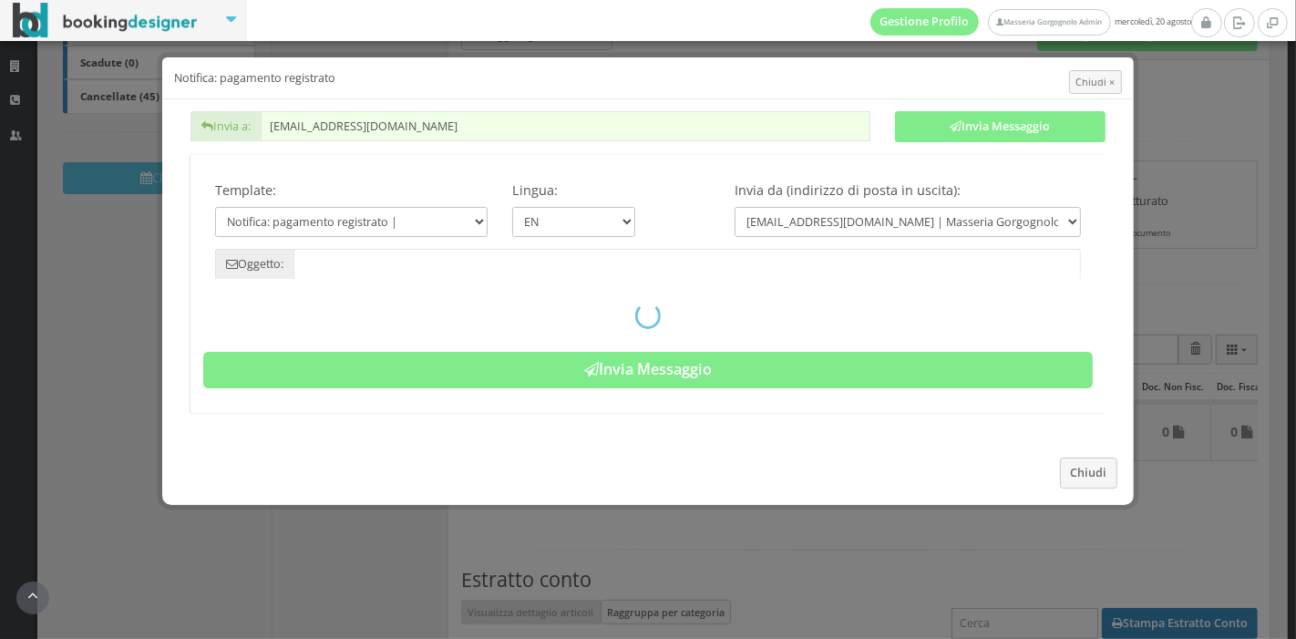
type input "Registered payment - Reservation: V85Z483445 - Maeve O’sullivan"
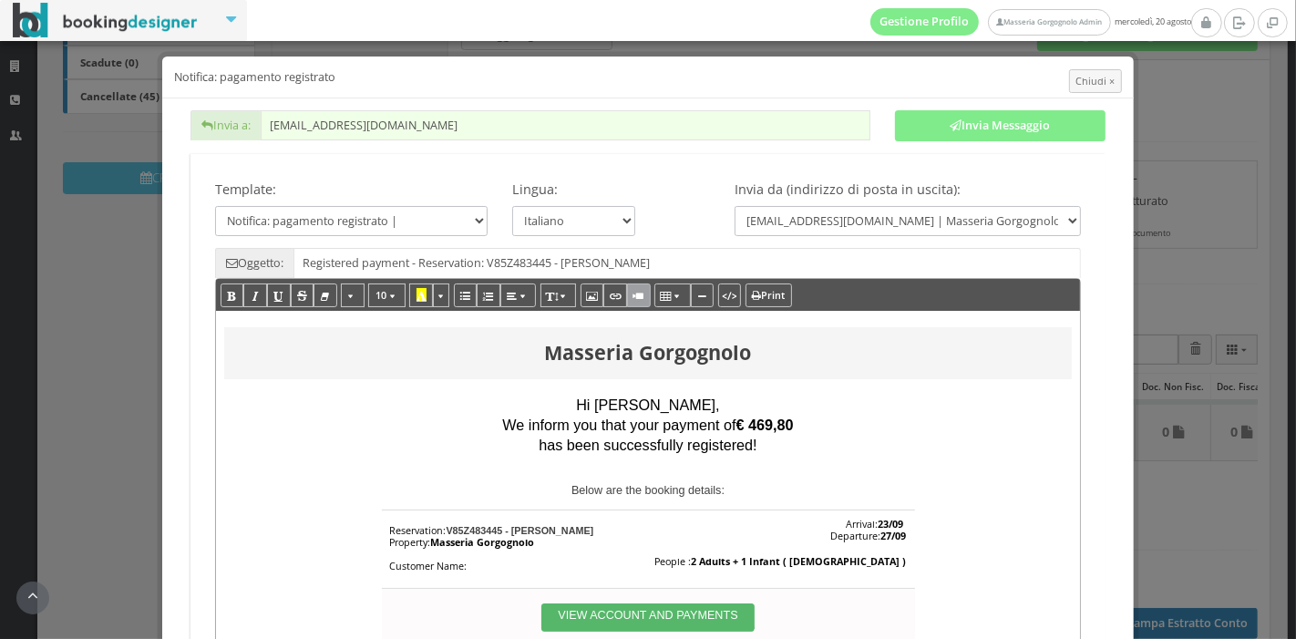
scroll to position [2, 0]
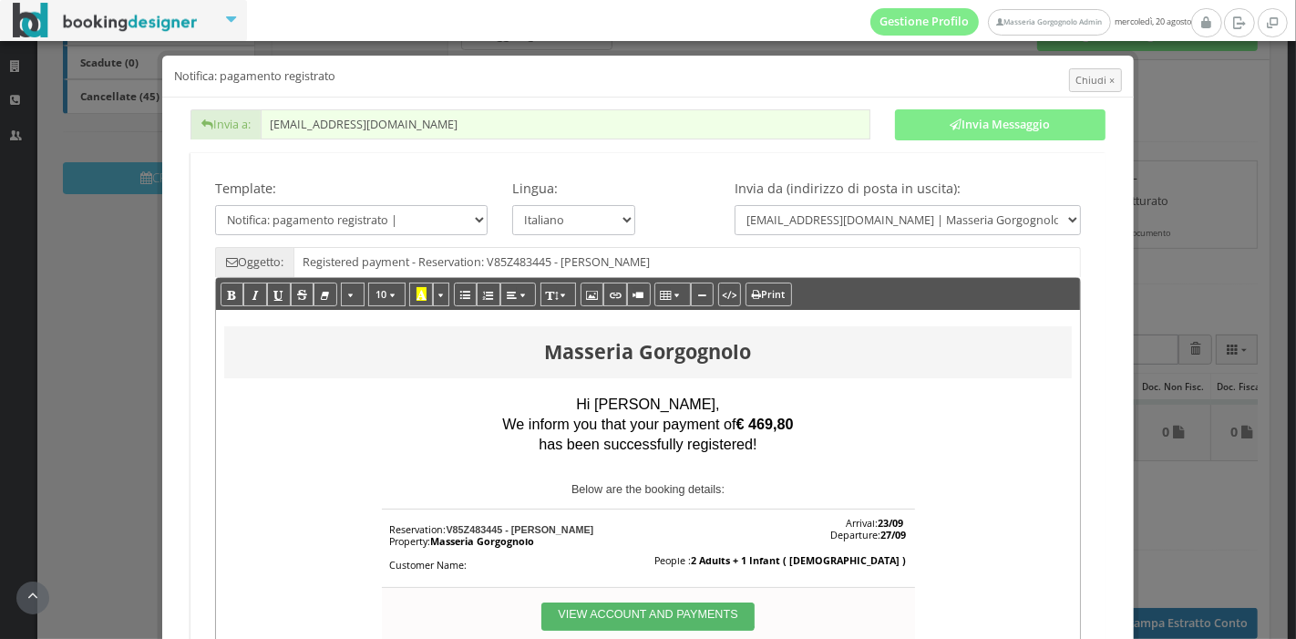
click at [415, 125] on input "[EMAIL_ADDRESS][DOMAIN_NAME]" at bounding box center [566, 124] width 610 height 30
paste input "rie.osullivan20@g"
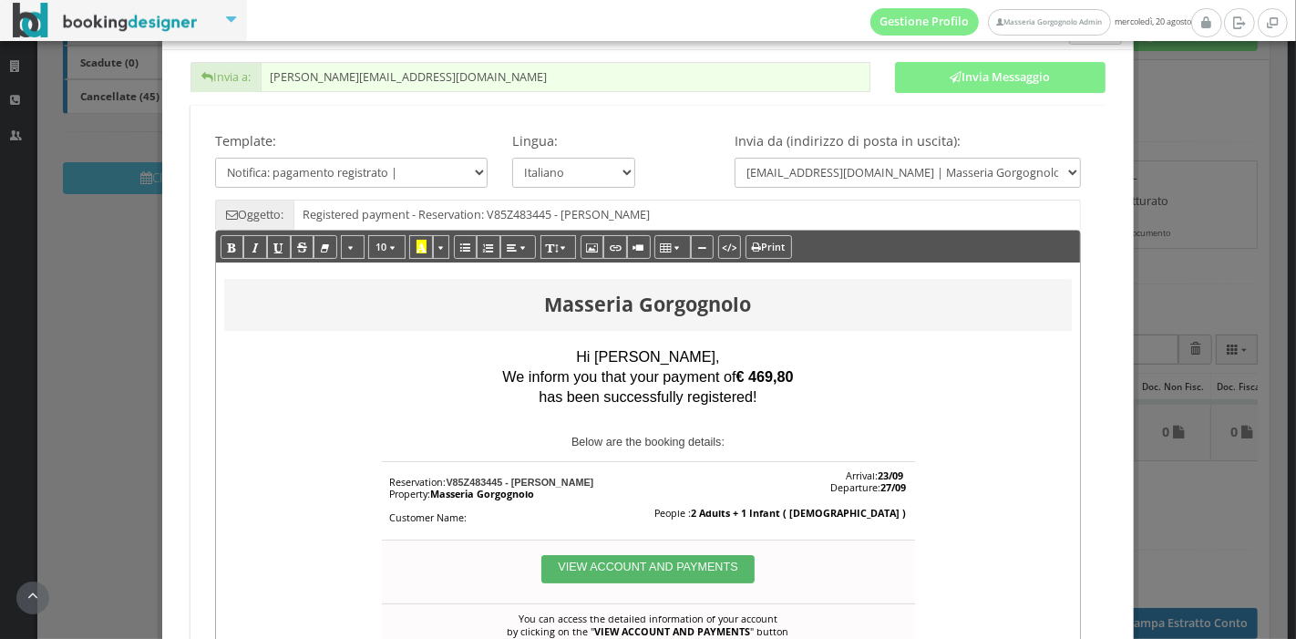
scroll to position [54, 0]
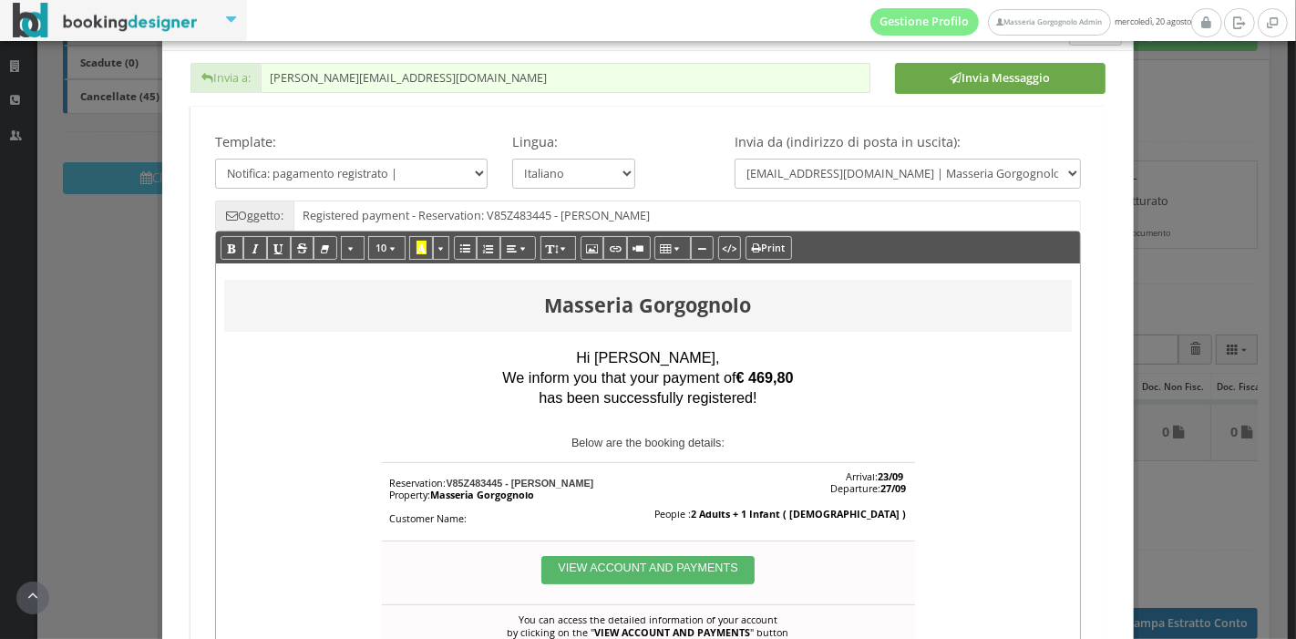
type input "marie.osullivan20@gmail.com"
click at [953, 66] on button "Invia Messaggio" at bounding box center [1000, 78] width 210 height 31
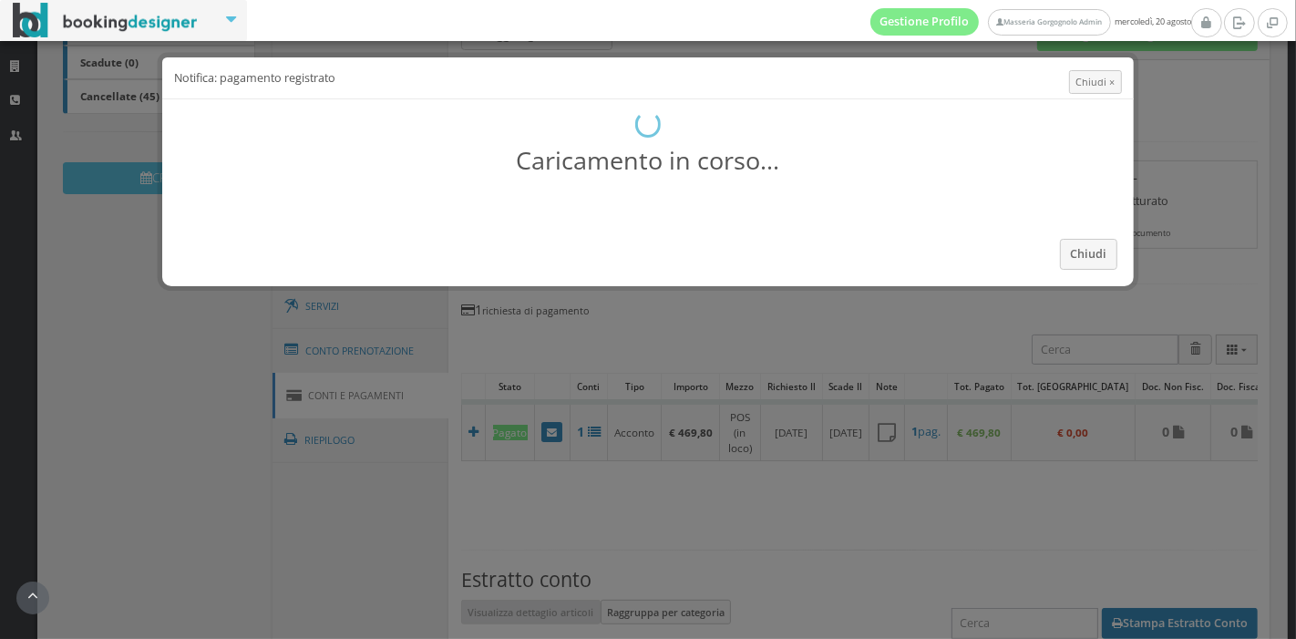
scroll to position [0, 0]
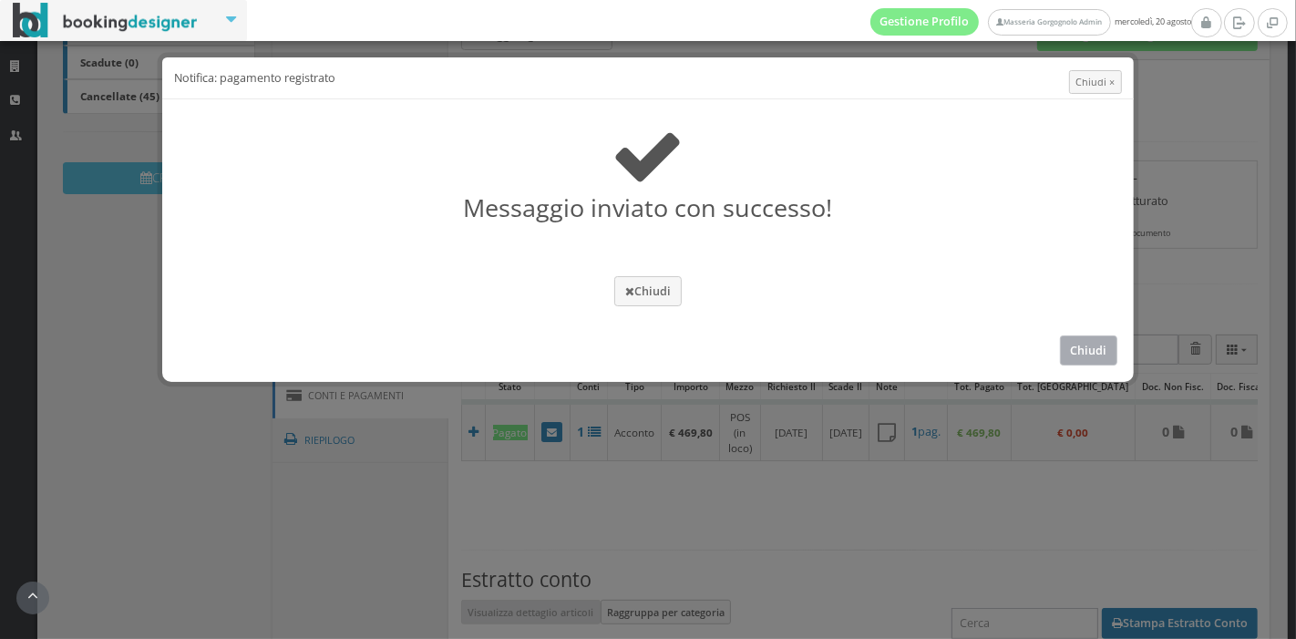
click at [1102, 353] on button "Chiudi" at bounding box center [1089, 350] width 58 height 30
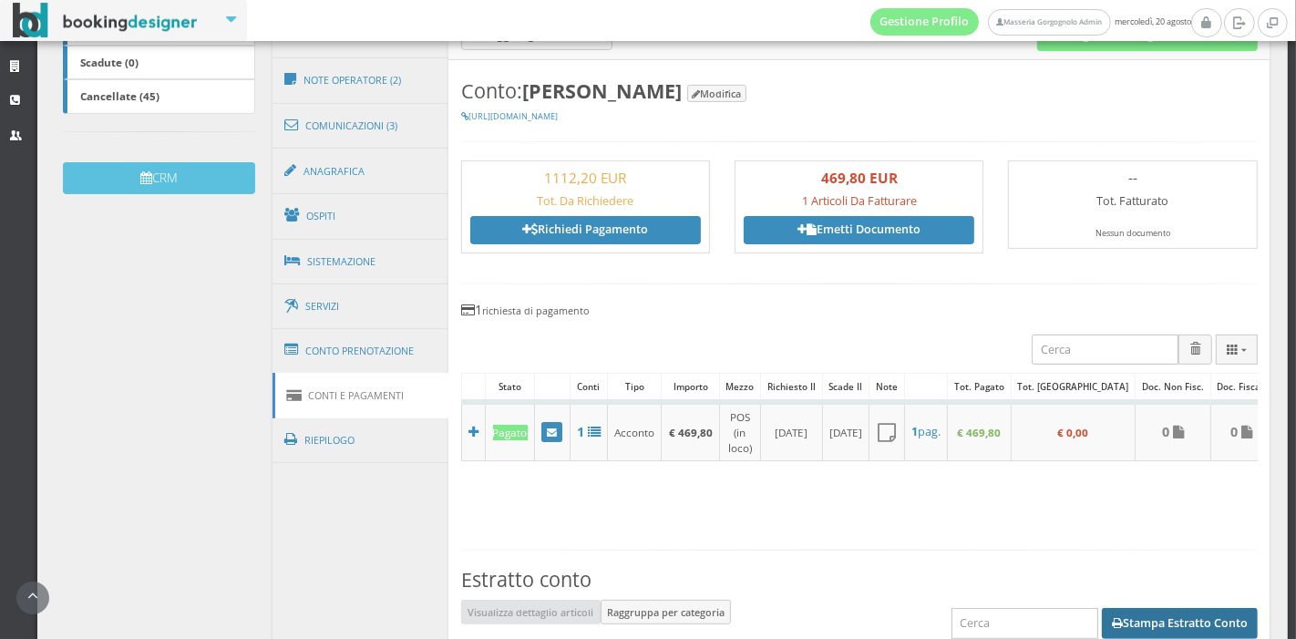
click at [1154, 608] on button "Stampa Estratto Conto" at bounding box center [1179, 623] width 156 height 31
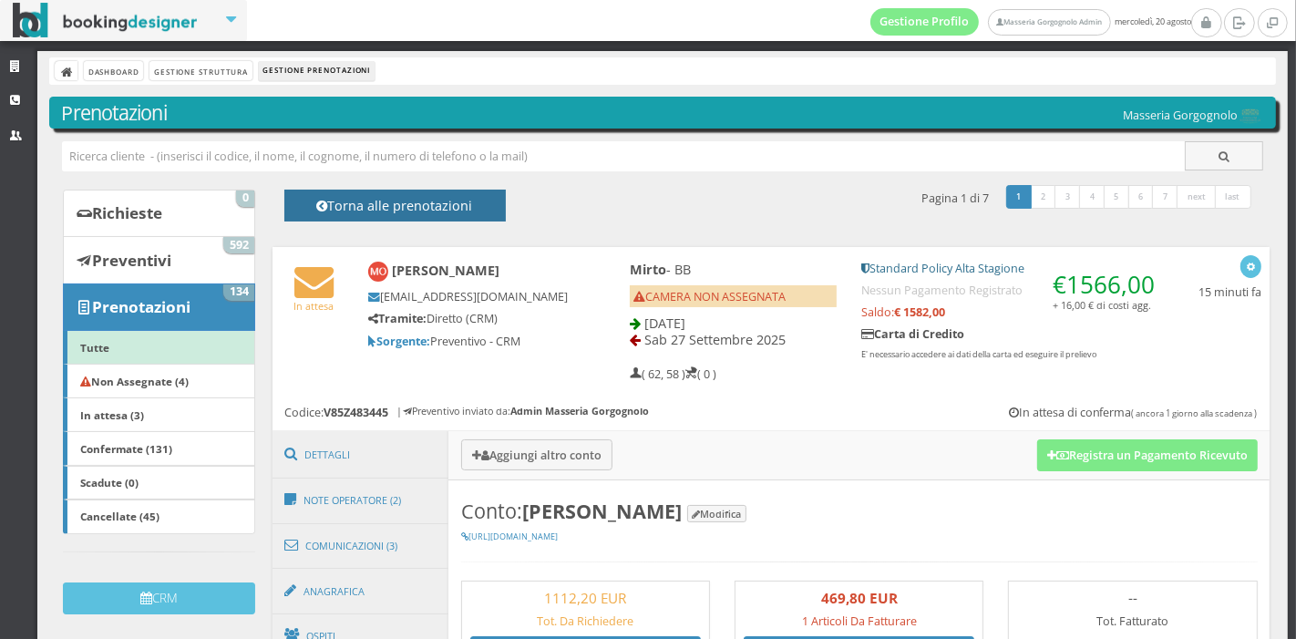
click at [412, 211] on h4 "Torna alle prenotazioni" at bounding box center [394, 212] width 180 height 28
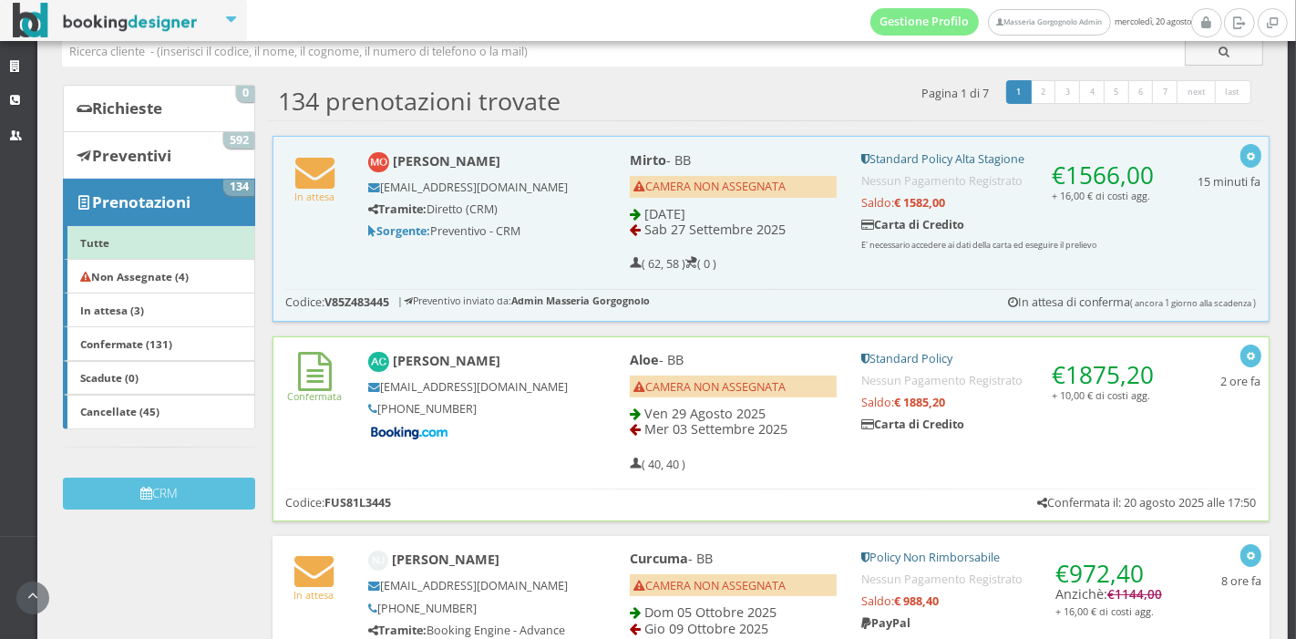
scroll to position [149, 0]
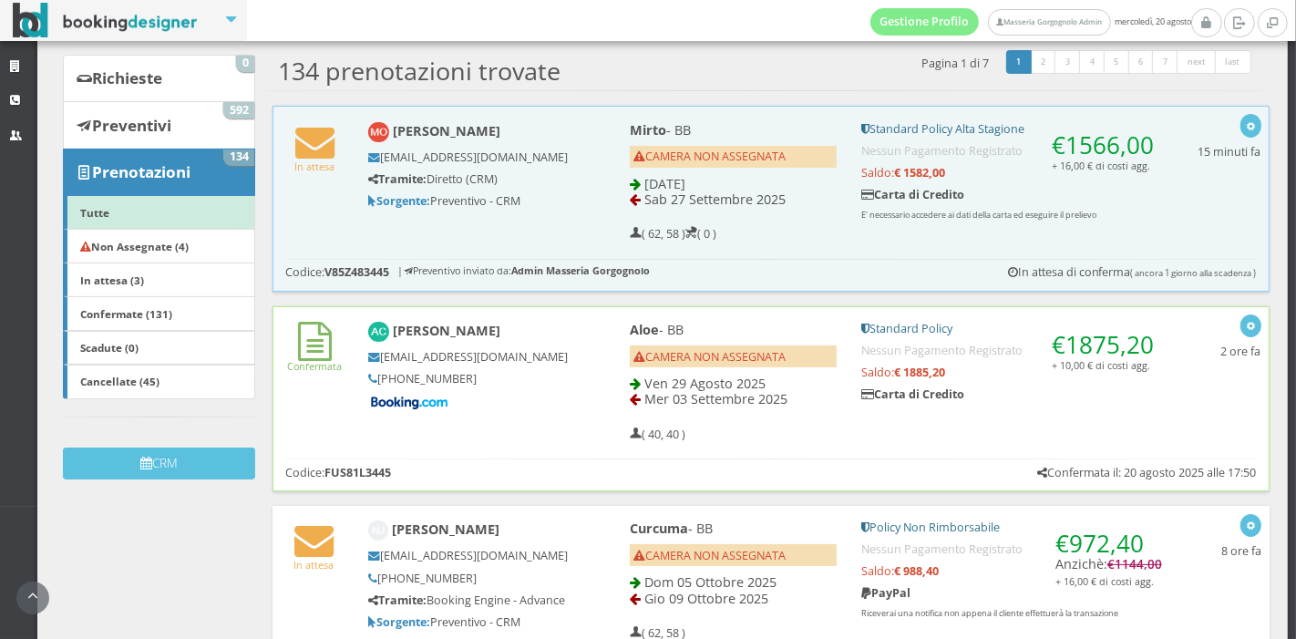
click at [579, 370] on div "Amber Cowan acowan.438368@guest.booking.com +447717438382" at bounding box center [480, 366] width 249 height 106
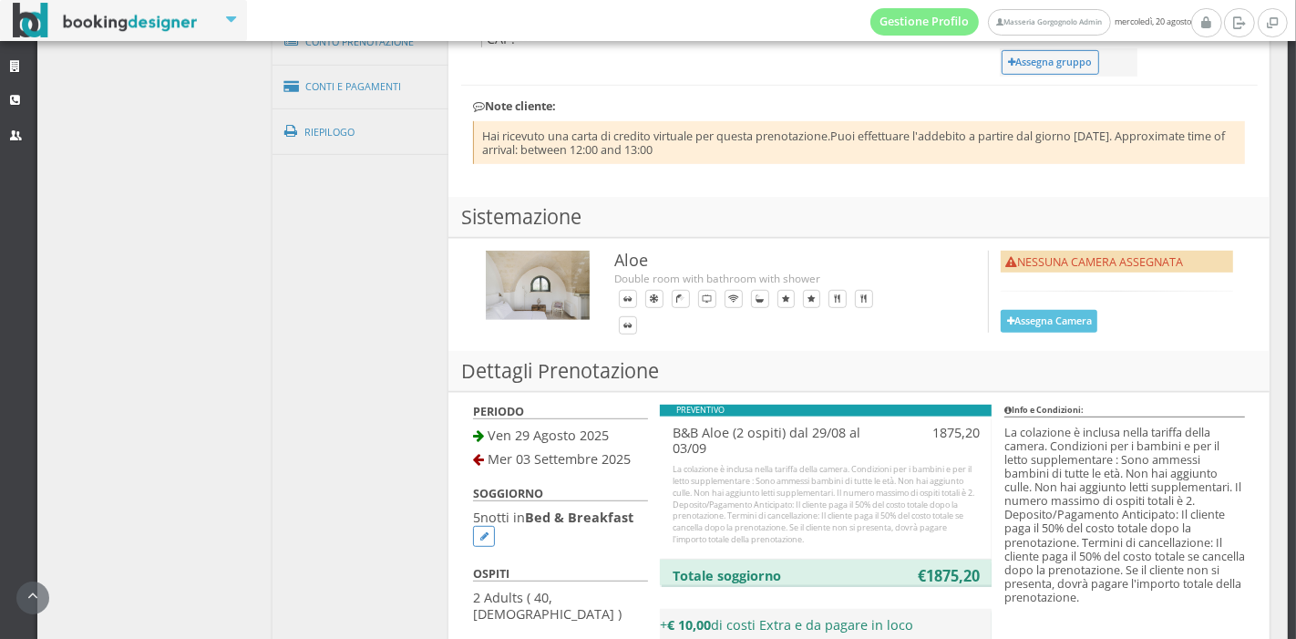
scroll to position [809, 0]
click at [1020, 313] on button "Assegna Camera" at bounding box center [1048, 322] width 97 height 23
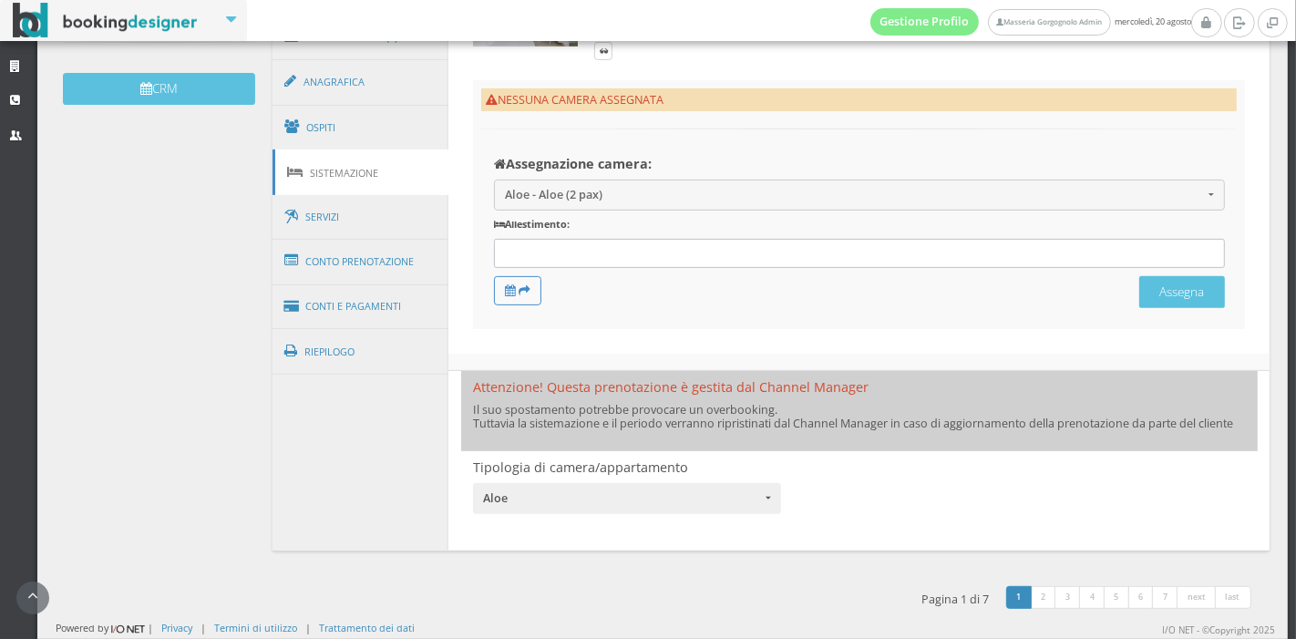
scroll to position [579, 0]
click at [640, 241] on div at bounding box center [859, 254] width 731 height 30
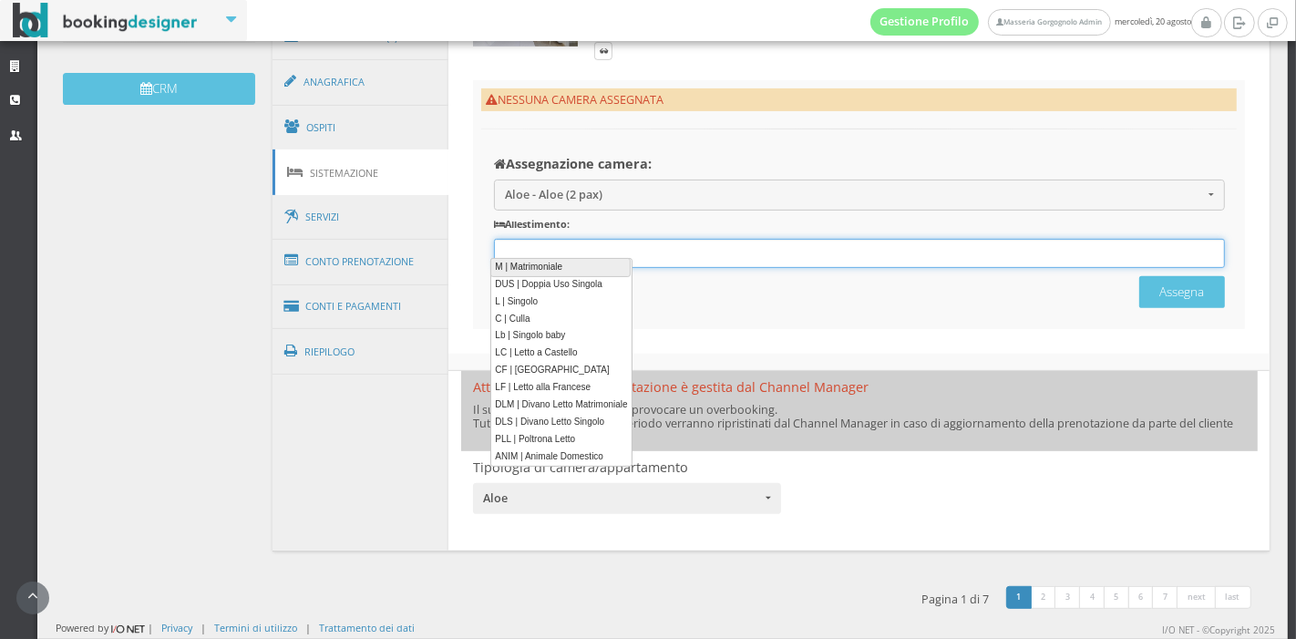
click at [578, 264] on link "M | Matrimoniale" at bounding box center [560, 267] width 140 height 19
type input "M"
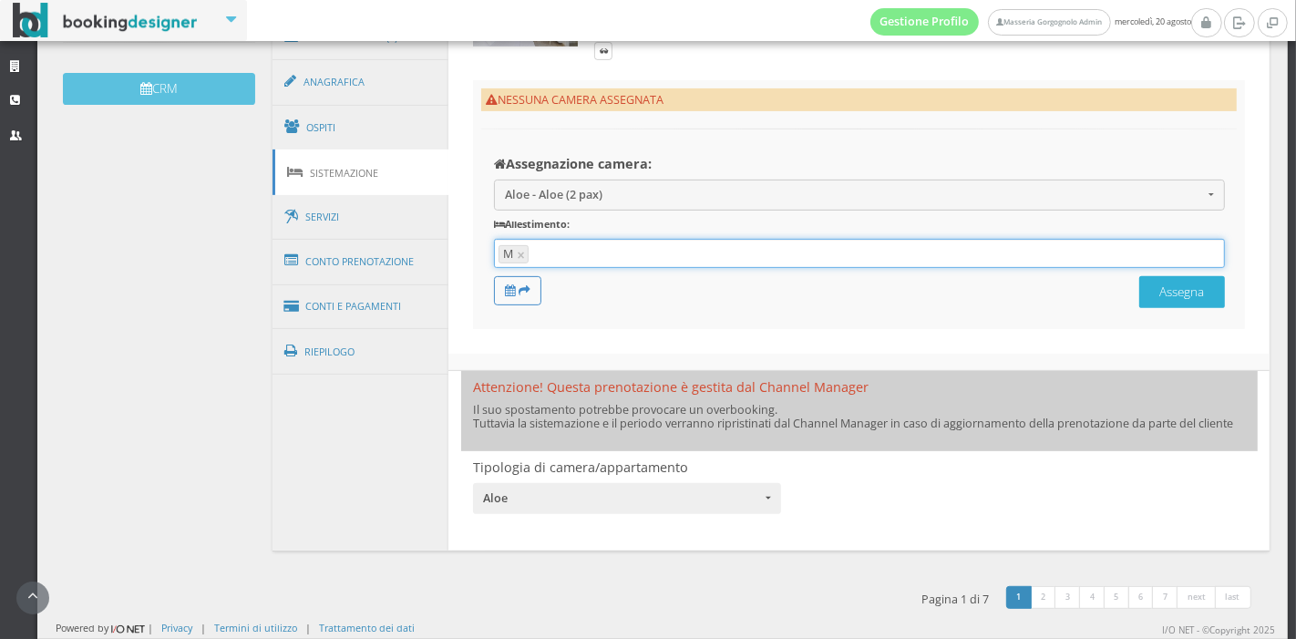
click at [1163, 306] on button "Assegna" at bounding box center [1182, 292] width 86 height 32
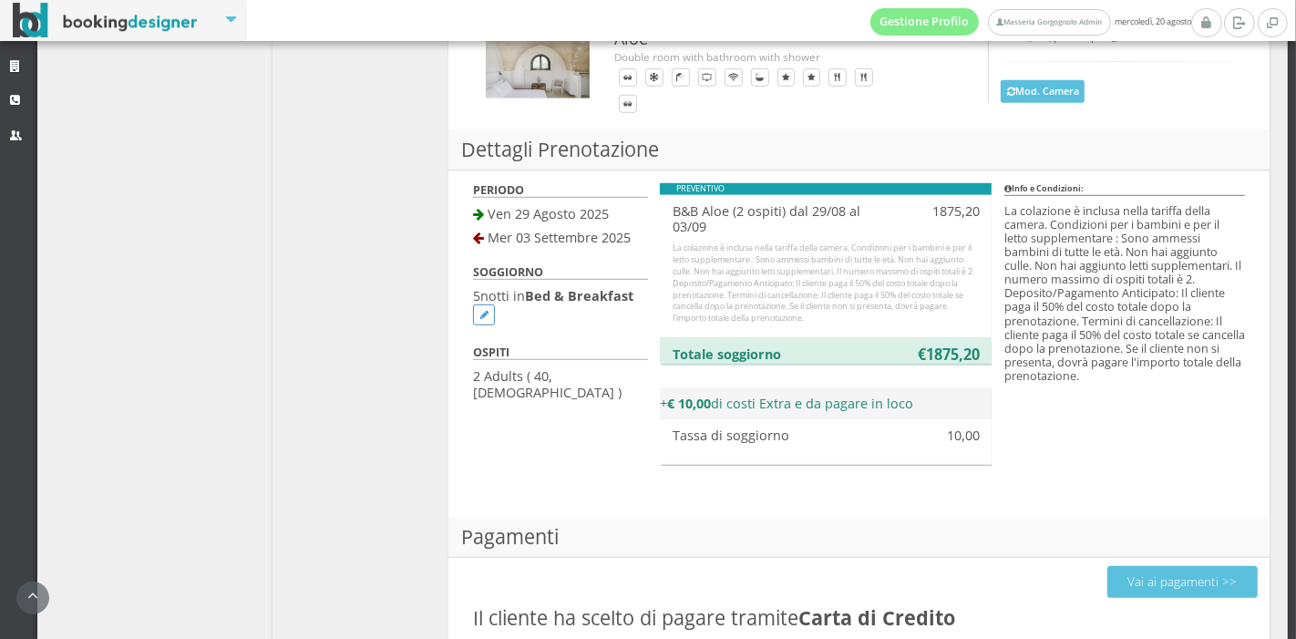
scroll to position [1091, 0]
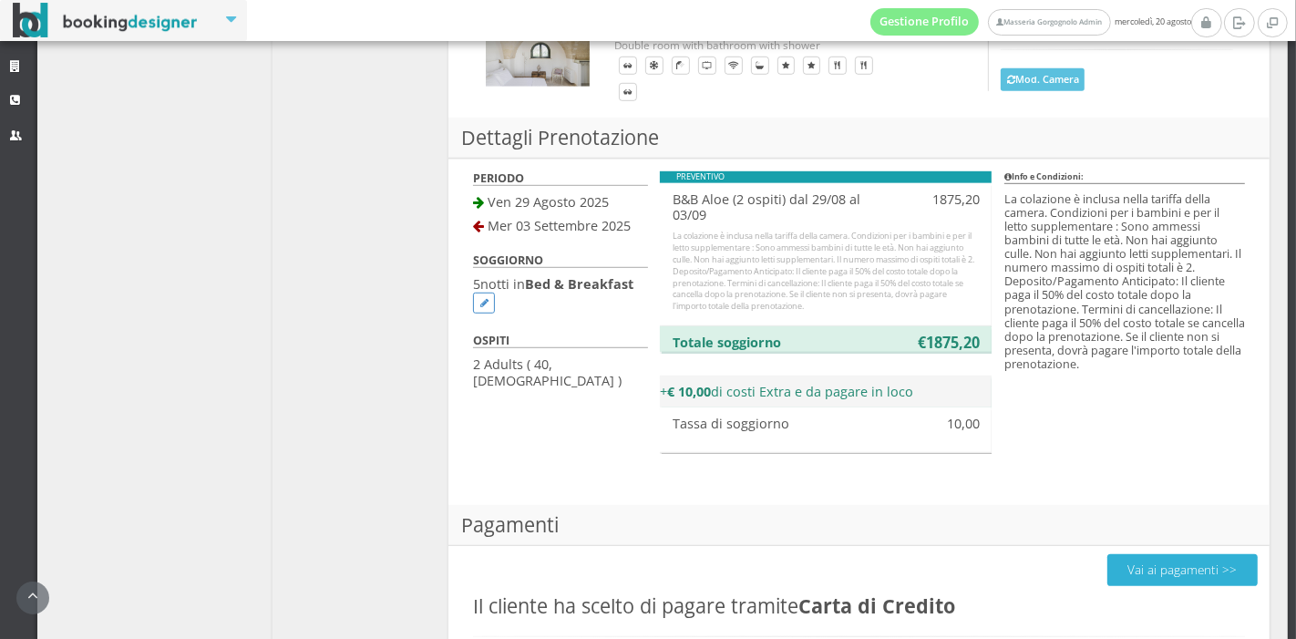
click at [1124, 556] on button "Vai ai pagamenti >>" at bounding box center [1182, 570] width 150 height 32
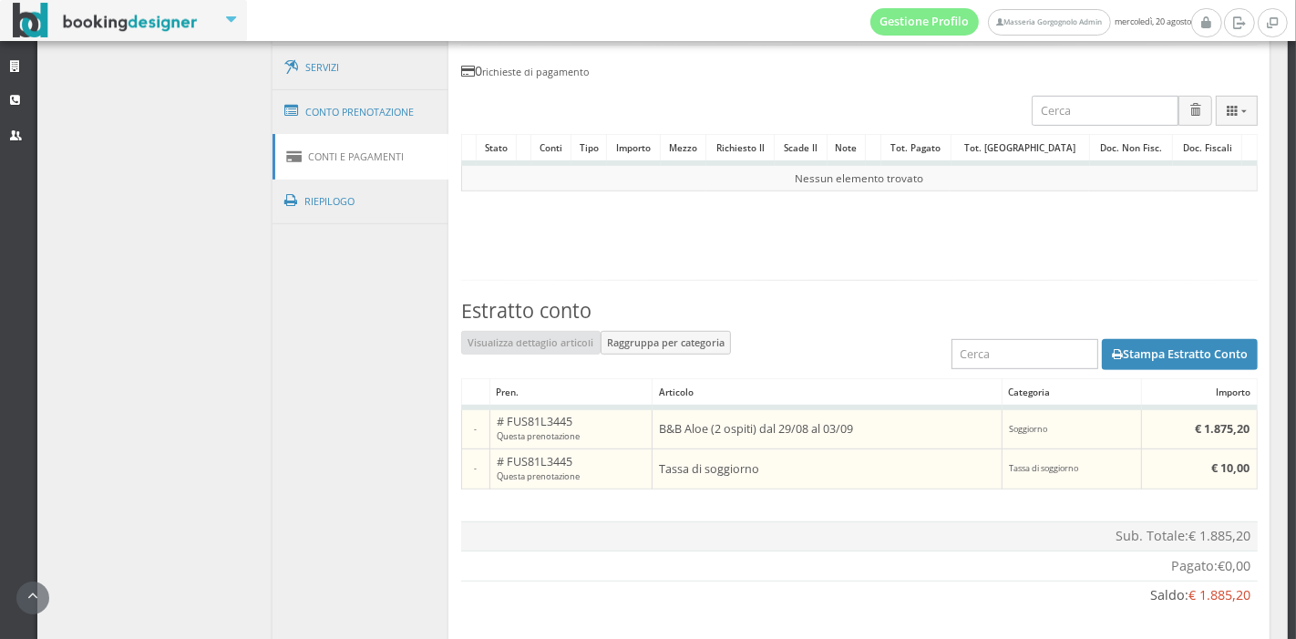
scroll to position [820, 0]
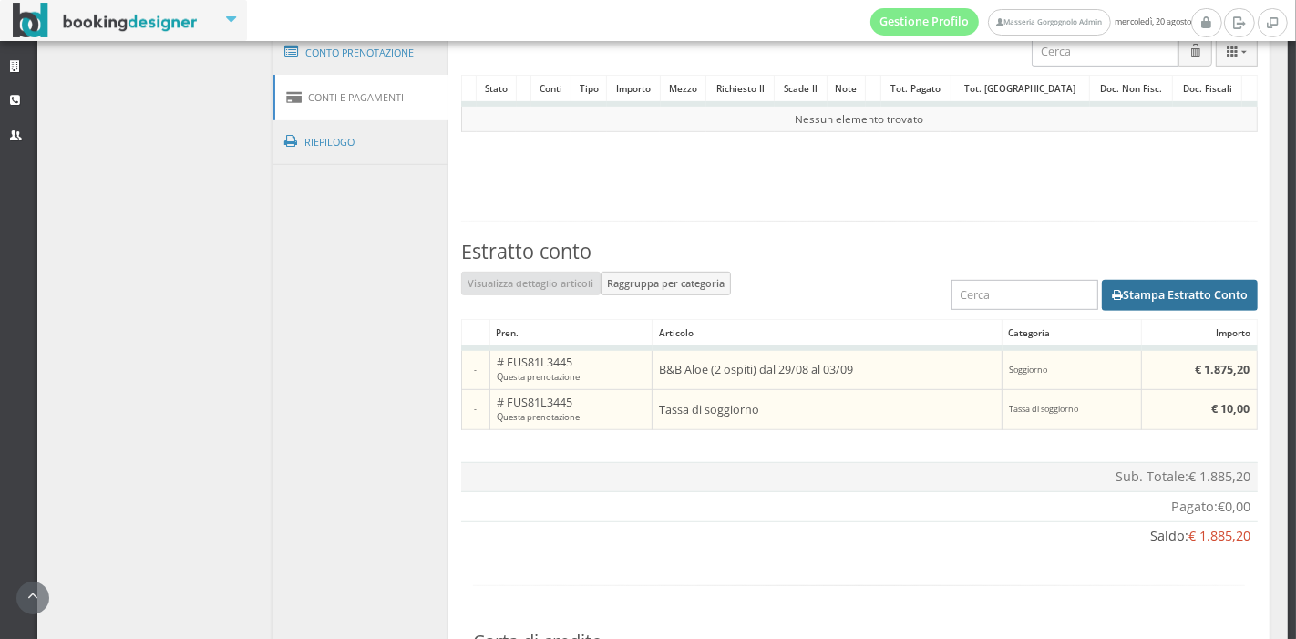
click at [1142, 286] on button "Stampa Estratto Conto" at bounding box center [1179, 295] width 156 height 31
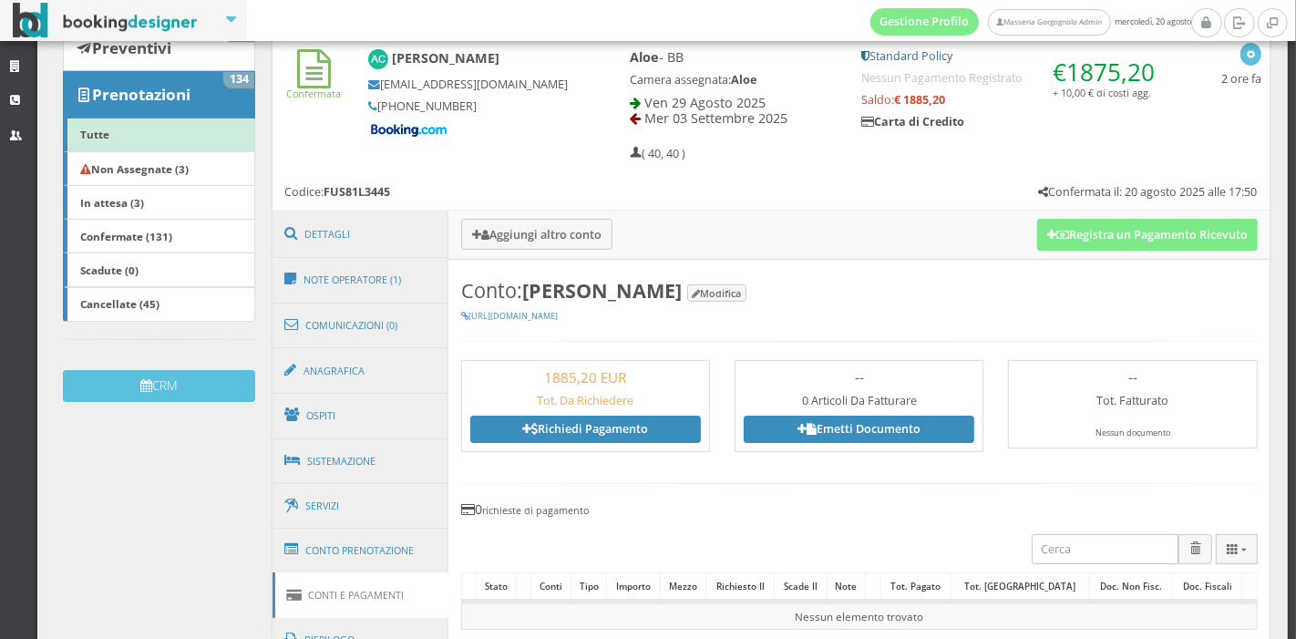
scroll to position [0, 0]
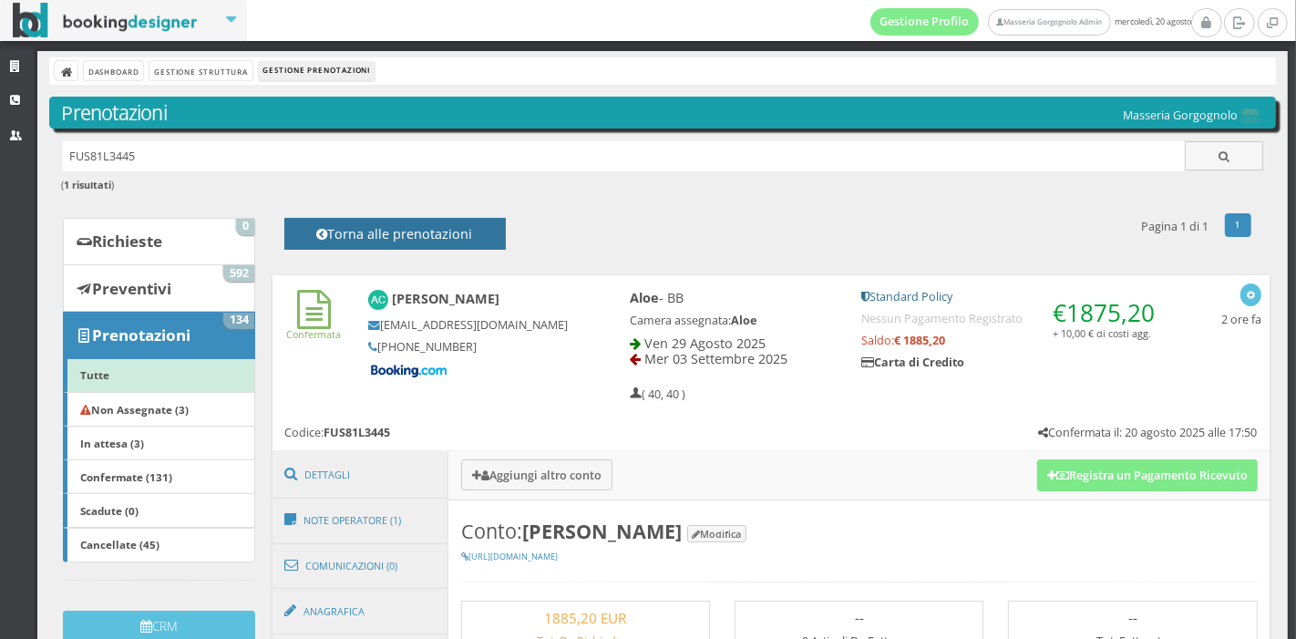
click at [435, 226] on h4 "Torna alle prenotazioni" at bounding box center [394, 240] width 180 height 28
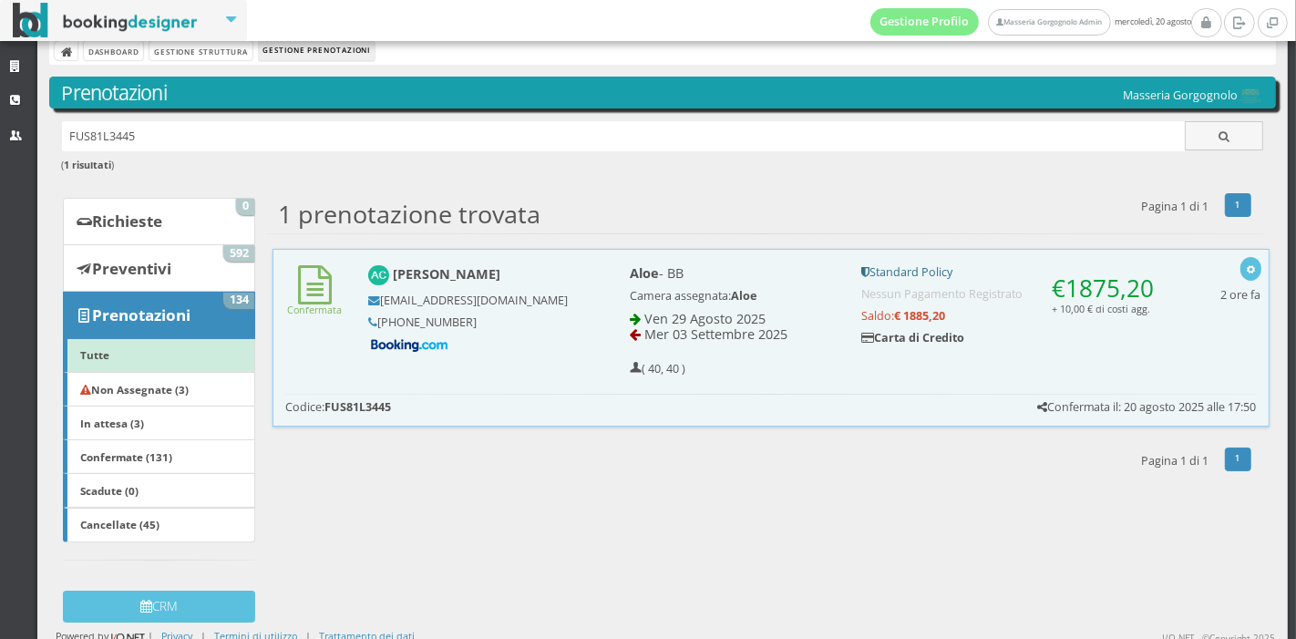
scroll to position [26, 0]
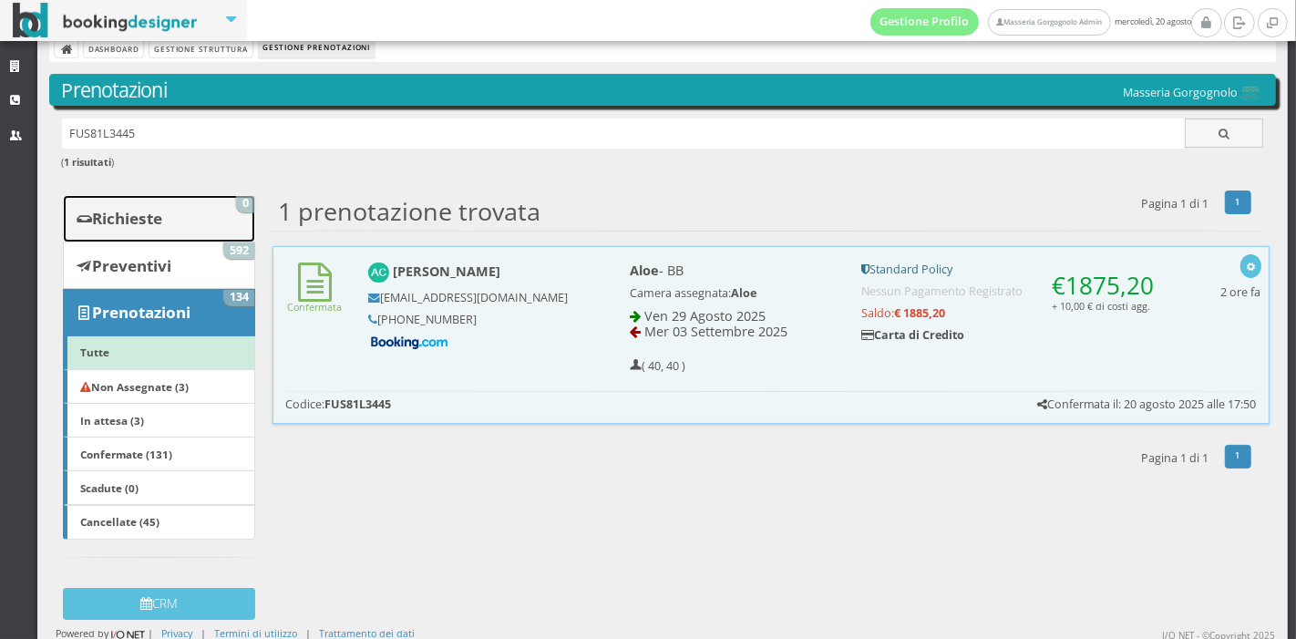
click at [149, 222] on b "Richieste" at bounding box center [127, 218] width 70 height 21
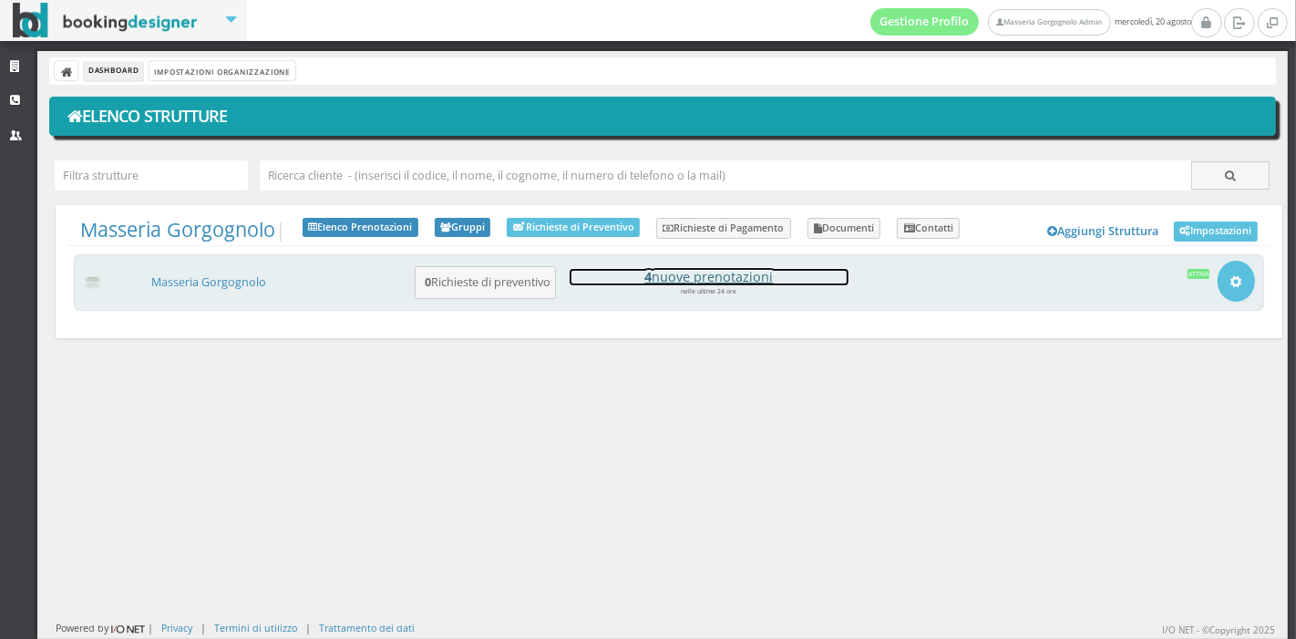
click at [697, 274] on h4 "4 nuove prenotazioni" at bounding box center [708, 276] width 279 height 15
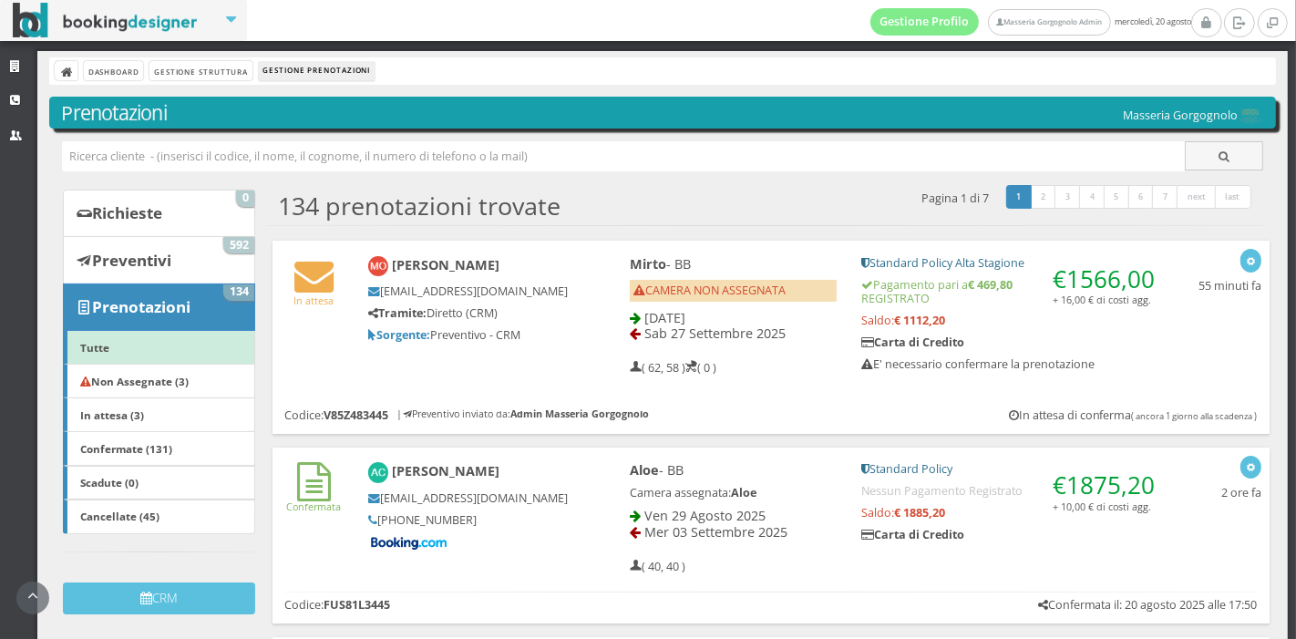
scroll to position [169, 0]
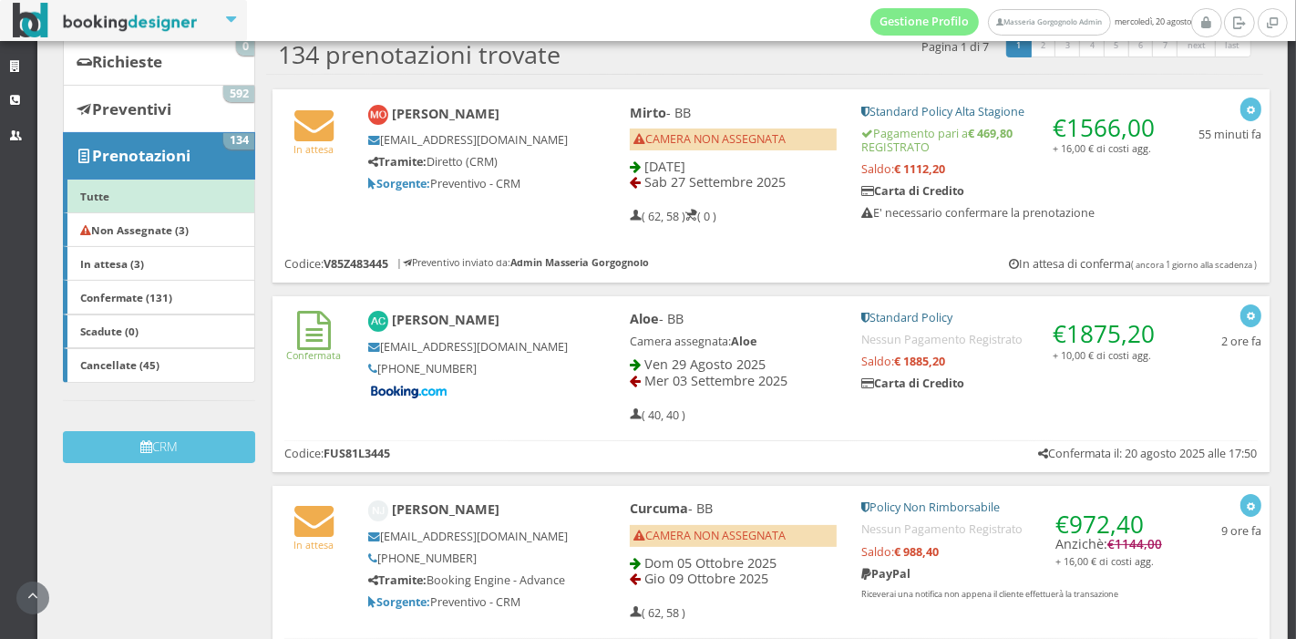
click at [795, 225] on div "Mirto - BB CAMERA NON ASSEGNATA [DATE] [DATE] ( 62, 58 ) ( 0 )" at bounding box center [733, 165] width 232 height 136
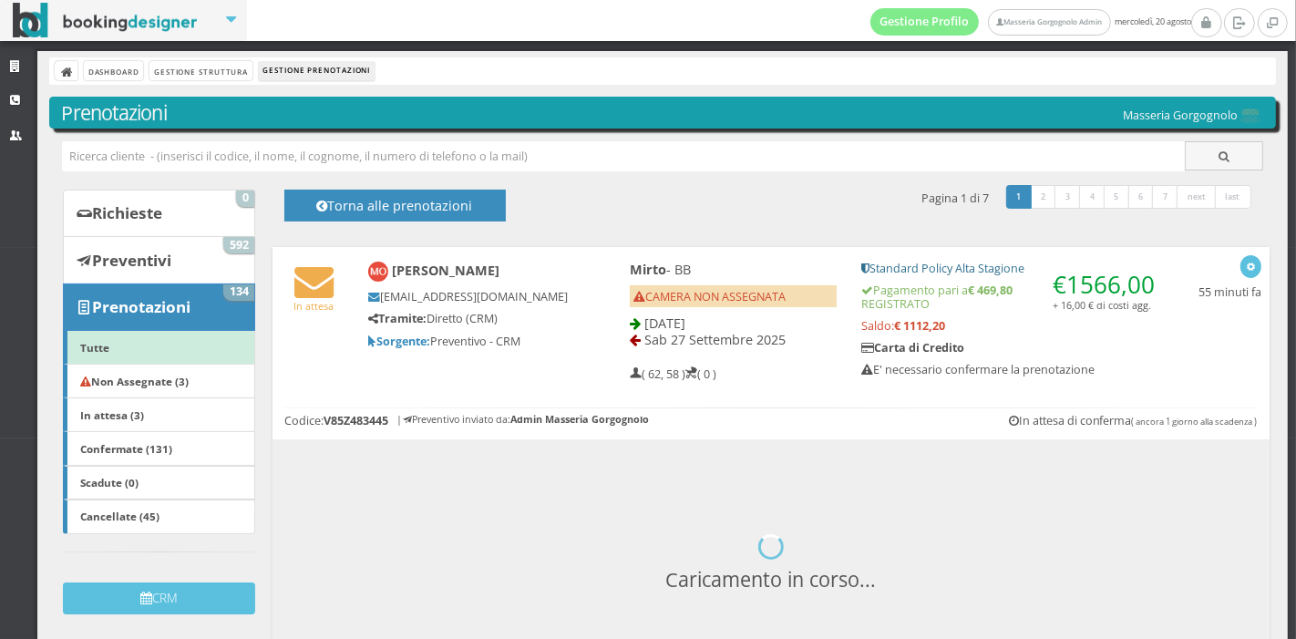
scroll to position [241, 0]
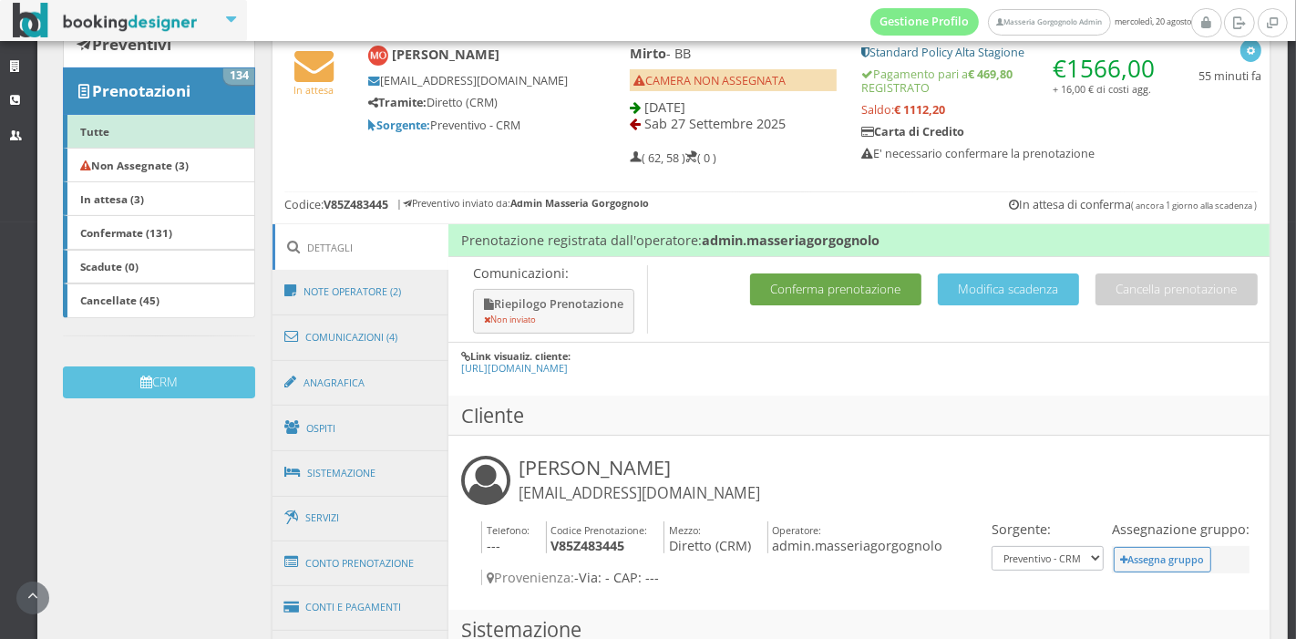
click at [830, 295] on button "Conferma prenotazione" at bounding box center [835, 289] width 171 height 32
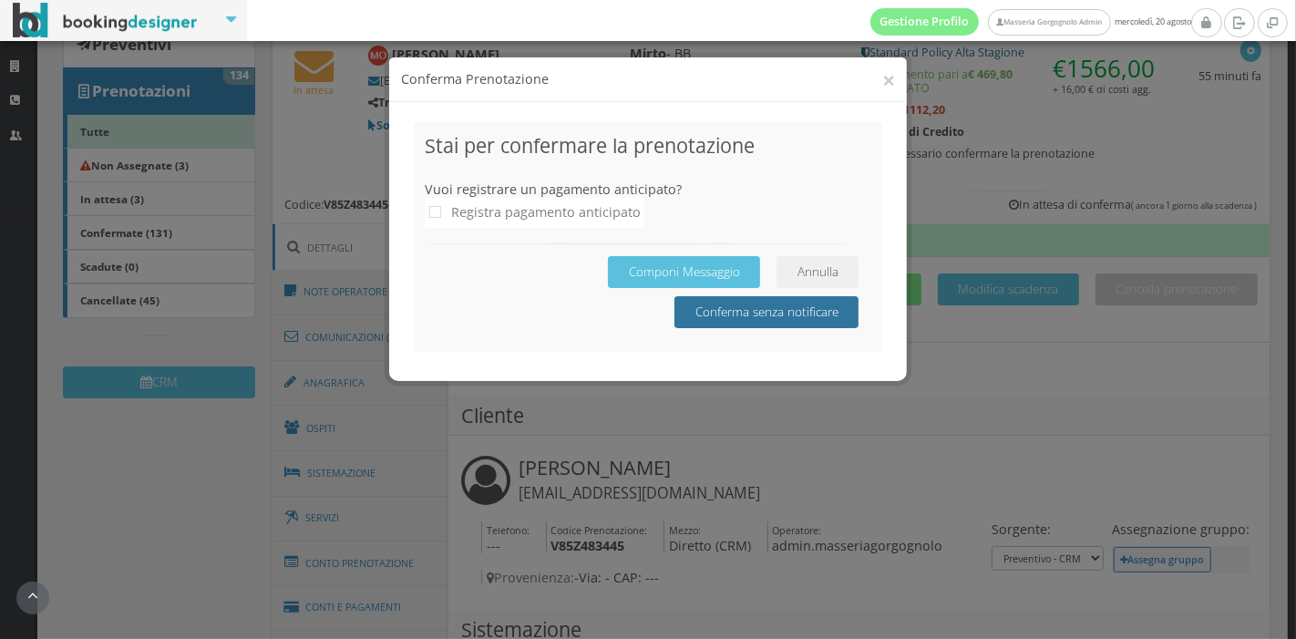
click at [731, 316] on button "Conferma senza notificare" at bounding box center [766, 312] width 184 height 32
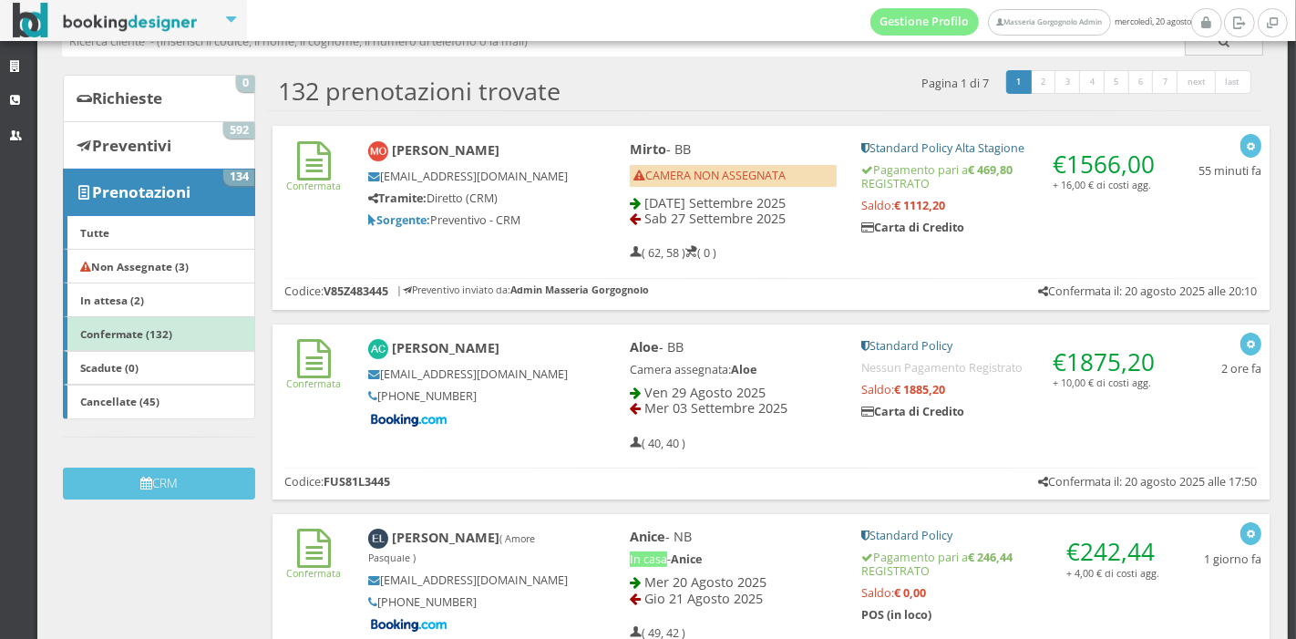
scroll to position [73, 0]
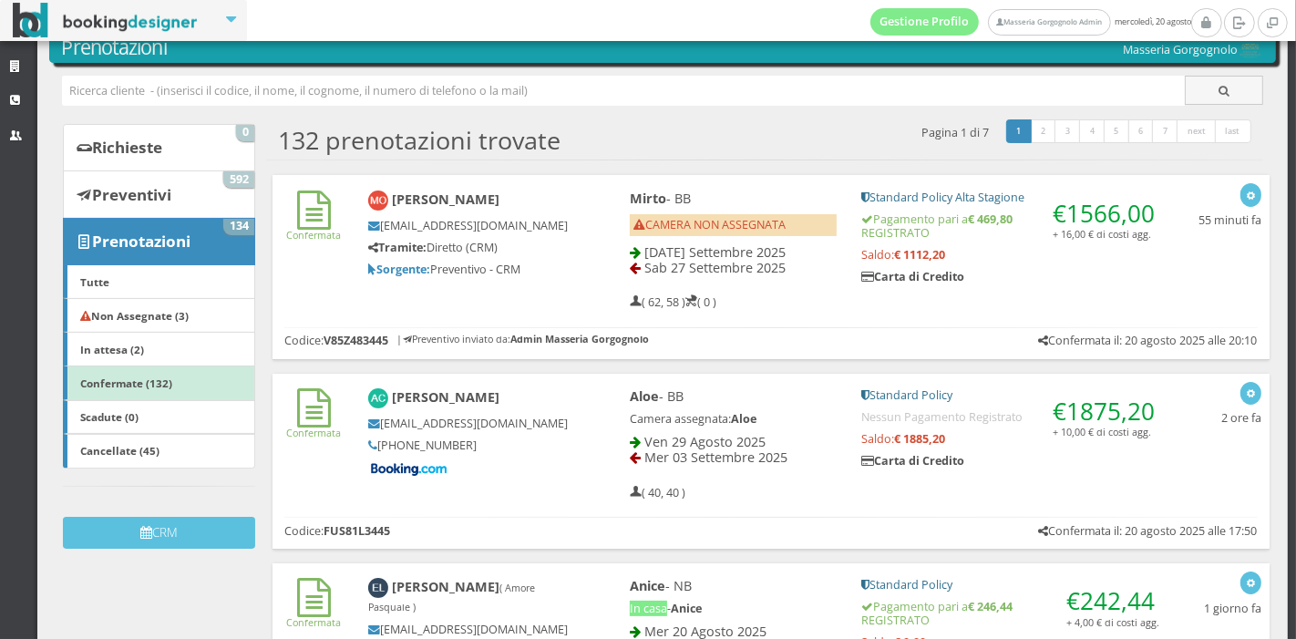
click at [499, 300] on div "Confermata [PERSON_NAME] [EMAIL_ADDRESS][DOMAIN_NAME] Tramite: Diretto (CRM) So…" at bounding box center [770, 246] width 997 height 142
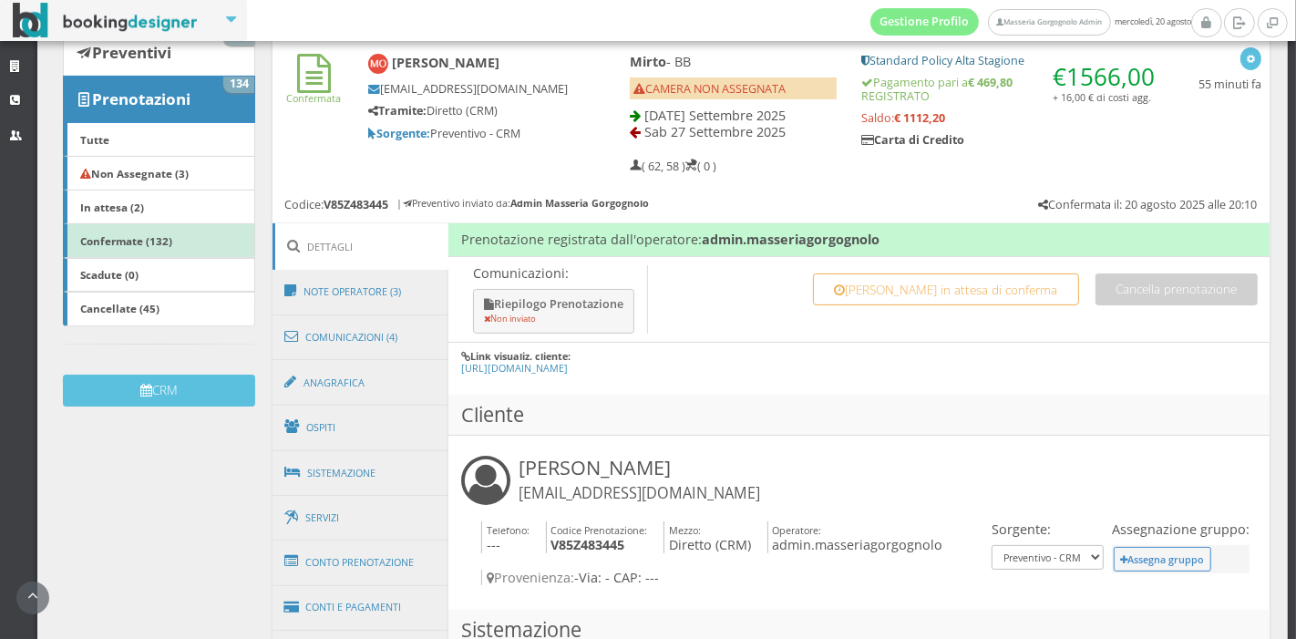
scroll to position [599, 0]
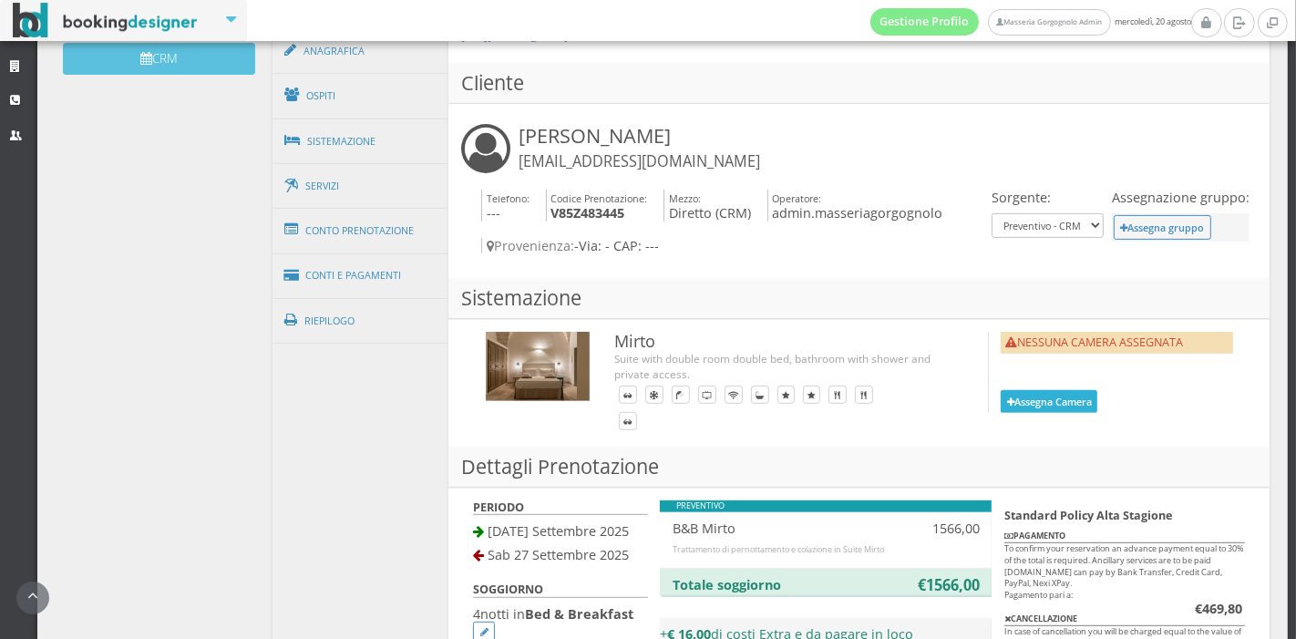
click at [1007, 390] on button "Assegna Camera" at bounding box center [1048, 401] width 97 height 23
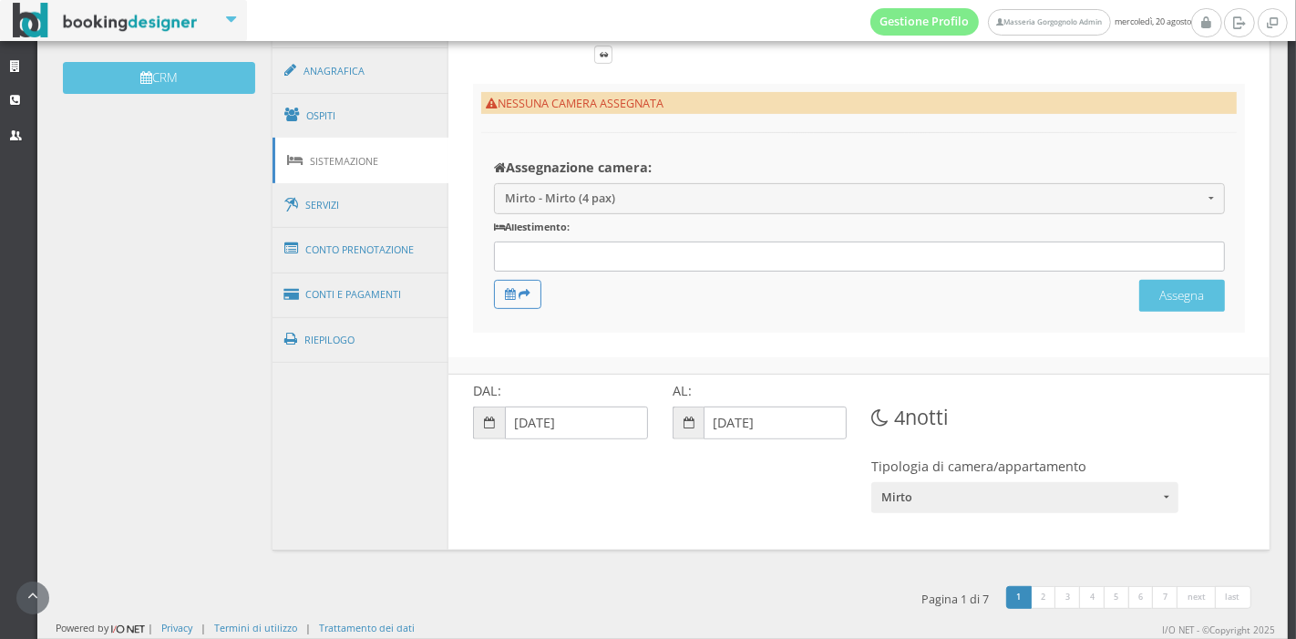
scroll to position [576, 0]
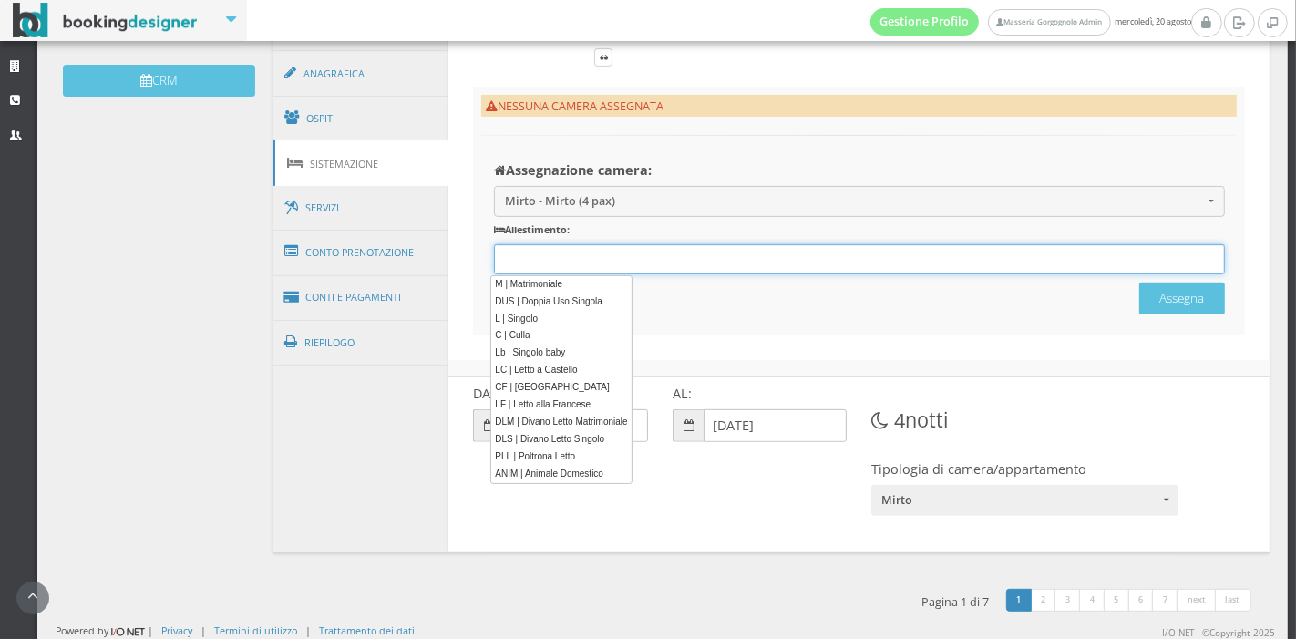
click at [564, 254] on input "text" at bounding box center [541, 260] width 87 height 16
click at [557, 279] on link "M | Matrimoniale" at bounding box center [560, 284] width 140 height 19
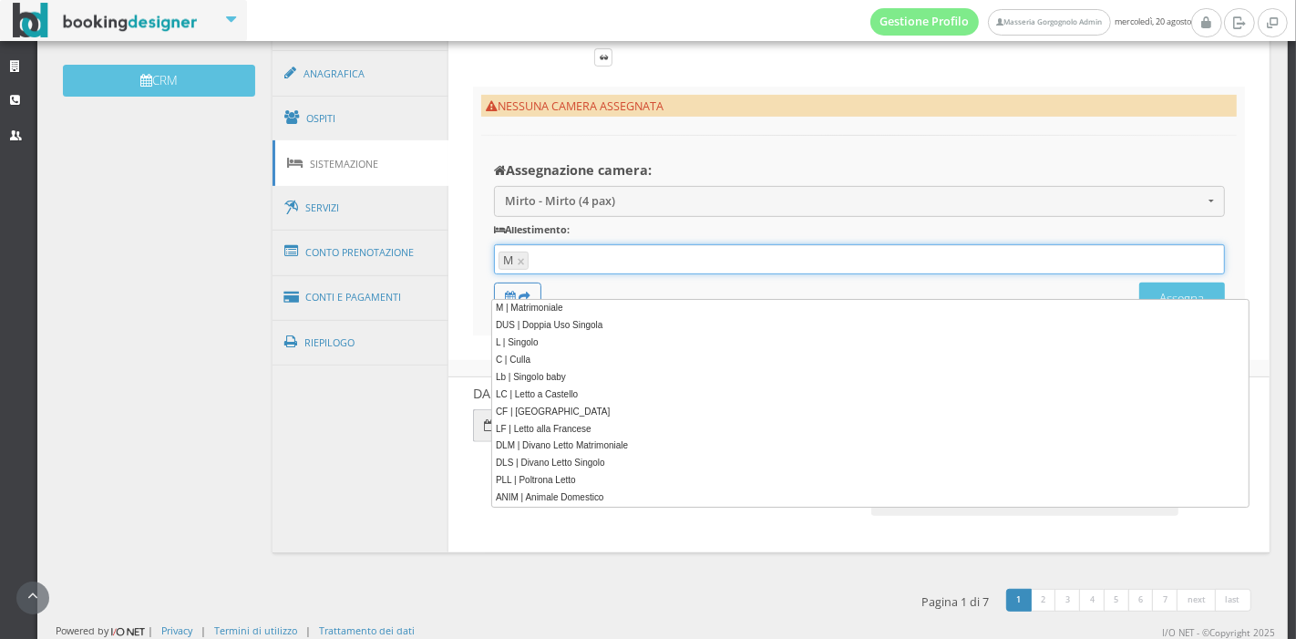
drag, startPoint x: 565, startPoint y: 267, endPoint x: 522, endPoint y: 280, distance: 44.7
click at [533, 269] on input "text" at bounding box center [874, 260] width 682 height 16
click at [543, 359] on link "C | Culla" at bounding box center [869, 360] width 756 height 19
type input "M, C"
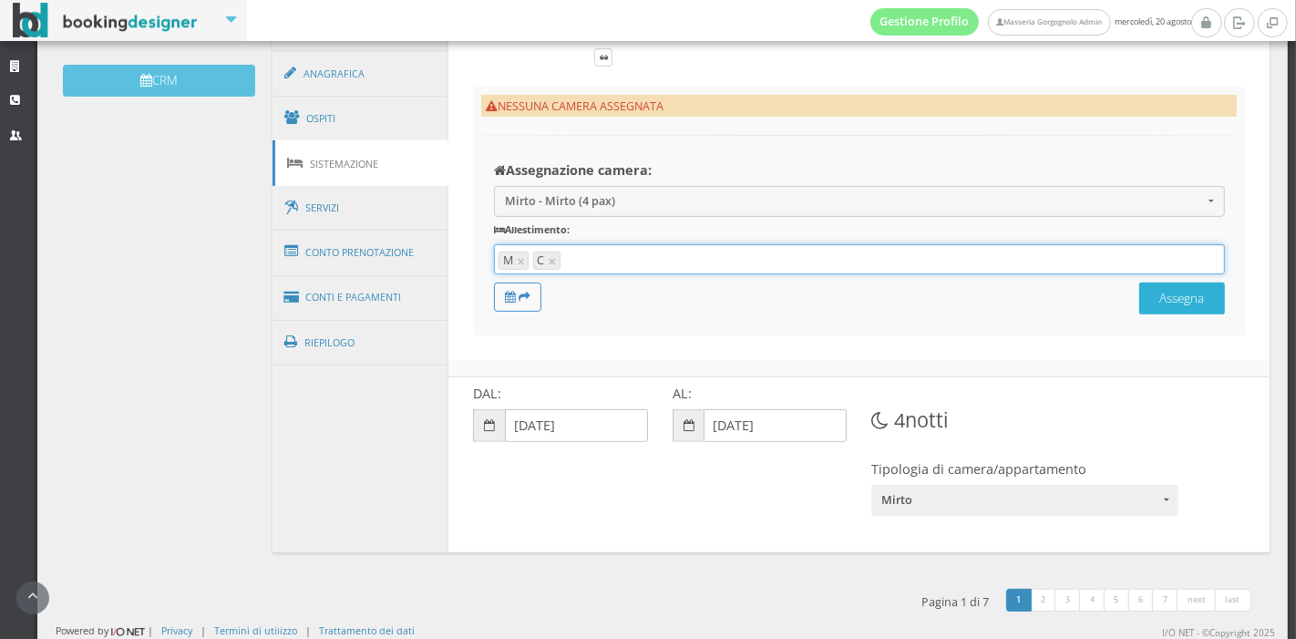
click at [1178, 314] on button "Assegna" at bounding box center [1182, 298] width 86 height 32
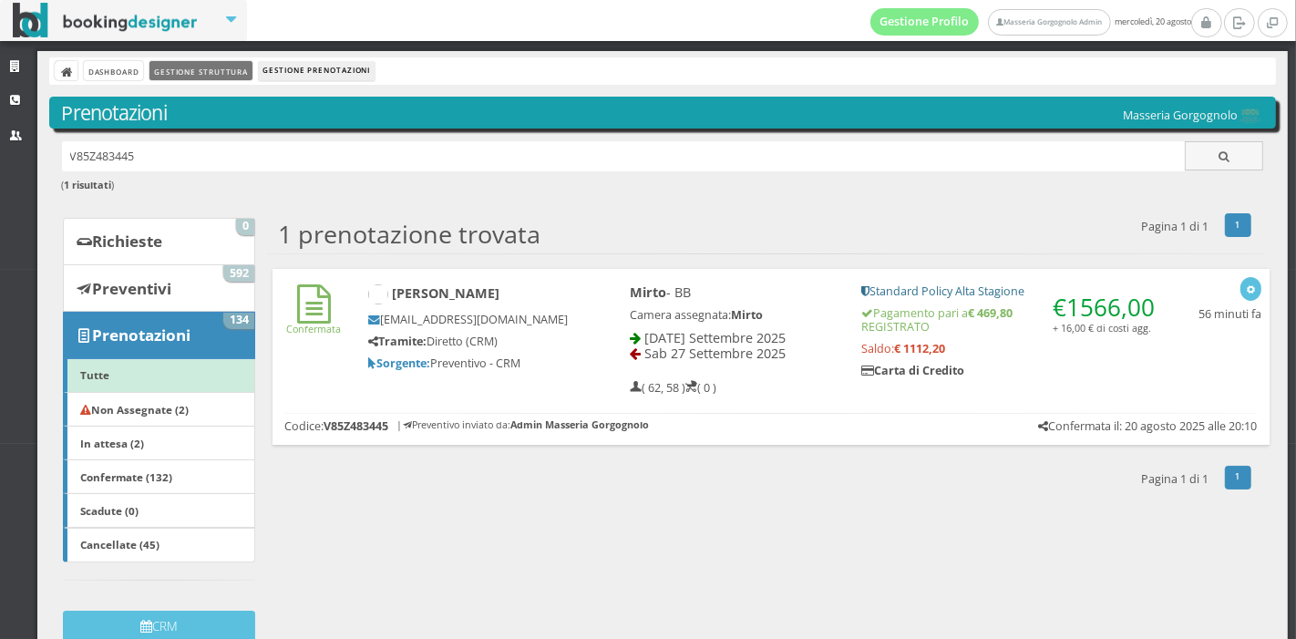
scroll to position [26, 0]
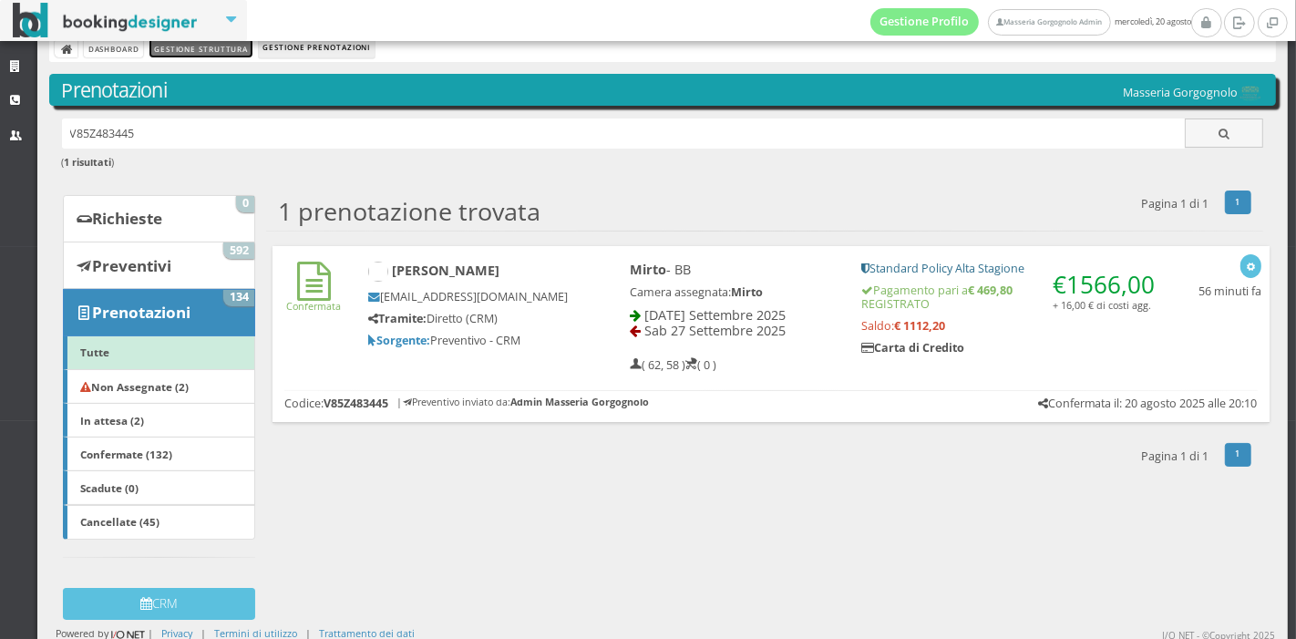
click at [190, 46] on link "Gestione Struttura" at bounding box center [200, 47] width 102 height 19
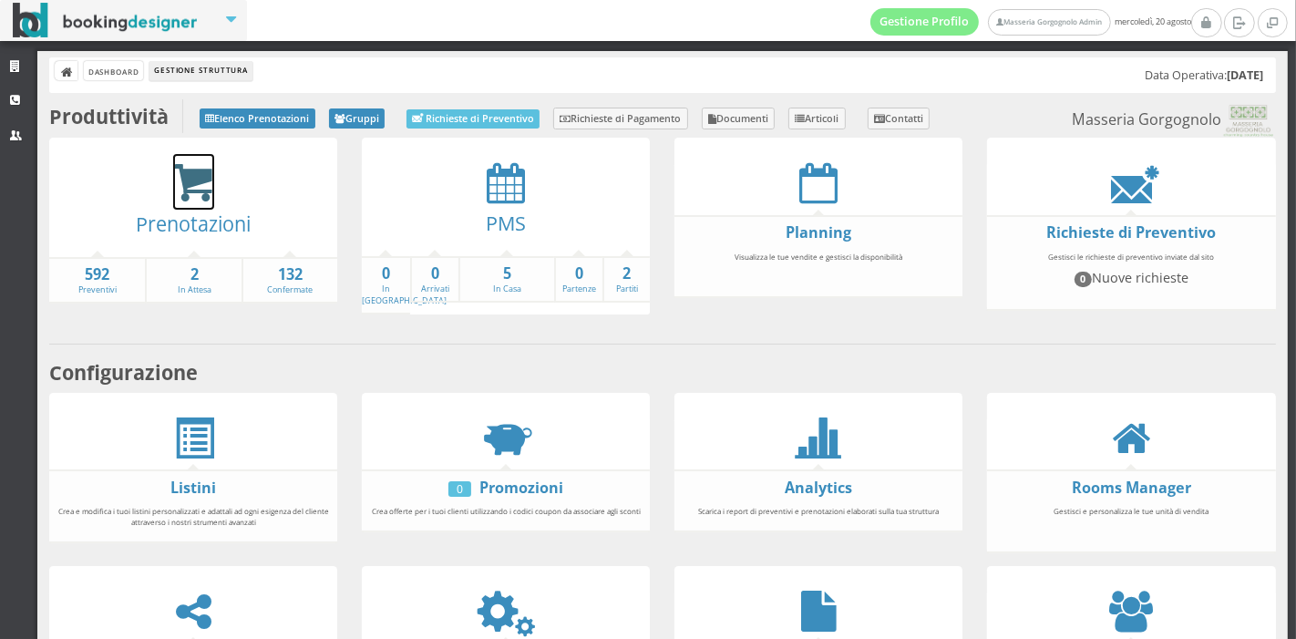
click at [184, 196] on icon at bounding box center [193, 183] width 41 height 42
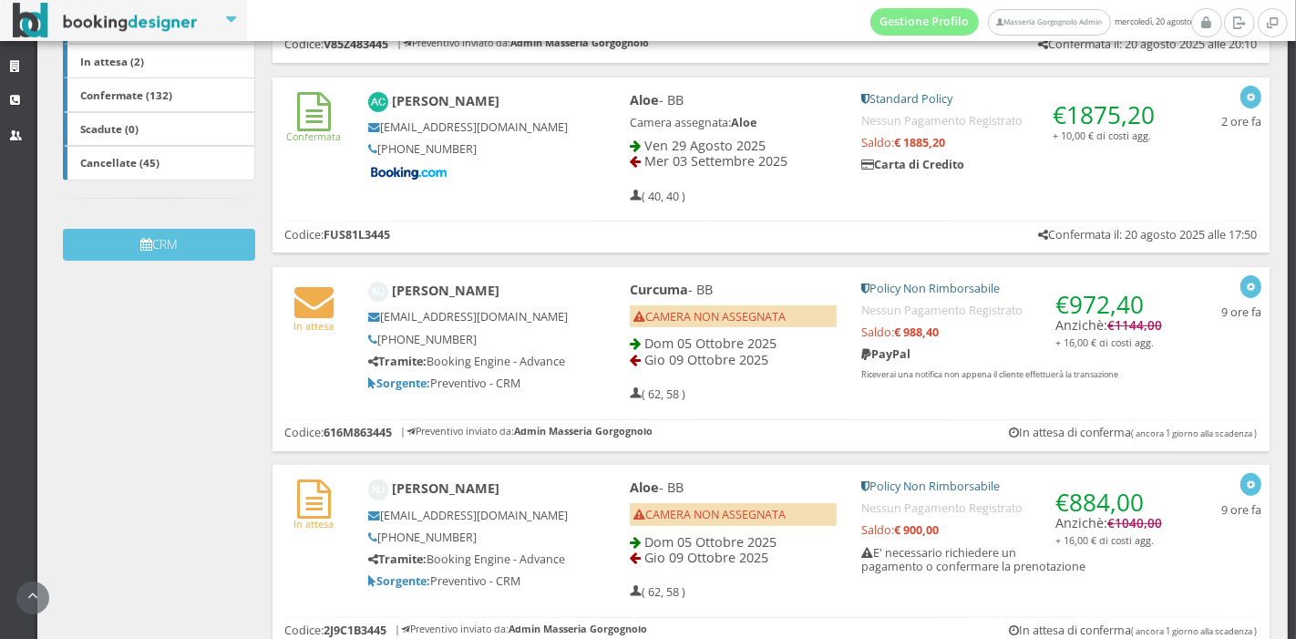
scroll to position [490, 0]
